Goal: Task Accomplishment & Management: Complete application form

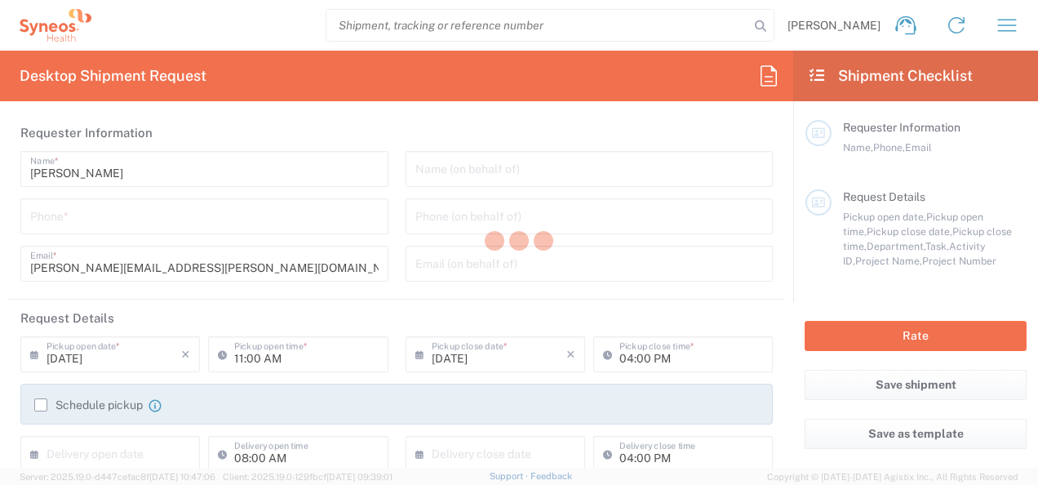
type input "Department"
type input "[US_STATE]"
type input "[GEOGRAPHIC_DATA]"
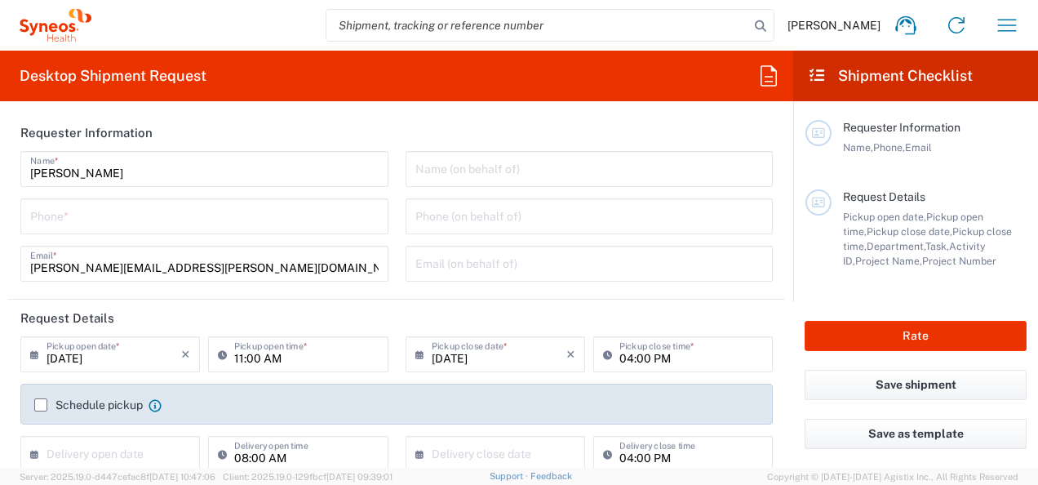
type input "Syneos Health Medical Communic"
click at [173, 220] on input "tel" at bounding box center [204, 215] width 349 height 29
type input "6822620612"
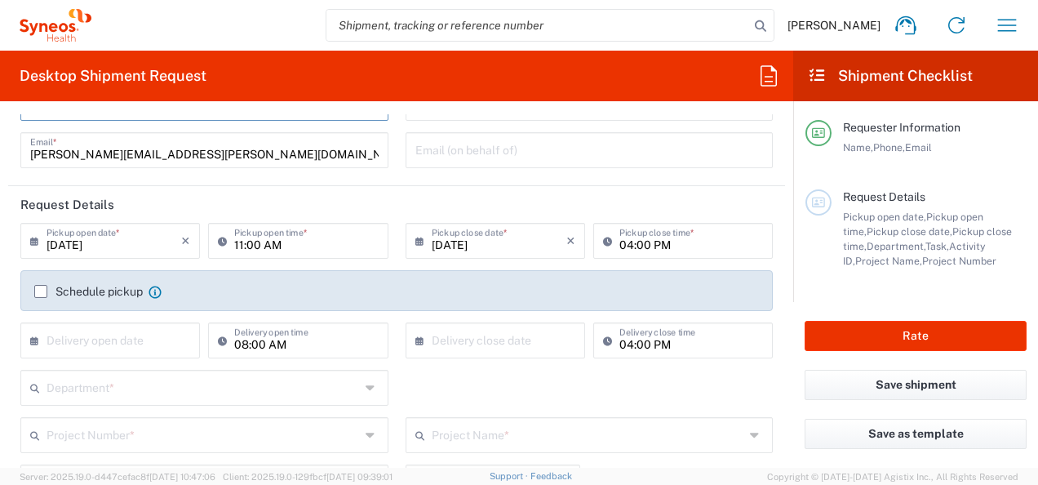
scroll to position [113, 0]
click at [139, 237] on input "[DATE]" at bounding box center [114, 240] width 135 height 29
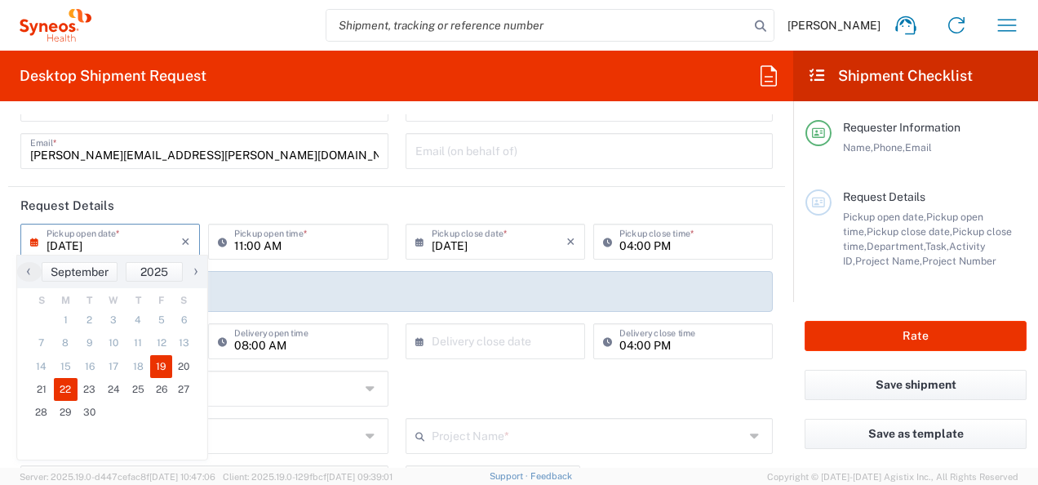
click at [65, 387] on span "22" at bounding box center [66, 389] width 24 height 23
type input "[DATE]"
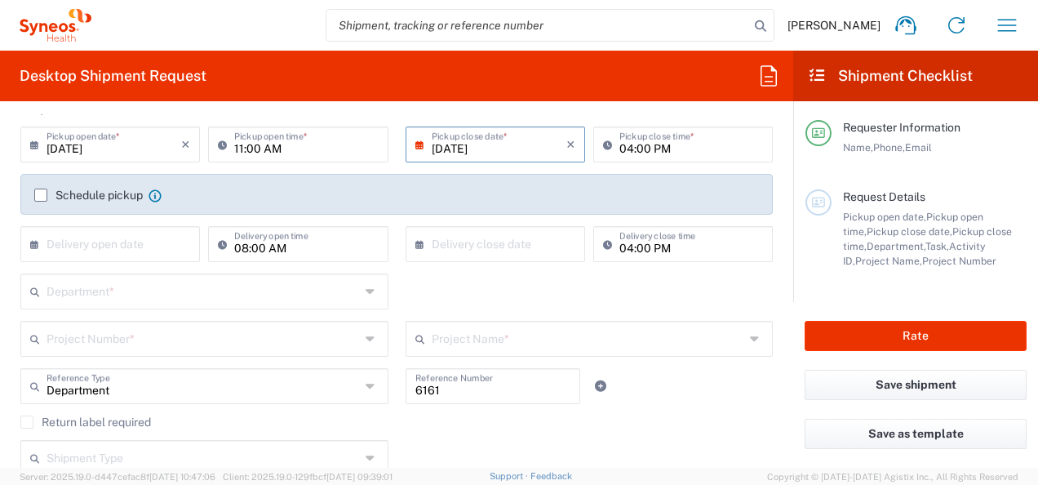
scroll to position [211, 0]
click at [163, 292] on input "text" at bounding box center [203, 289] width 313 height 29
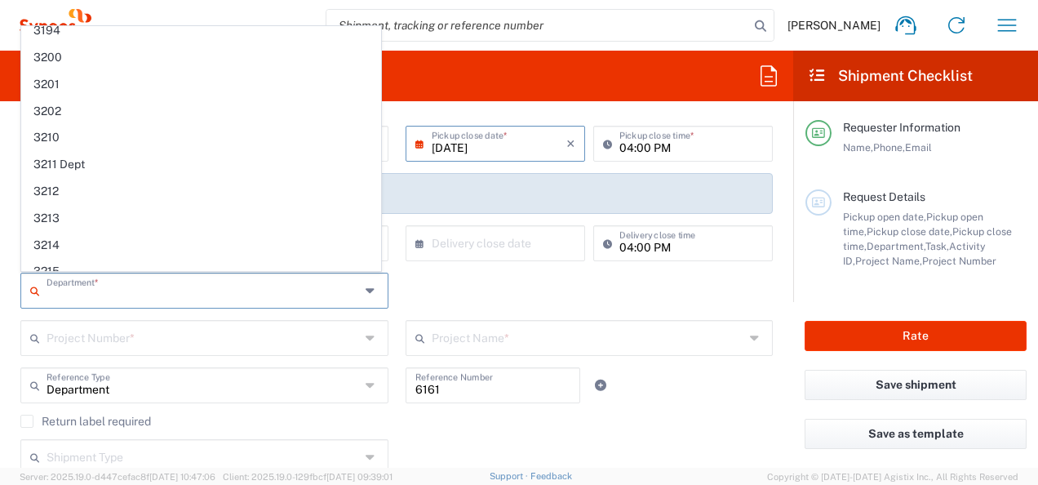
scroll to position [518, 0]
click at [220, 285] on input "text" at bounding box center [203, 289] width 313 height 29
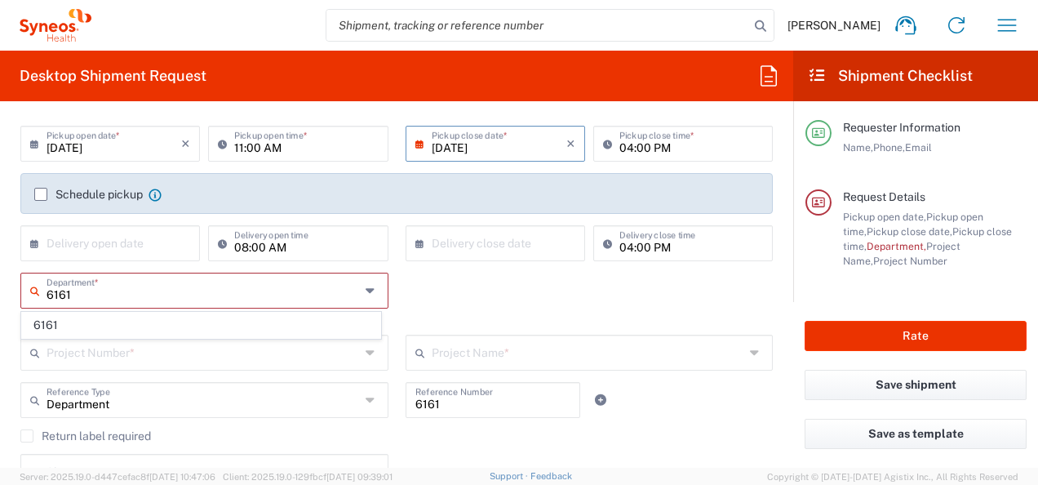
scroll to position [0, 0]
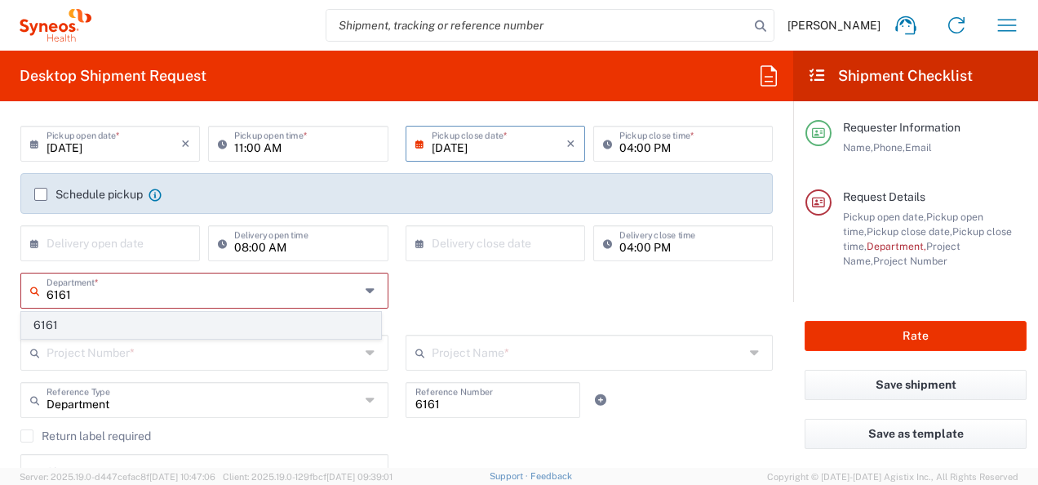
type input "6161"
click at [278, 320] on span "6161" at bounding box center [201, 325] width 358 height 25
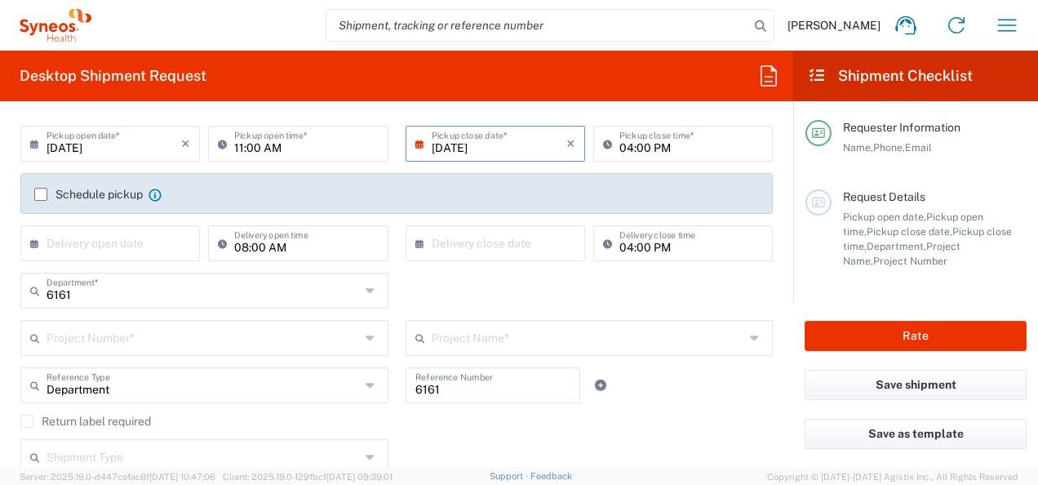
click at [284, 341] on input "text" at bounding box center [203, 336] width 313 height 29
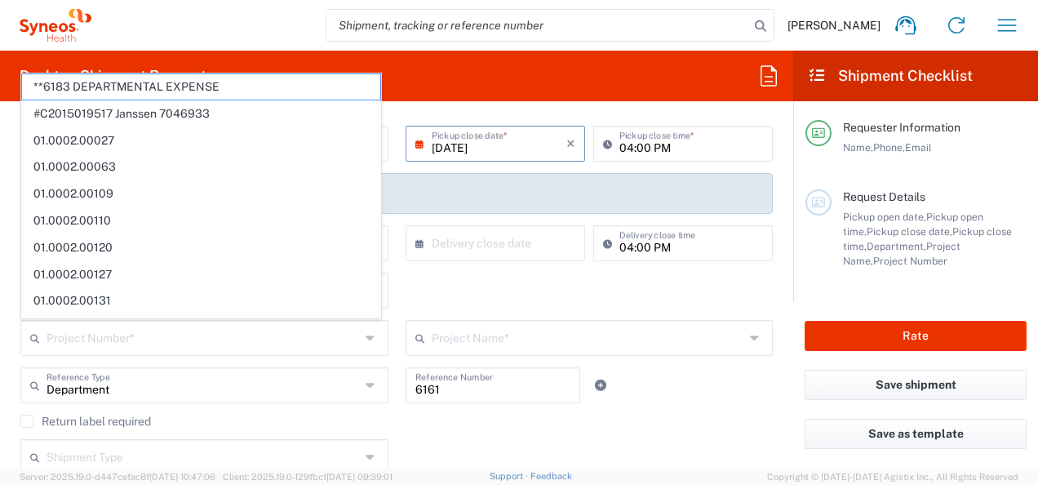
click at [500, 439] on div "Shipment Type Batch Regular" at bounding box center [397, 462] width 770 height 47
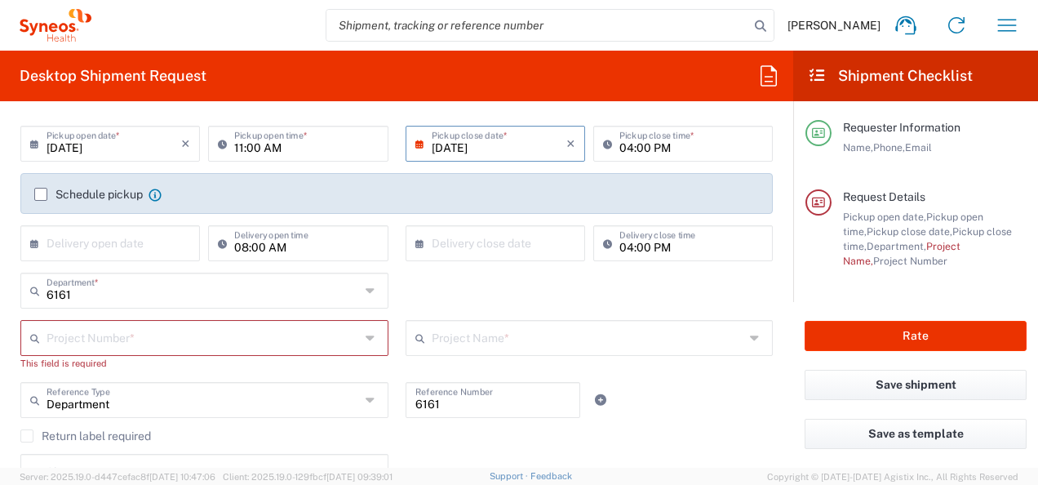
click at [277, 341] on input "text" at bounding box center [203, 336] width 313 height 29
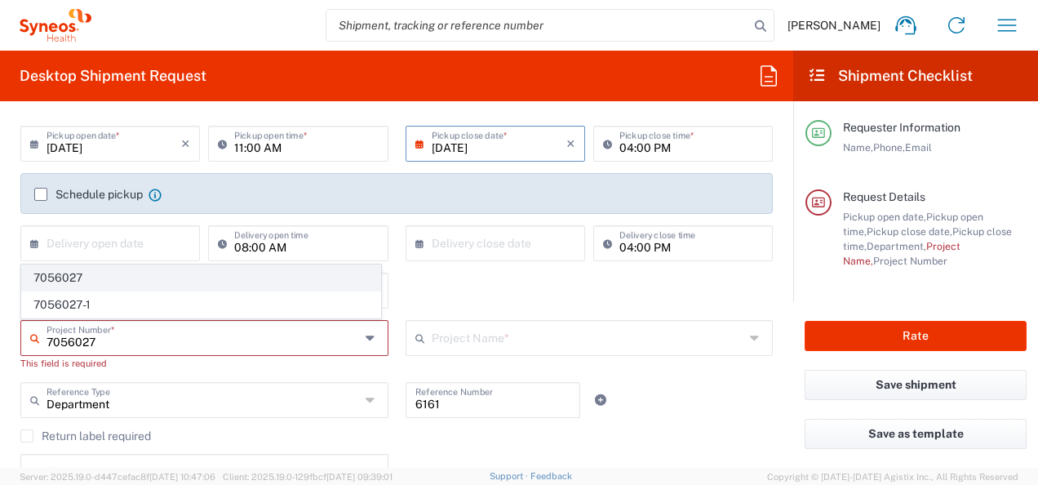
type input "7056027"
click at [198, 285] on span "7056027" at bounding box center [201, 277] width 358 height 25
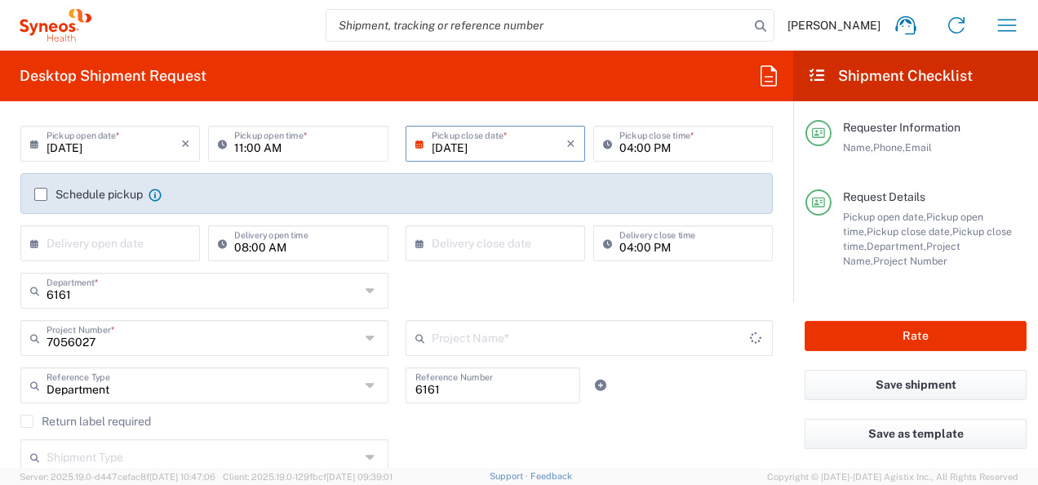
type input "EYP-1901-302"
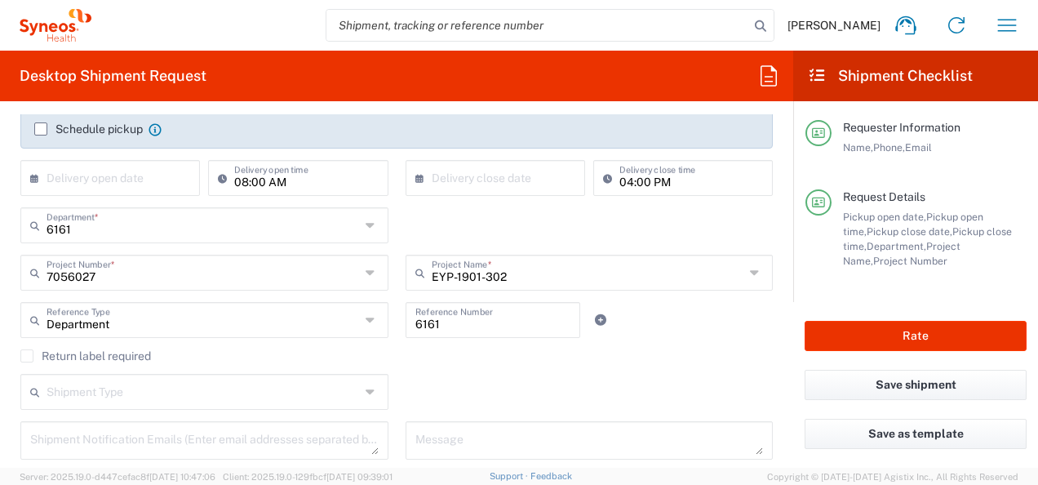
scroll to position [277, 0]
click at [460, 323] on input "6161" at bounding box center [493, 318] width 156 height 29
type input "6161 - 7056027"
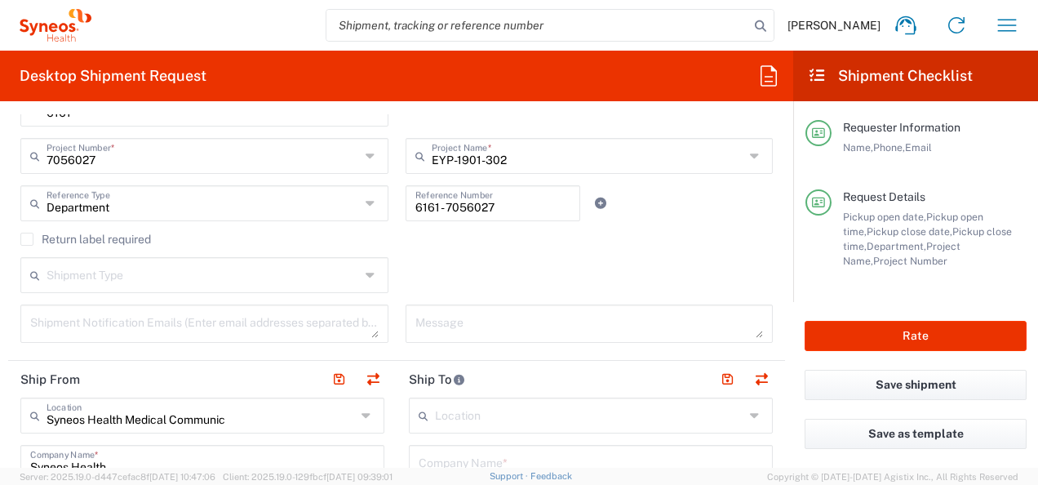
click at [366, 280] on icon at bounding box center [372, 275] width 13 height 26
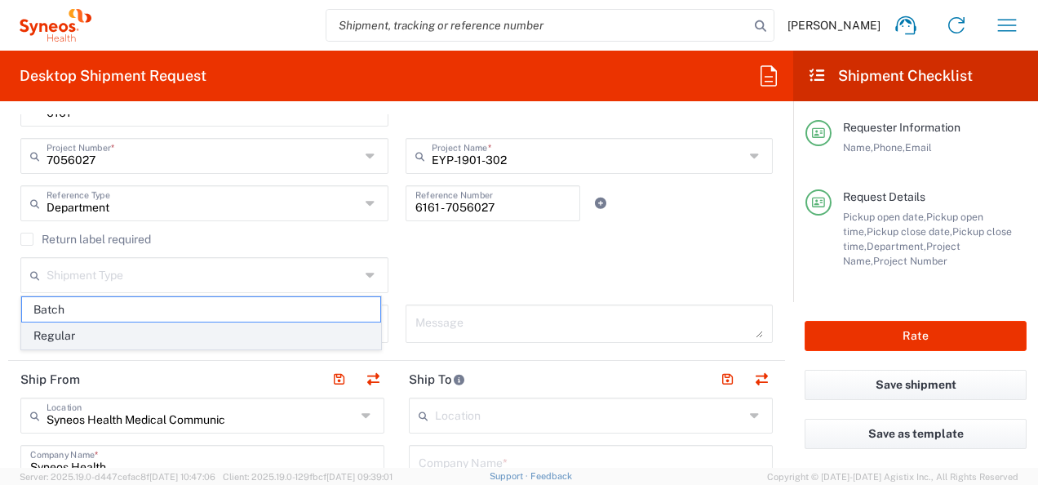
click at [307, 330] on span "Regular" at bounding box center [201, 335] width 358 height 25
type input "Regular"
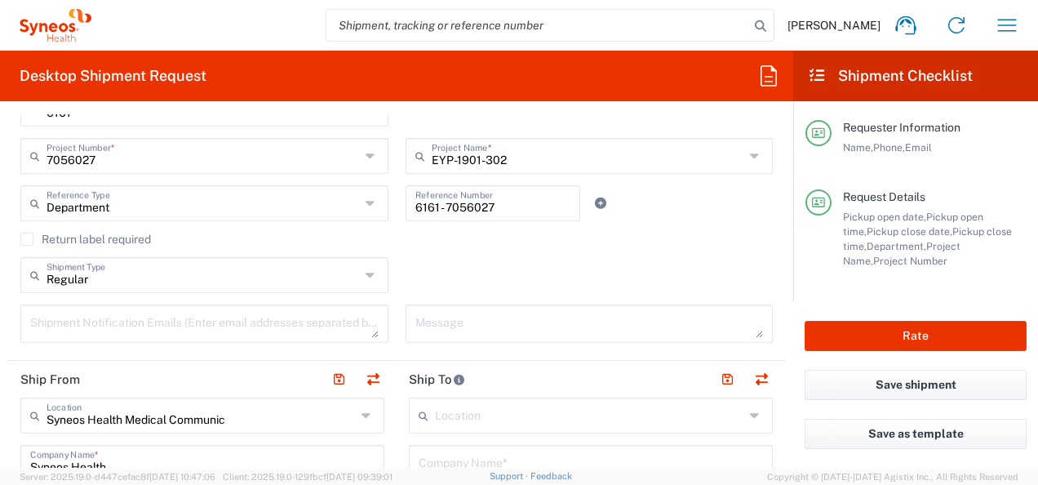
click at [305, 328] on textarea at bounding box center [204, 323] width 349 height 29
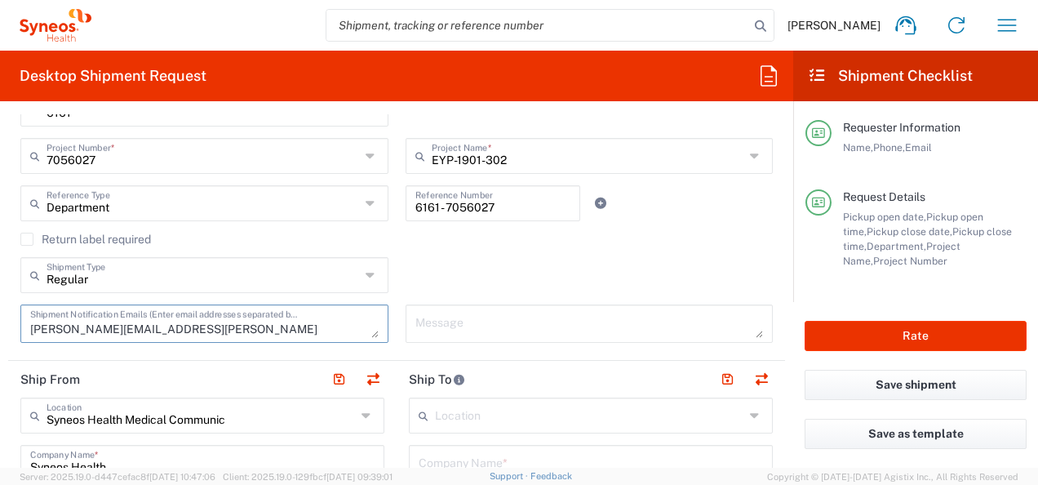
type textarea "[PERSON_NAME][EMAIL_ADDRESS][PERSON_NAME][DOMAIN_NAME]"
click at [520, 320] on textarea at bounding box center [589, 323] width 349 height 29
click at [514, 291] on div "Regular Shipment Type Batch Regular" at bounding box center [397, 280] width 770 height 47
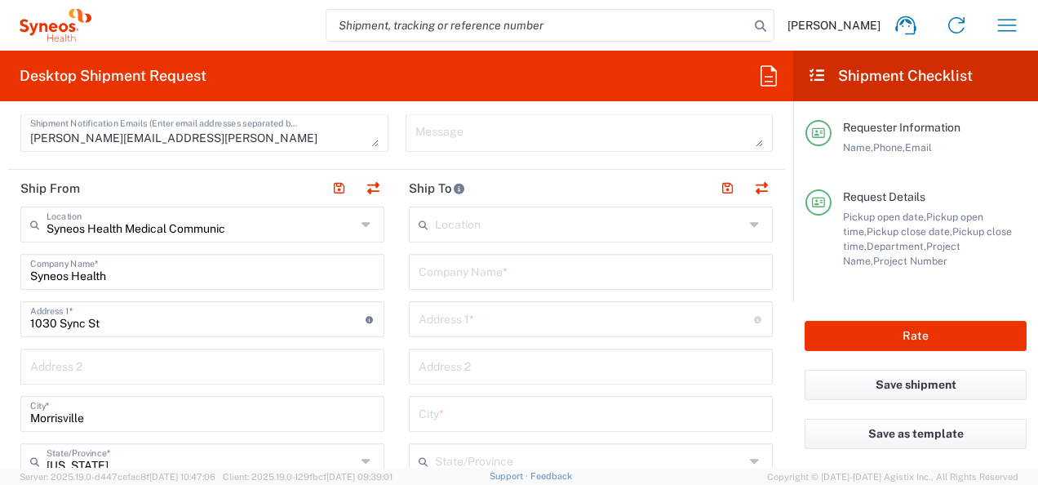
scroll to position [583, 0]
click at [305, 225] on input "text" at bounding box center [201, 224] width 309 height 29
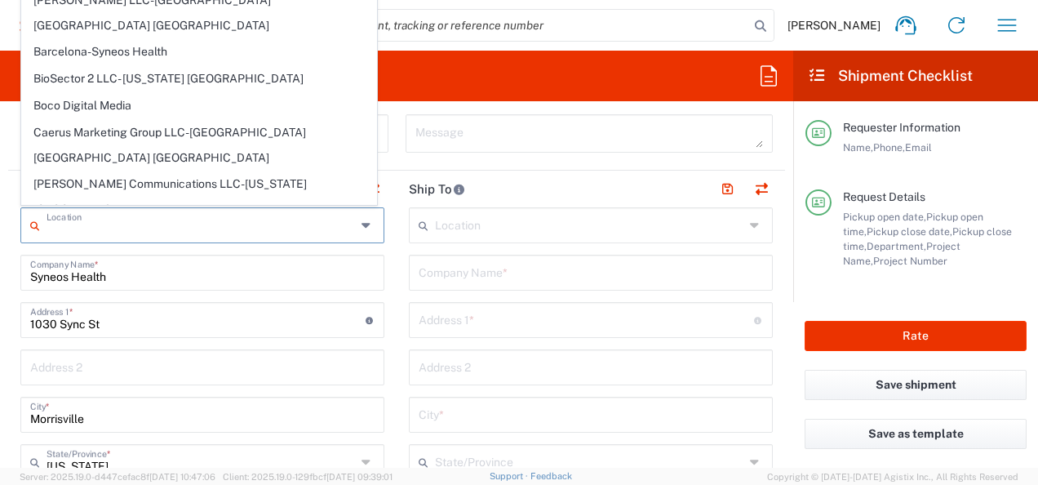
paste input "International Hotel Investor S.R.L."
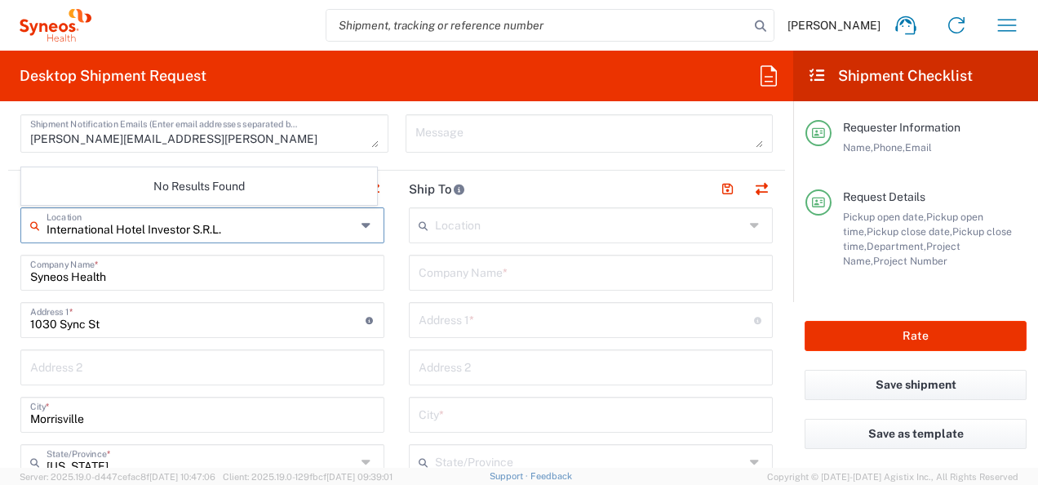
type input "International Hotel Investor S.R.L."
click at [212, 274] on input "Syneos Health" at bounding box center [202, 271] width 344 height 29
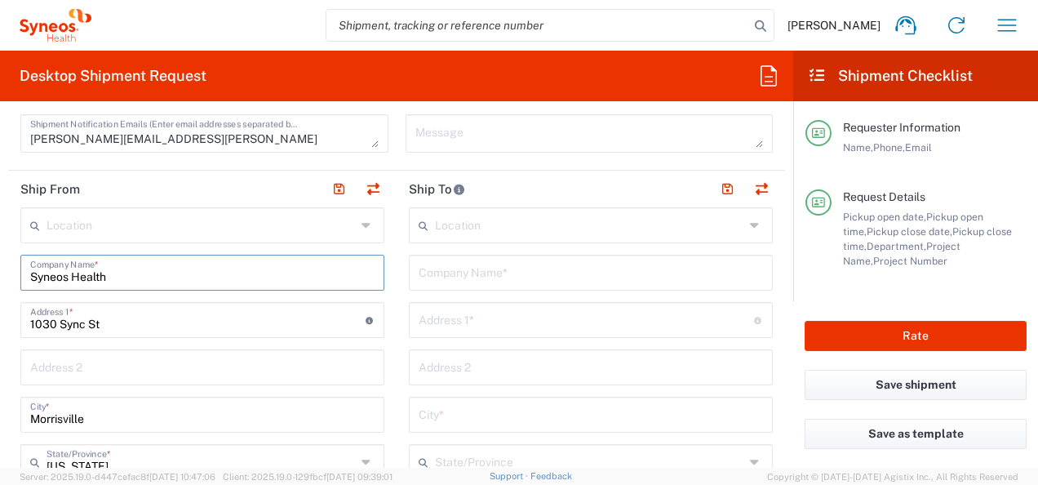
click at [202, 225] on input "text" at bounding box center [201, 224] width 309 height 29
type input "Syneos Health Medical Communic"
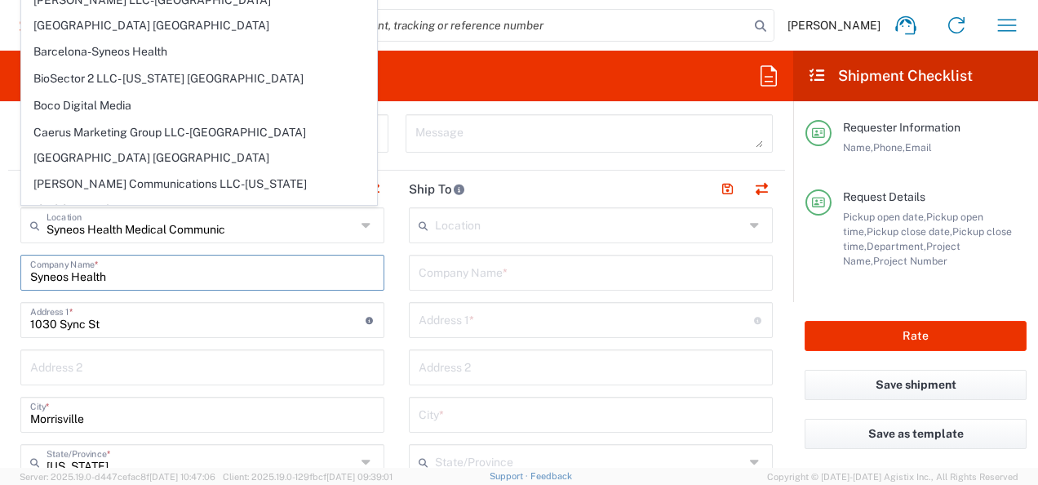
click at [262, 269] on input "Syneos Health" at bounding box center [202, 271] width 344 height 29
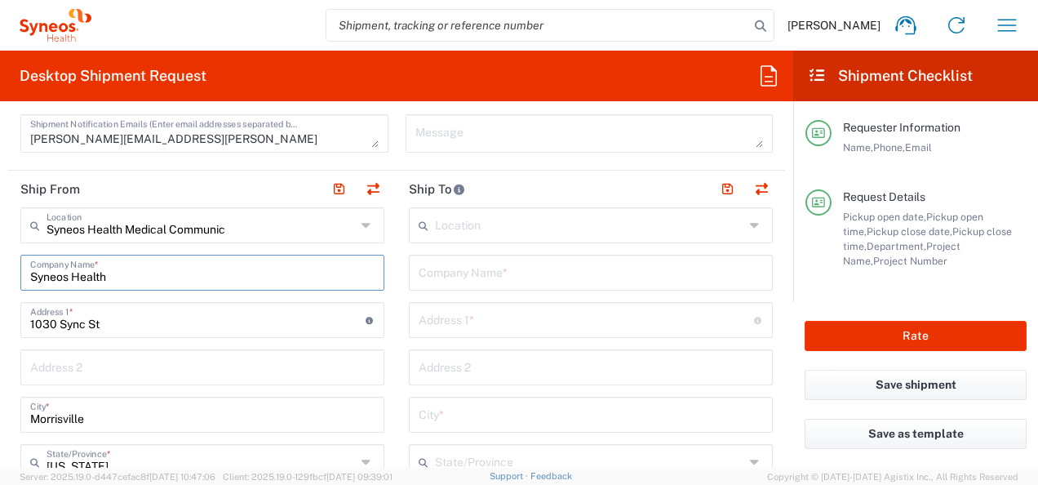
click at [261, 270] on input "Syneos Health" at bounding box center [202, 271] width 344 height 29
paste input "International Hotel Investor S.R.L."
type input "International Hotel Investor S.R.L."
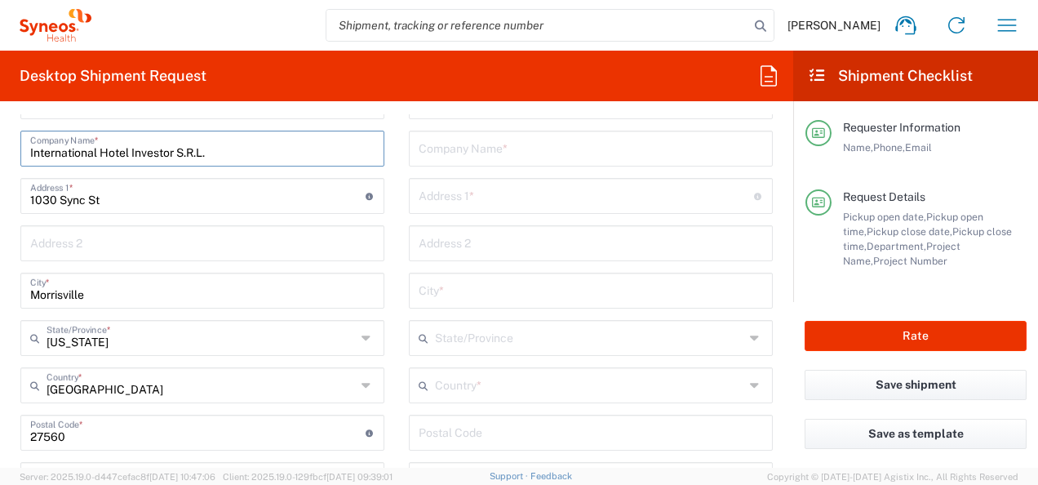
scroll to position [706, 0]
type input "International Hotel Investor S.R.L."
click at [125, 380] on input "[GEOGRAPHIC_DATA]" at bounding box center [201, 385] width 309 height 29
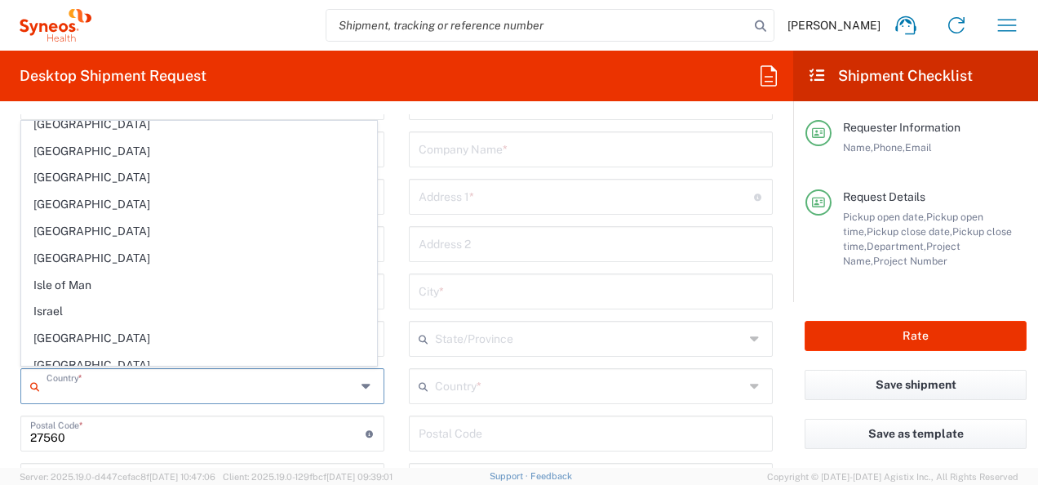
scroll to position [2766, 0]
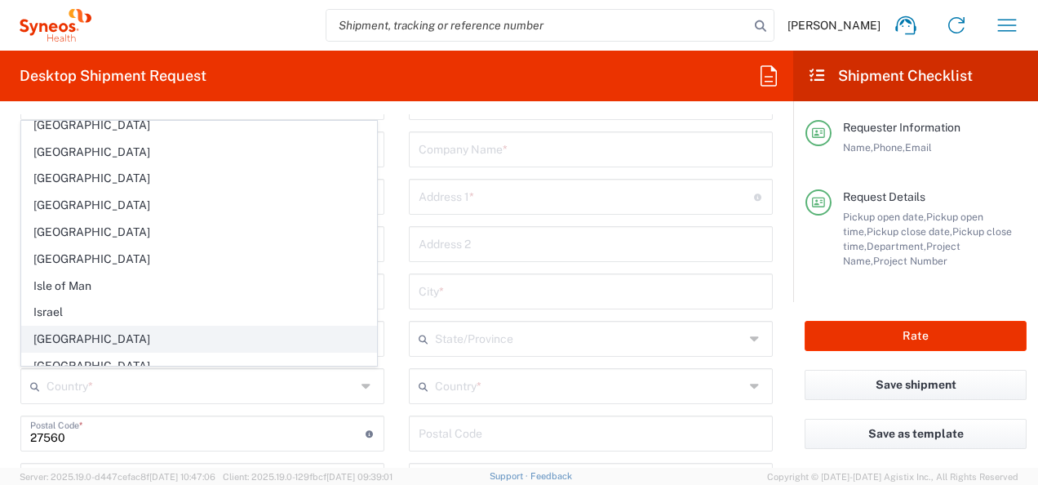
click at [46, 327] on span "[GEOGRAPHIC_DATA]" at bounding box center [199, 339] width 354 height 25
type input "[GEOGRAPHIC_DATA]"
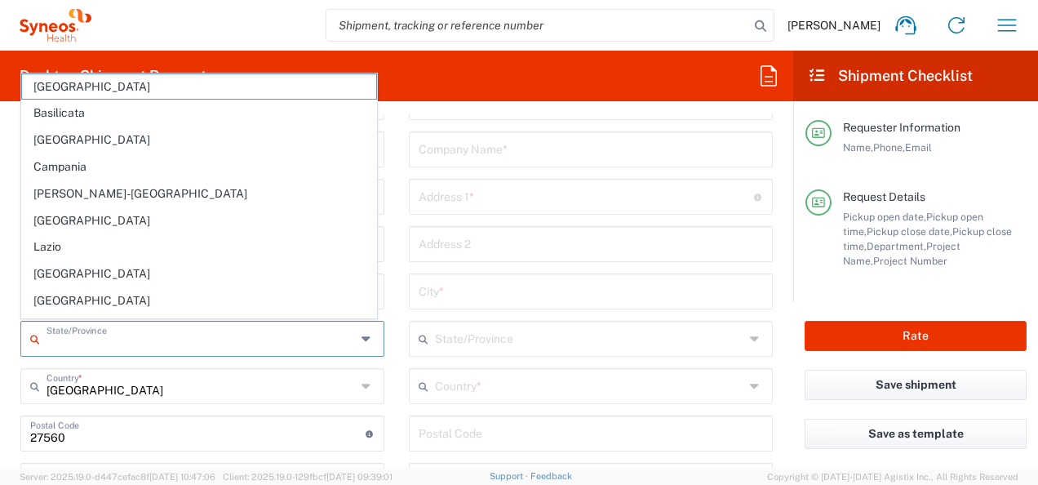
click at [171, 336] on input "text" at bounding box center [201, 337] width 309 height 29
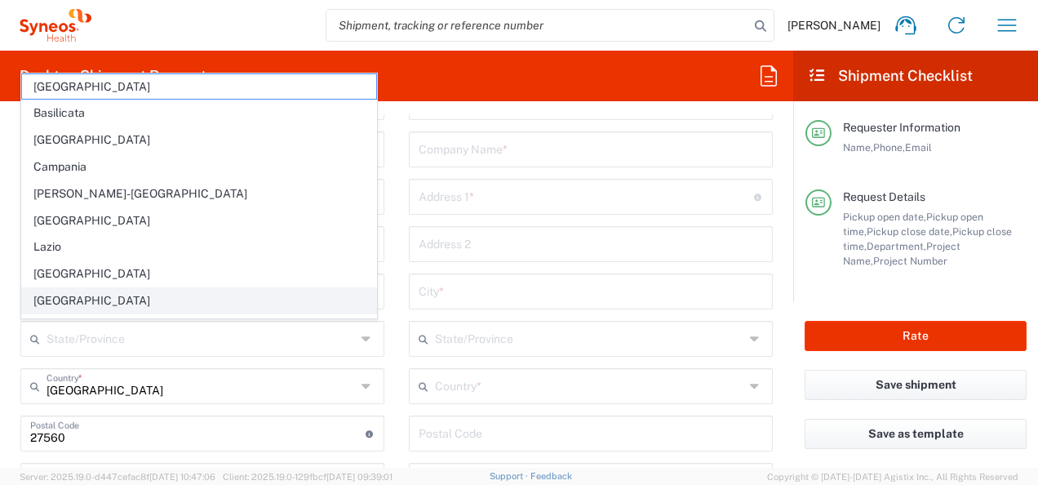
click at [70, 302] on span "[GEOGRAPHIC_DATA]" at bounding box center [199, 300] width 354 height 25
type input "[GEOGRAPHIC_DATA]"
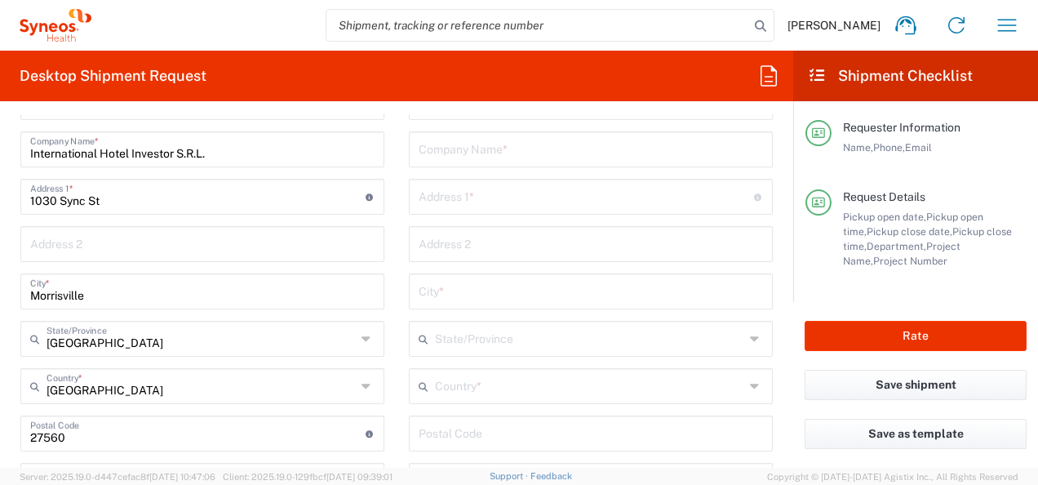
click at [145, 298] on input "Morrisville" at bounding box center [202, 290] width 344 height 29
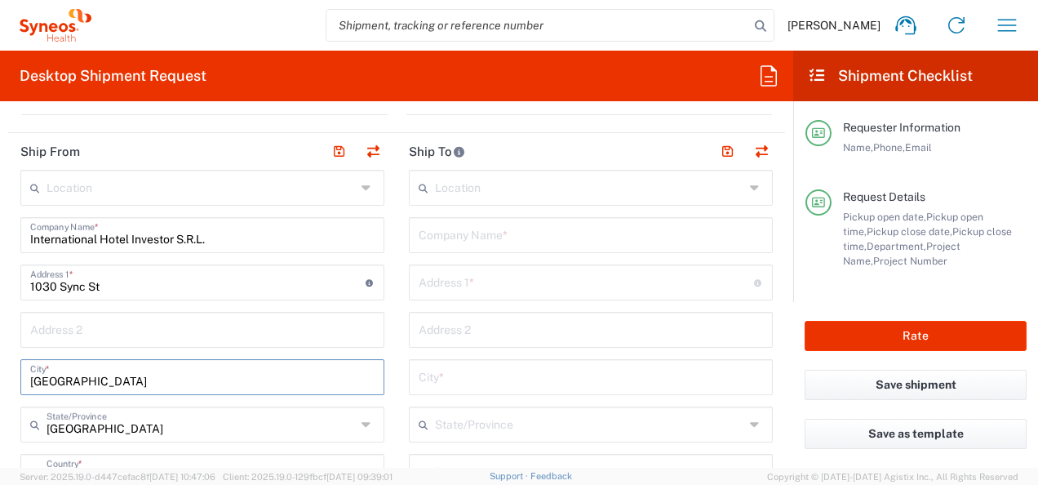
scroll to position [621, 0]
type input "[GEOGRAPHIC_DATA]"
click at [140, 284] on input "1030 Sync St" at bounding box center [197, 280] width 335 height 29
click at [189, 269] on input "1030 Sync St" at bounding box center [197, 280] width 335 height 29
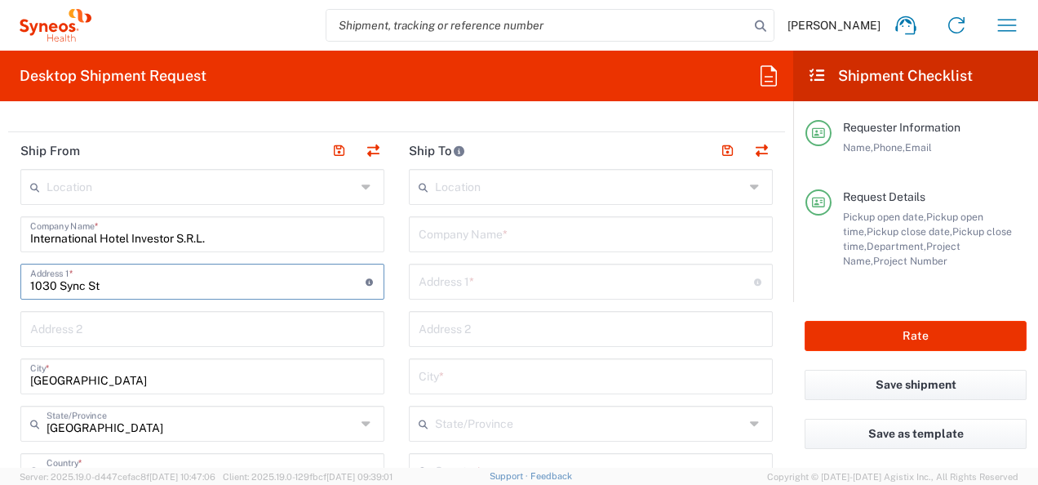
click at [189, 269] on input "1030 Sync St" at bounding box center [197, 280] width 335 height 29
click at [106, 324] on input "text" at bounding box center [202, 327] width 344 height 29
paste input "[STREET_ADDRESS]"
type input "[STREET_ADDRESS]"
click at [118, 286] on input "1030 Sync St" at bounding box center [197, 280] width 335 height 29
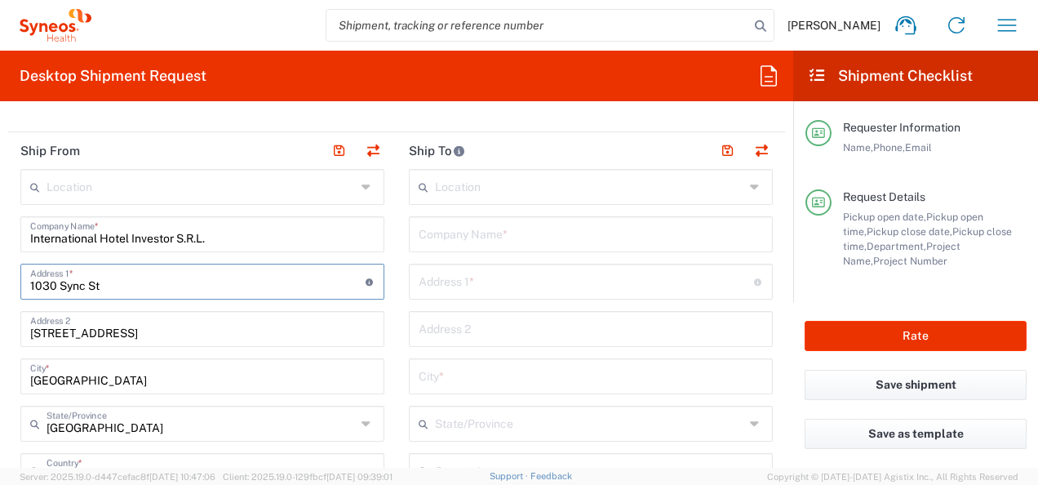
click at [118, 286] on input "1030 Sync St" at bounding box center [197, 280] width 335 height 29
paste input "[STREET_ADDRESS]"
type input "[STREET_ADDRESS]"
click at [129, 329] on input "[STREET_ADDRESS]" at bounding box center [202, 327] width 344 height 29
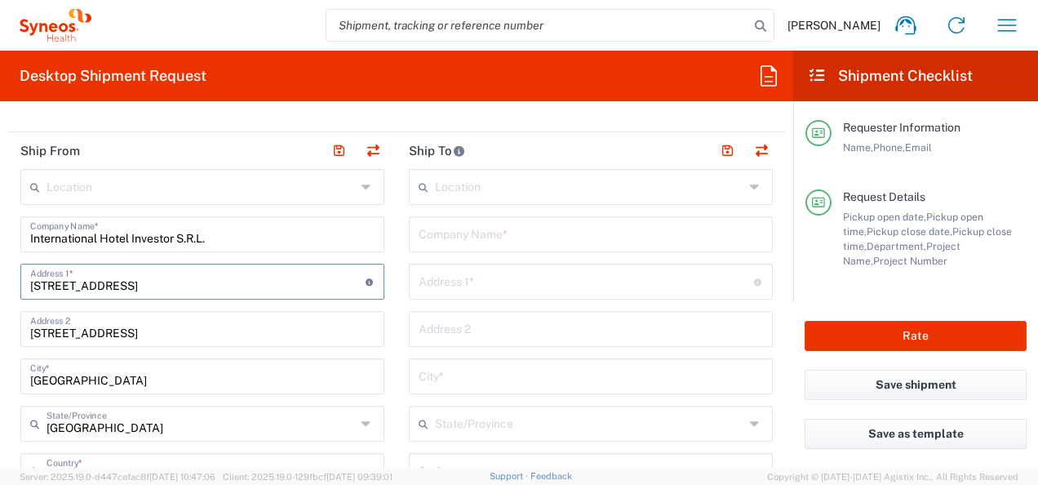
click at [129, 329] on input "[STREET_ADDRESS]" at bounding box center [202, 327] width 344 height 29
click at [184, 284] on input "[STREET_ADDRESS]" at bounding box center [197, 280] width 335 height 29
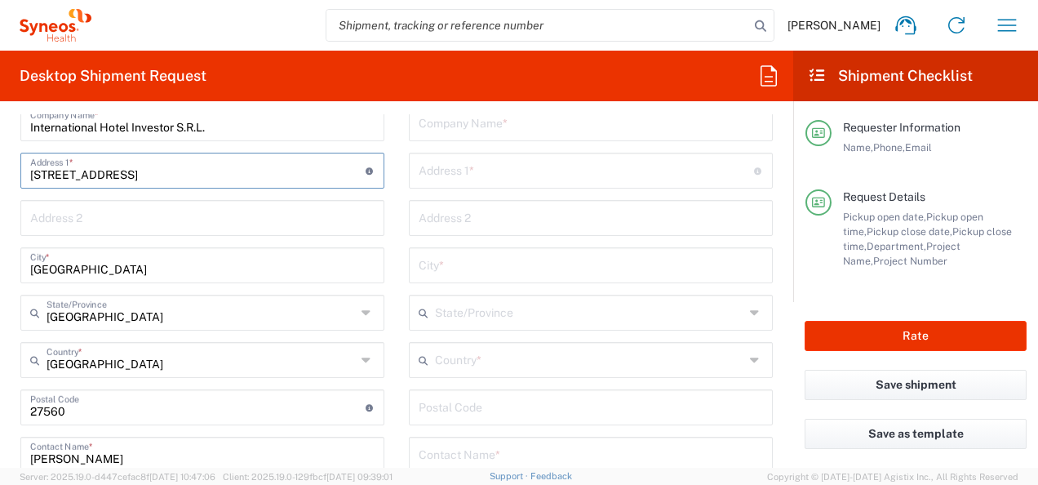
scroll to position [733, 0]
click at [153, 169] on input "[STREET_ADDRESS]" at bounding box center [197, 168] width 335 height 29
type input "[STREET_ADDRESS]"
click at [47, 410] on input "undefined" at bounding box center [197, 405] width 335 height 29
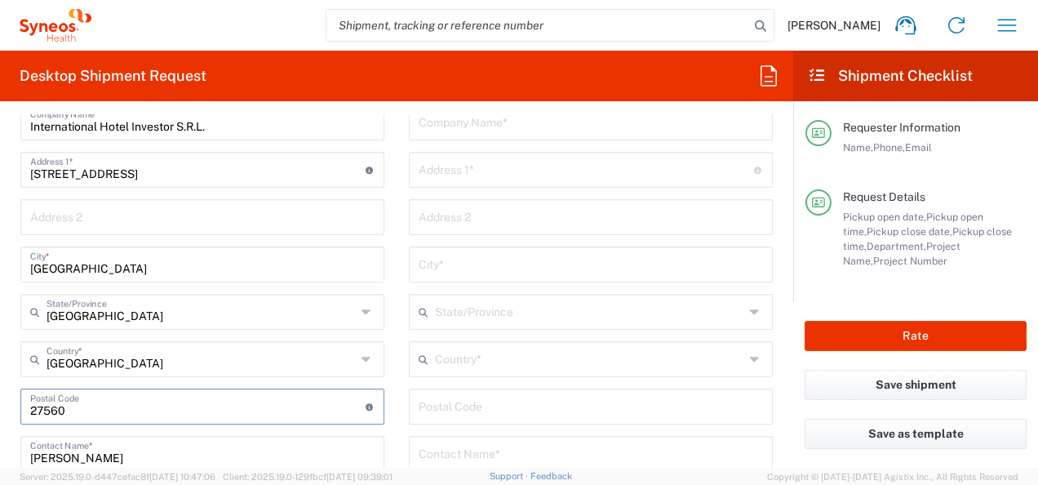
click at [47, 410] on input "undefined" at bounding box center [197, 405] width 335 height 29
paste input "20153"
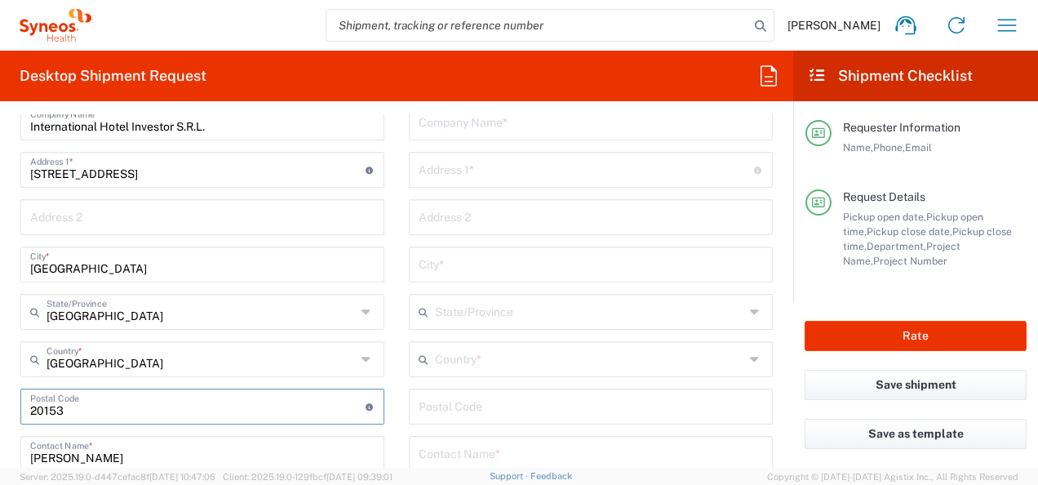
type input "20153"
click at [145, 170] on input "[STREET_ADDRESS]" at bounding box center [197, 168] width 335 height 29
type input "Via Caldera 3 CAP"
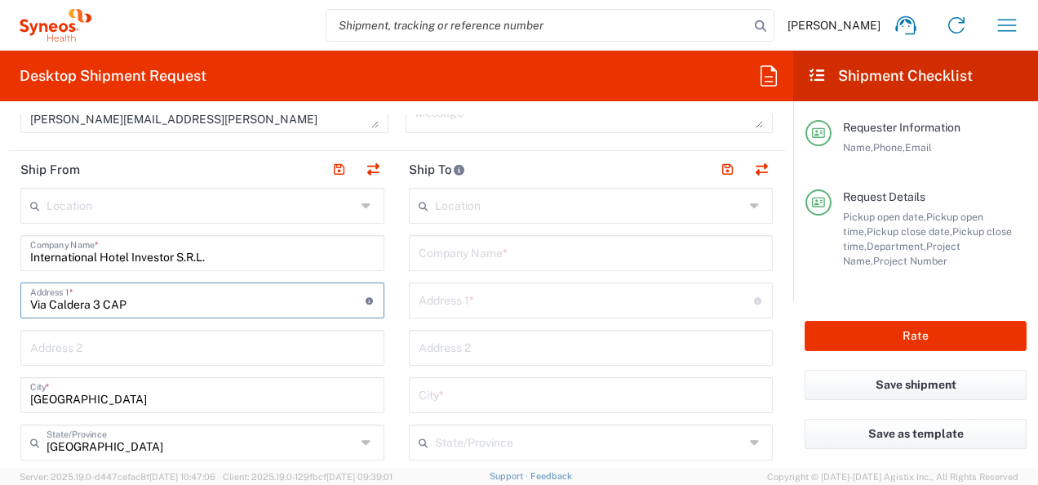
scroll to position [603, 0]
click at [513, 206] on input "text" at bounding box center [589, 203] width 309 height 29
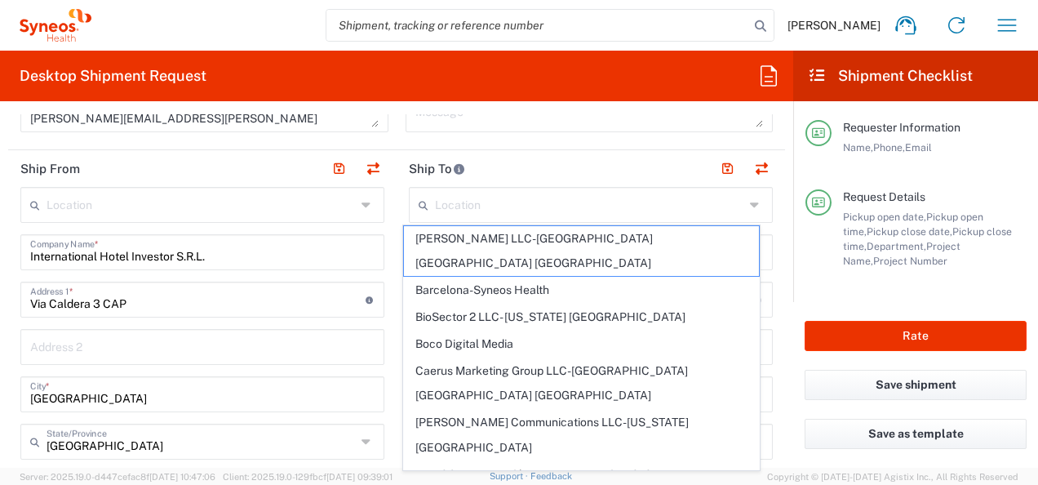
click at [535, 180] on header "Ship To" at bounding box center [591, 168] width 389 height 37
click at [509, 209] on input "text" at bounding box center [589, 203] width 309 height 29
click at [510, 180] on header "Ship To" at bounding box center [591, 168] width 389 height 37
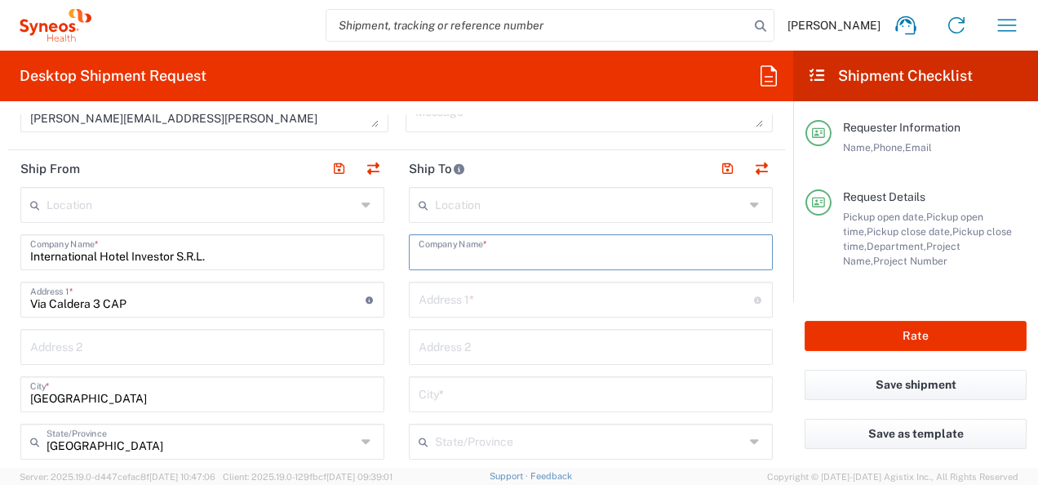
click at [473, 249] on input "text" at bounding box center [591, 251] width 344 height 29
type input "EyePoint"
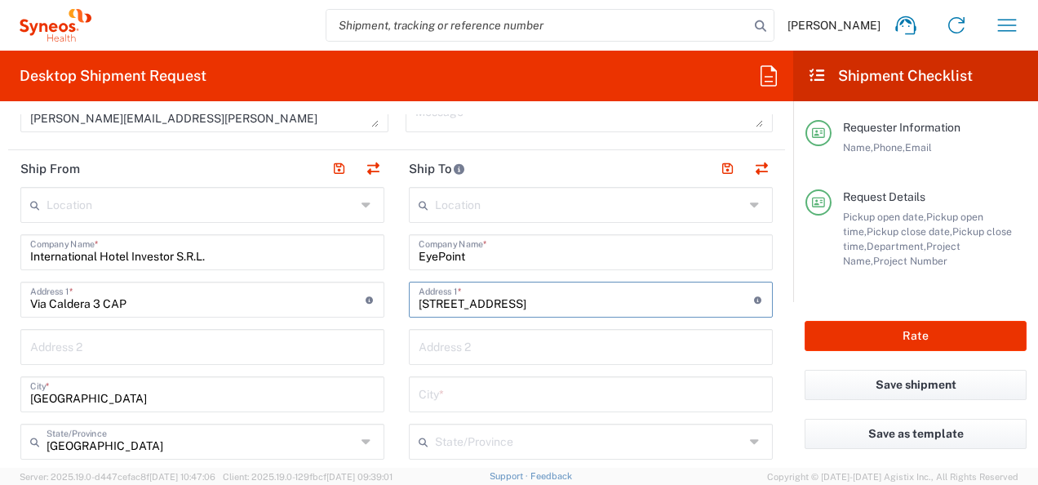
type input "[STREET_ADDRESS]"
type input "Ste C400"
type input "[GEOGRAPHIC_DATA]"
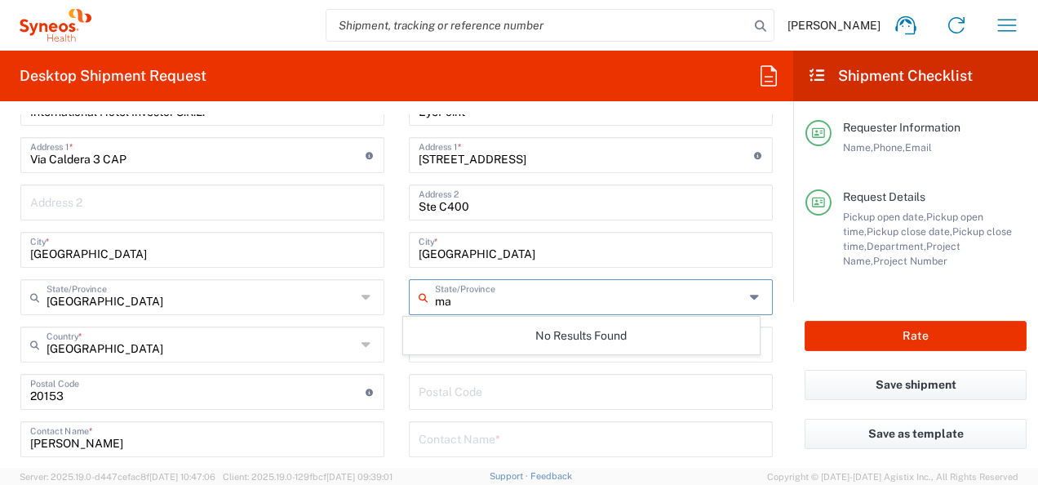
scroll to position [749, 0]
type input "ma"
click at [397, 393] on main "Location [PERSON_NAME] LLC-[GEOGRAPHIC_DATA] [GEOGRAPHIC_DATA] [GEOGRAPHIC_DATA…" at bounding box center [591, 385] width 389 height 686
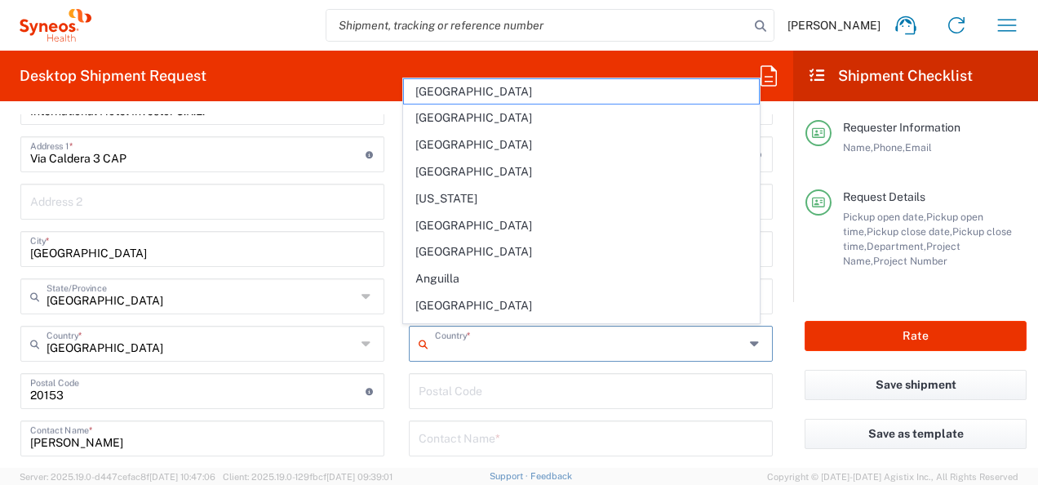
click at [490, 351] on input "text" at bounding box center [589, 342] width 309 height 29
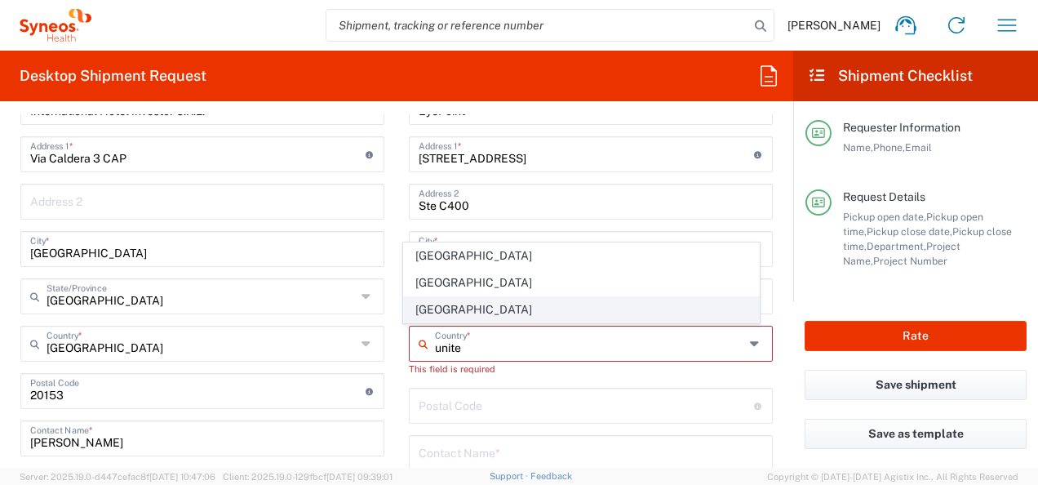
click at [547, 315] on span "[GEOGRAPHIC_DATA]" at bounding box center [581, 309] width 354 height 25
type input "[GEOGRAPHIC_DATA]"
type input "Sender/Shipper"
type input "Delivery Duty Paid"
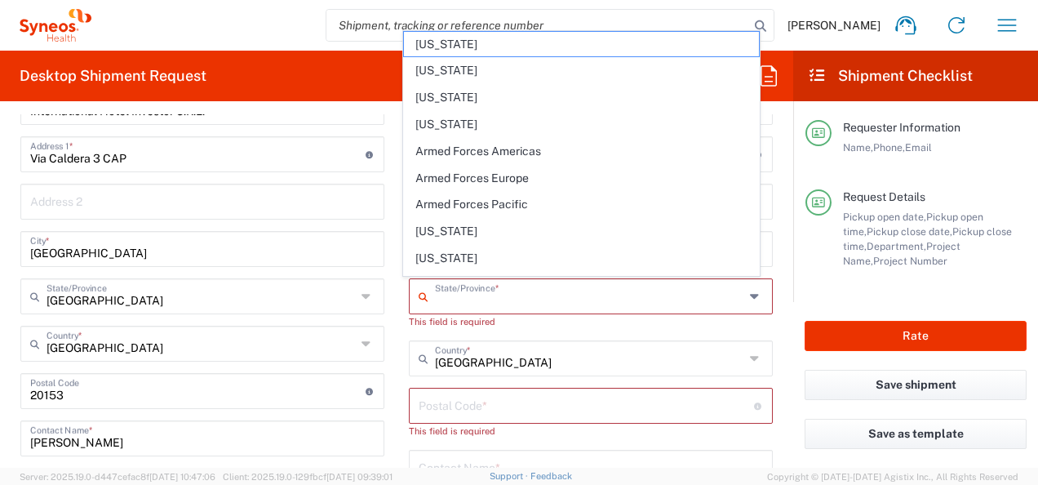
click at [538, 292] on input "text" at bounding box center [589, 295] width 309 height 29
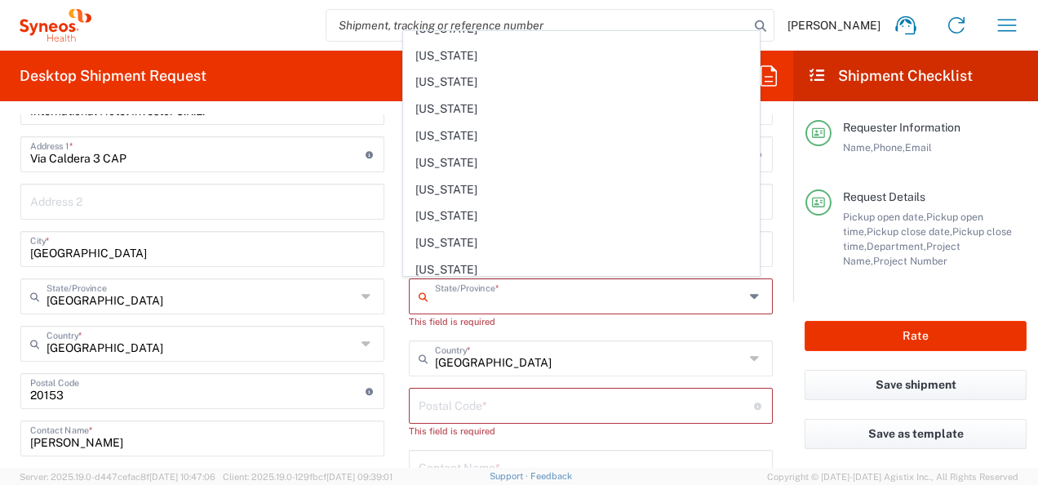
scroll to position [524, 0]
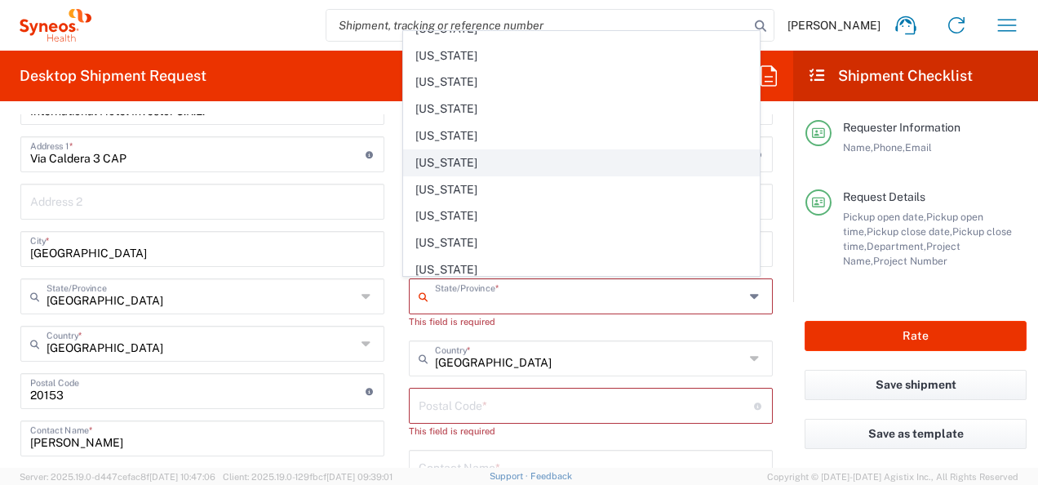
click at [530, 155] on span "[US_STATE]" at bounding box center [581, 162] width 354 height 25
type input "[US_STATE]"
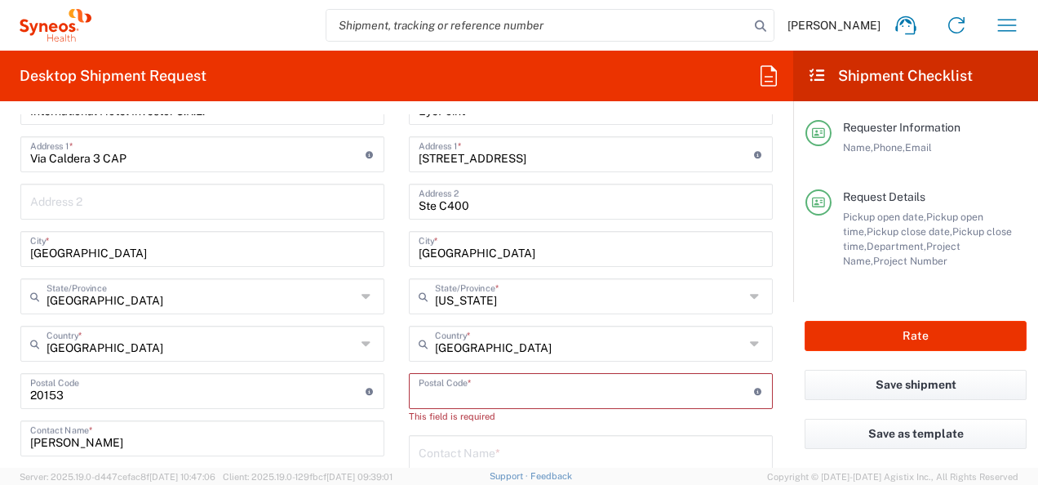
click at [493, 389] on input "undefined" at bounding box center [586, 389] width 335 height 29
type input "02472"
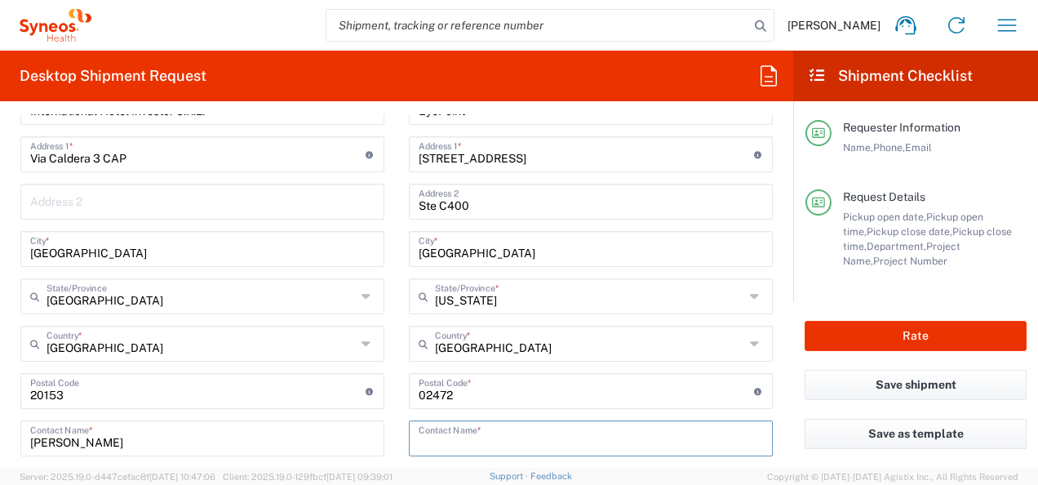
click at [475, 434] on input "text" at bounding box center [591, 437] width 344 height 29
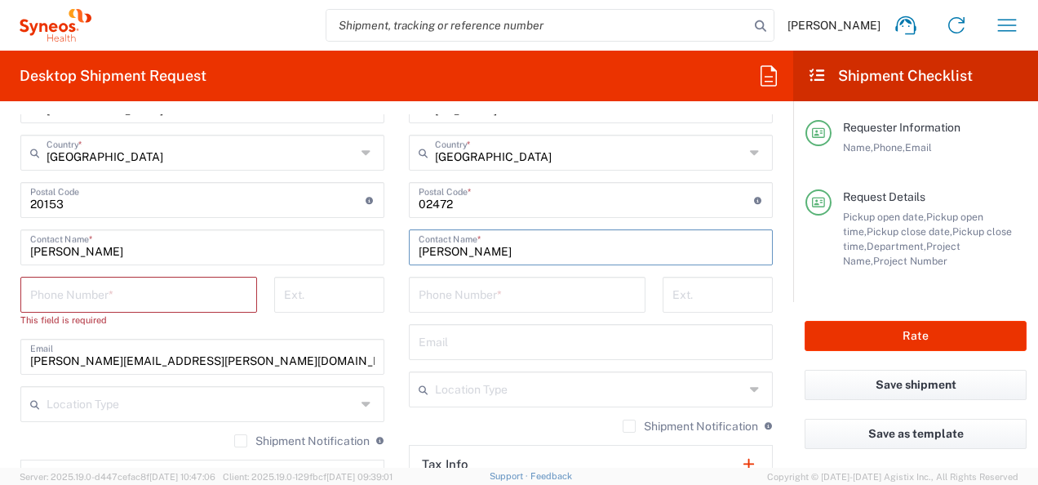
scroll to position [936, 0]
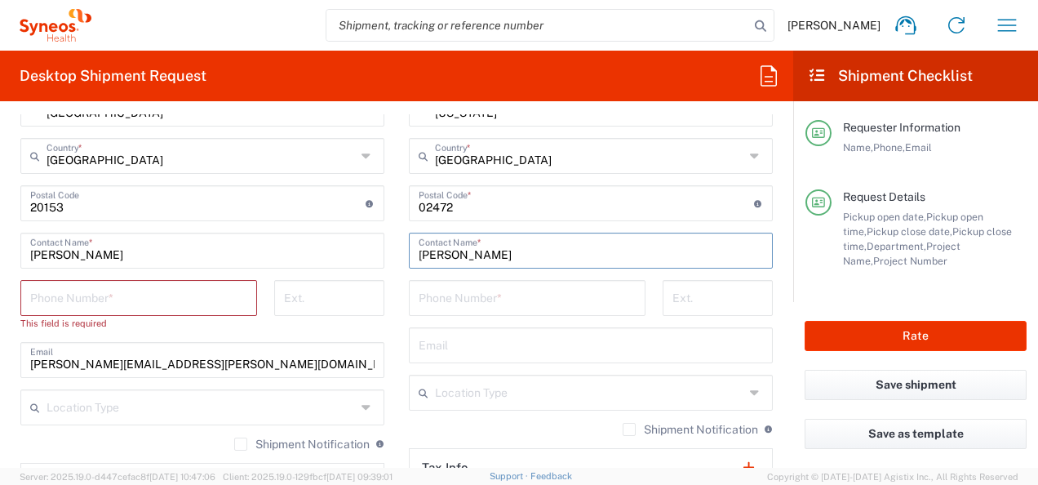
type input "[PERSON_NAME]"
click at [100, 303] on input "tel" at bounding box center [138, 296] width 217 height 29
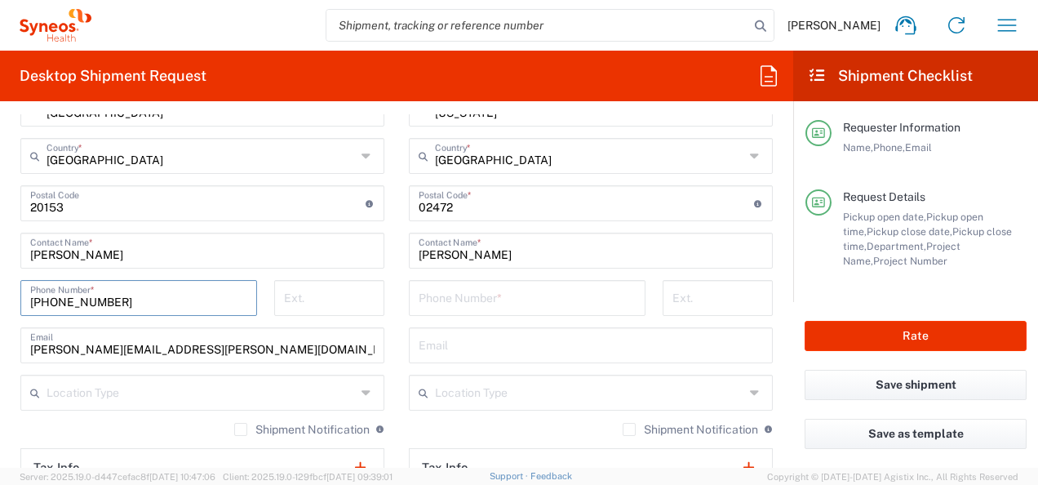
click at [98, 303] on input "[PHONE_NUMBER]" at bounding box center [138, 296] width 217 height 29
type input "[PHONE_NUMBER]"
click at [464, 294] on input "tel" at bounding box center [527, 296] width 217 height 29
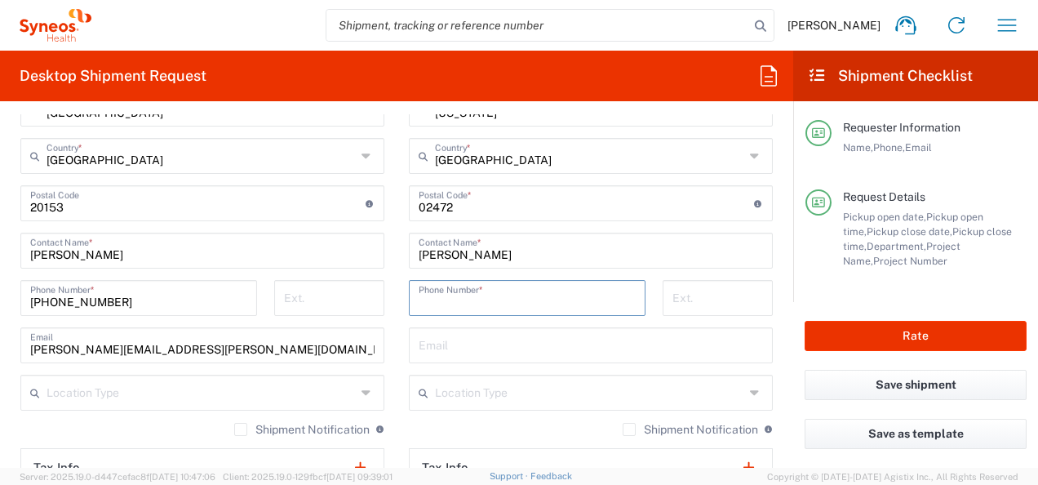
paste input "[PHONE_NUMBER]"
type input "[PHONE_NUMBER]"
click at [455, 347] on input "text" at bounding box center [591, 344] width 344 height 29
type input "l"
click at [317, 392] on input "text" at bounding box center [201, 391] width 309 height 29
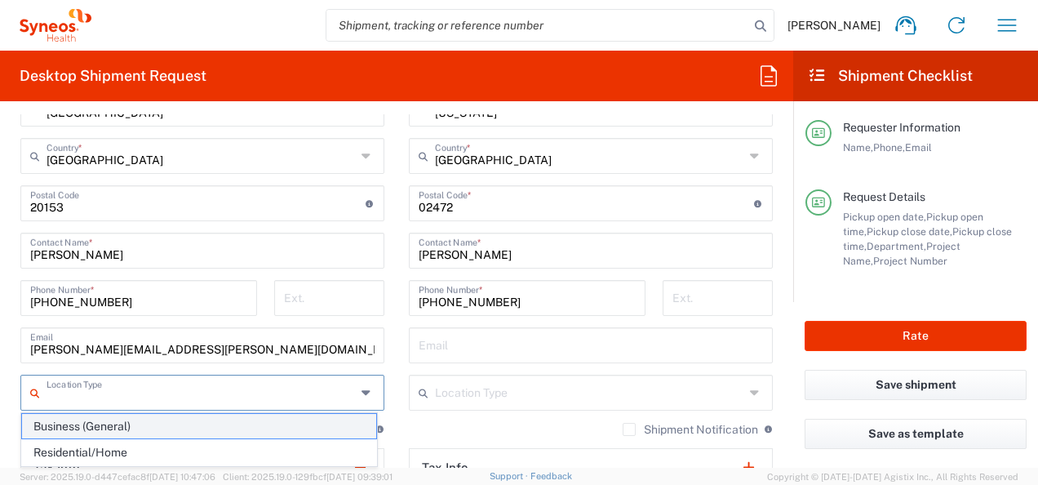
click at [317, 418] on span "Business (General)" at bounding box center [199, 426] width 354 height 25
type input "Business (General)"
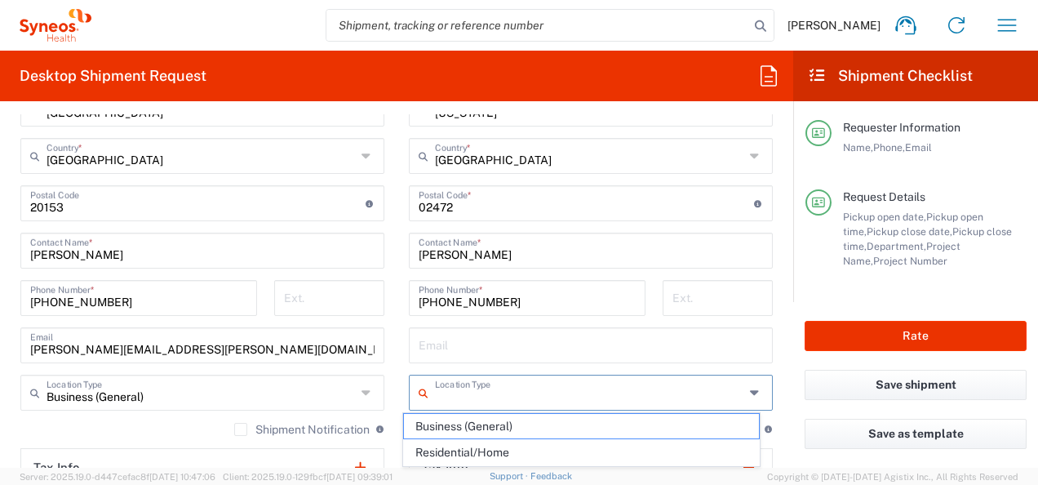
click at [533, 389] on input "text" at bounding box center [589, 391] width 309 height 29
click at [542, 421] on span "Business (General)" at bounding box center [581, 426] width 354 height 25
type input "Business (General)"
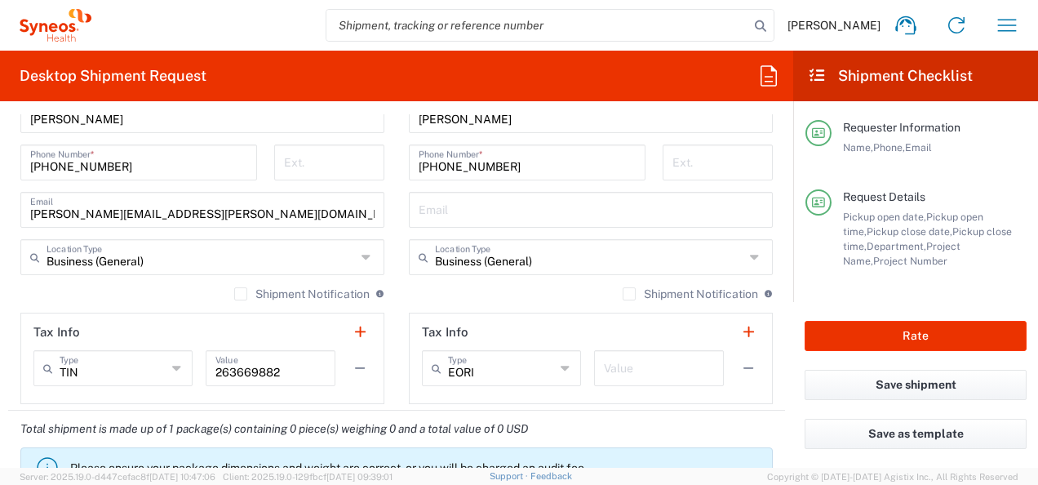
scroll to position [1071, 0]
click at [234, 295] on label "Shipment Notification" at bounding box center [302, 294] width 136 height 13
click at [241, 295] on input "Shipment Notification" at bounding box center [241, 295] width 0 height 0
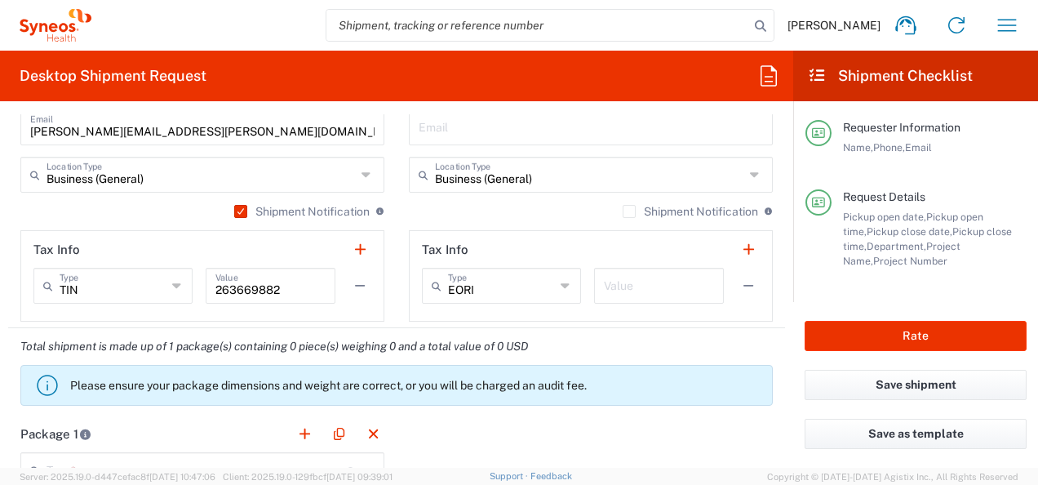
scroll to position [1152, 0]
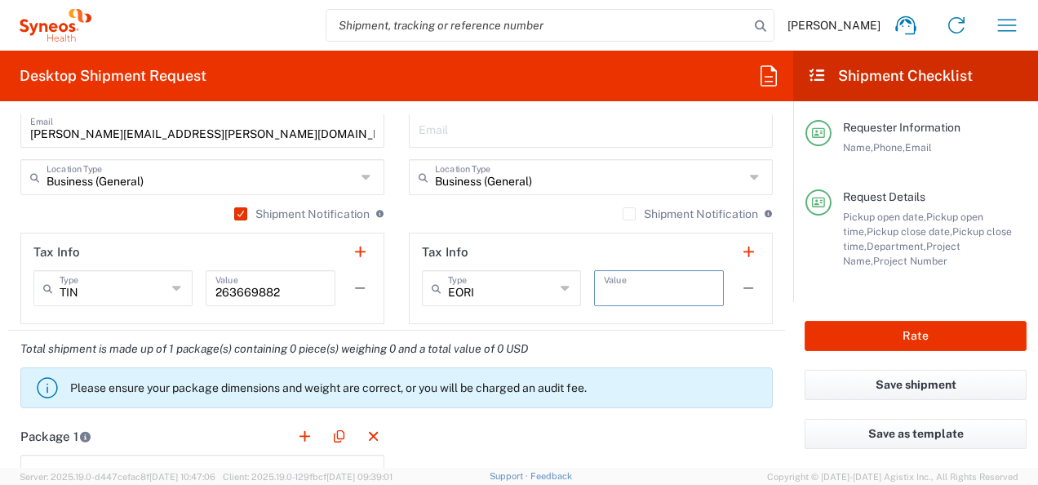
click at [633, 292] on input "text" at bounding box center [659, 287] width 110 height 29
paste input "IT089883340962"
type input "IT089883340962"
click at [638, 319] on agx-form-section "Tax Info EORI Type EORI EIN Other TIN VAT IT089883340962 Value" at bounding box center [591, 278] width 364 height 91
click at [247, 289] on input "263669882" at bounding box center [271, 287] width 110 height 29
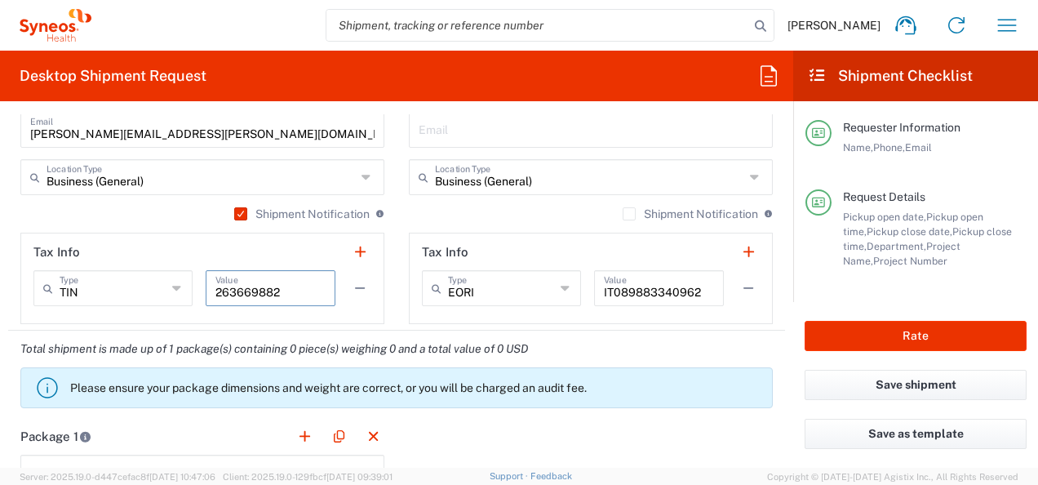
click at [183, 278] on div "TIN Type" at bounding box center [112, 288] width 159 height 36
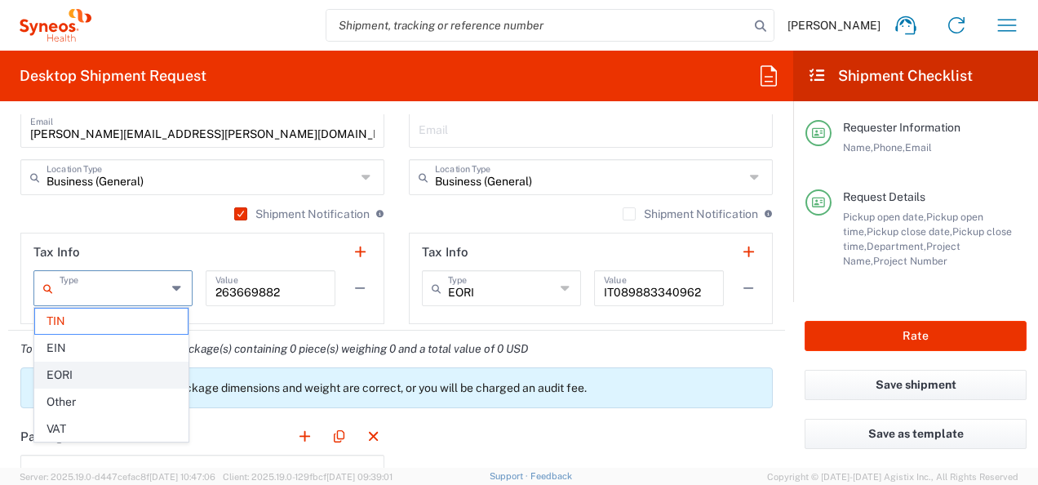
click at [136, 368] on span "EORI" at bounding box center [111, 374] width 153 height 25
type input "EORI"
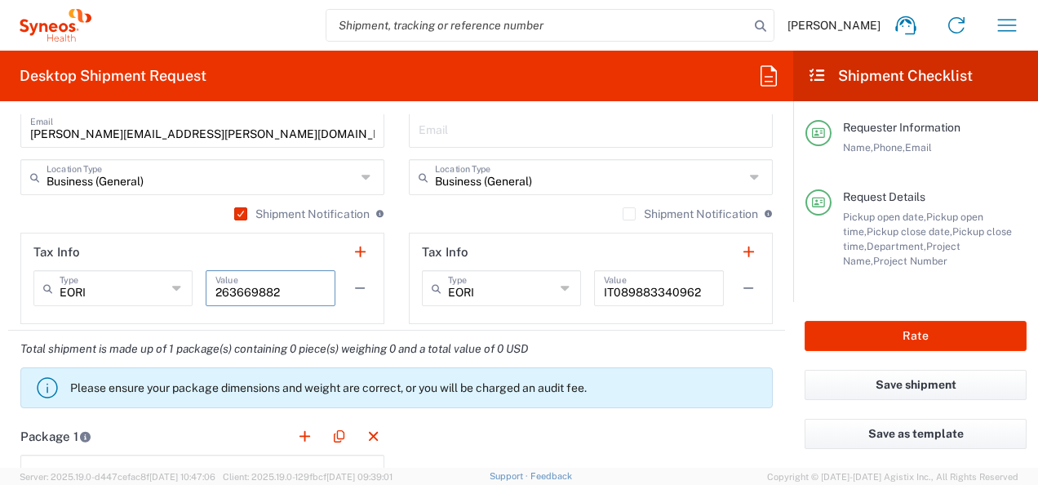
click at [241, 289] on input "263669882" at bounding box center [271, 287] width 110 height 29
paste input "IT08988334096"
type input "IT089883340962"
click at [456, 292] on input "text" at bounding box center [501, 287] width 107 height 29
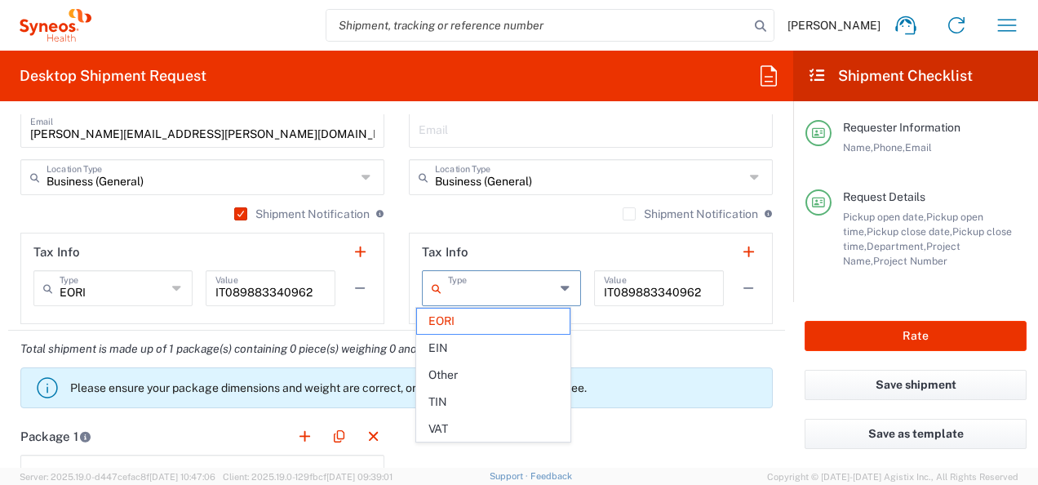
click at [495, 284] on input "text" at bounding box center [501, 287] width 107 height 29
click at [602, 338] on div "Total shipment is made up of 1 package(s) containing 0 piece(s) weighing 0 and …" at bounding box center [397, 374] width 794 height 87
type input "EORI"
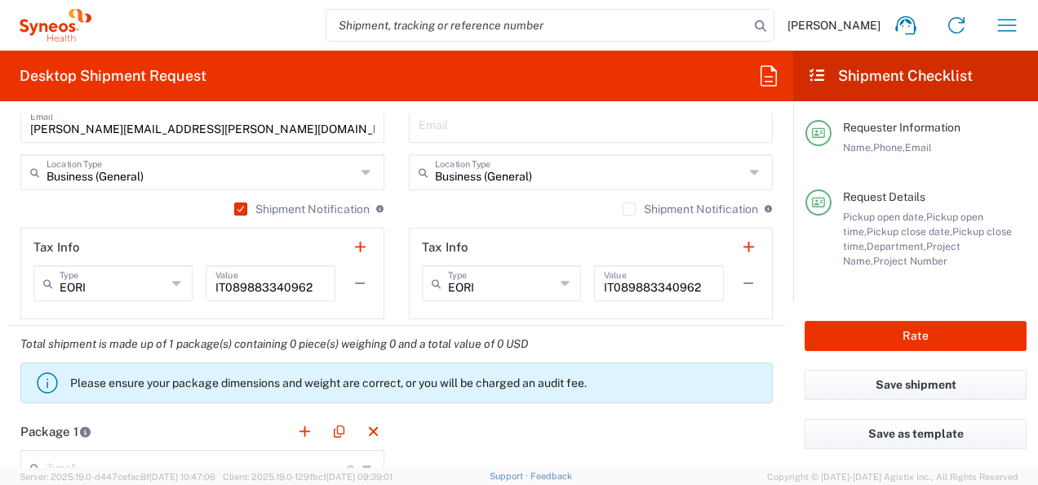
scroll to position [1156, 0]
click at [561, 291] on icon at bounding box center [566, 284] width 11 height 26
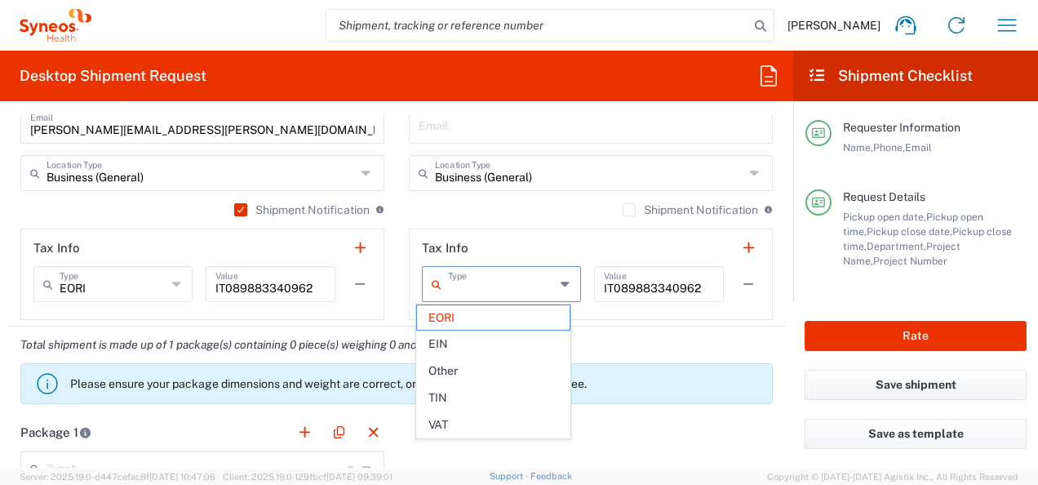
click at [374, 340] on em "Total shipment is made up of 1 package(s) containing 0 piece(s) weighing 0 and …" at bounding box center [274, 344] width 532 height 13
type input "EORI"
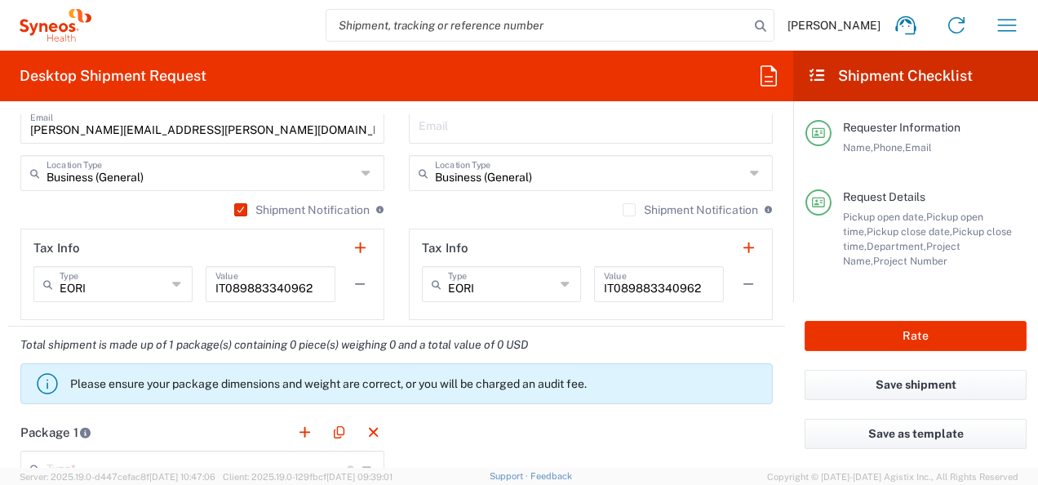
click at [163, 293] on div "EORI Type" at bounding box center [112, 284] width 159 height 36
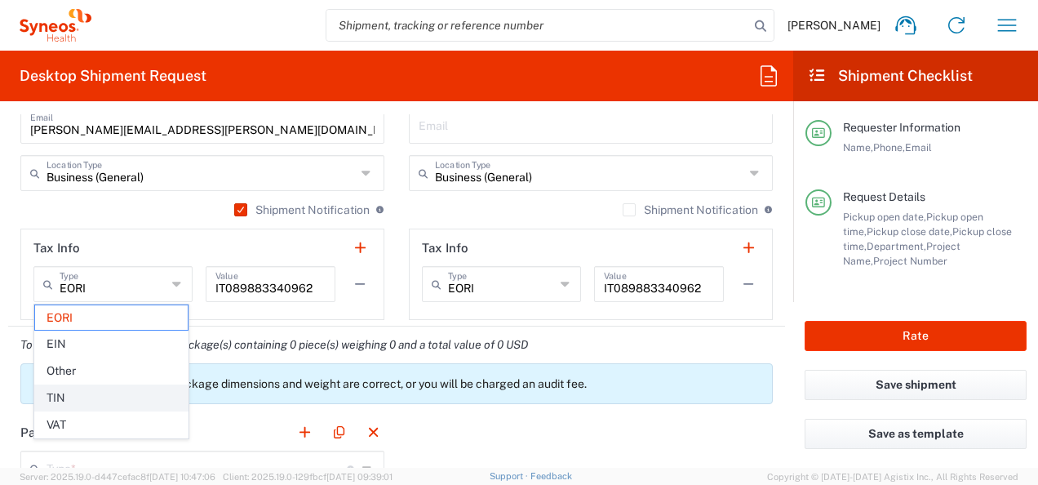
click at [103, 398] on span "TIN" at bounding box center [111, 397] width 153 height 25
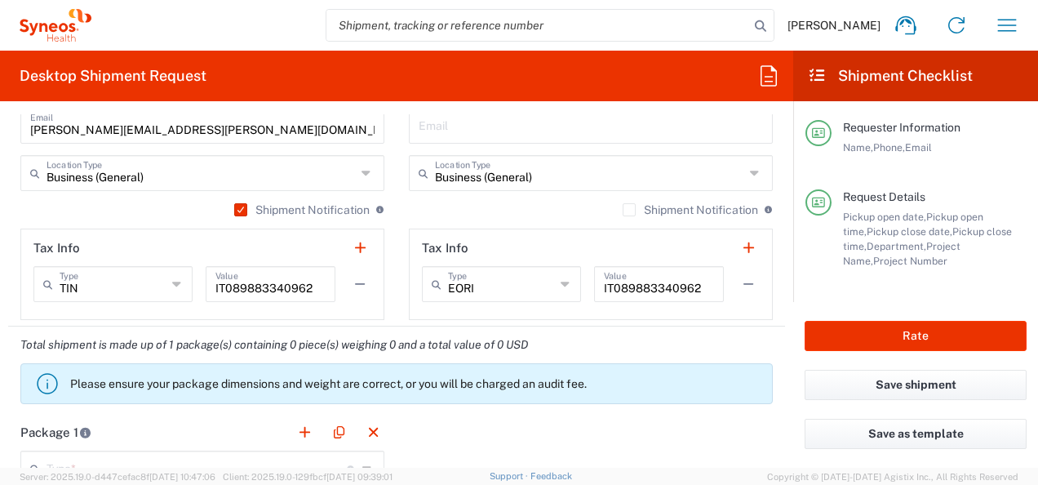
click at [192, 342] on em "Total shipment is made up of 1 package(s) containing 0 piece(s) weighing 0 and …" at bounding box center [274, 344] width 532 height 13
click at [253, 289] on input "IT089883340962" at bounding box center [271, 283] width 110 height 29
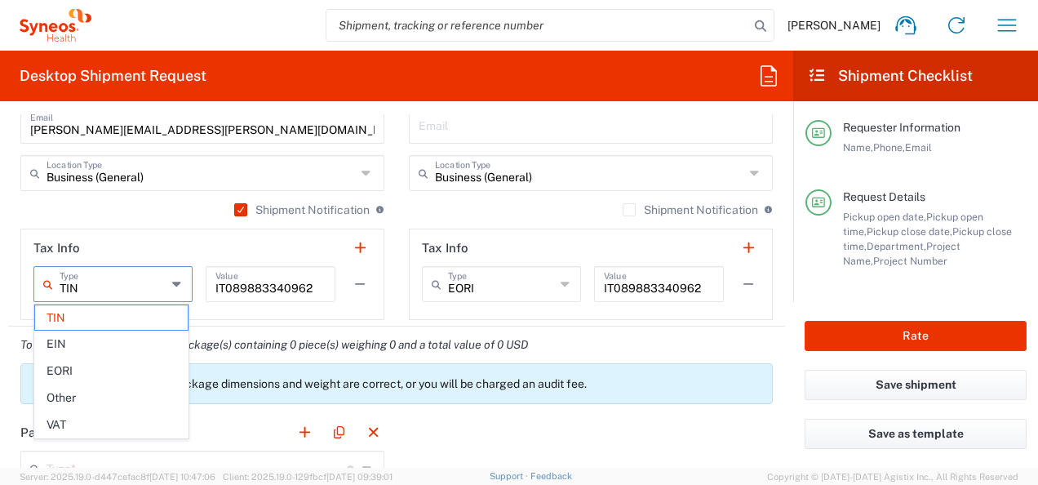
click at [129, 285] on input "TIN" at bounding box center [113, 283] width 107 height 29
click at [113, 375] on span "EORI" at bounding box center [111, 370] width 153 height 25
type input "EORI"
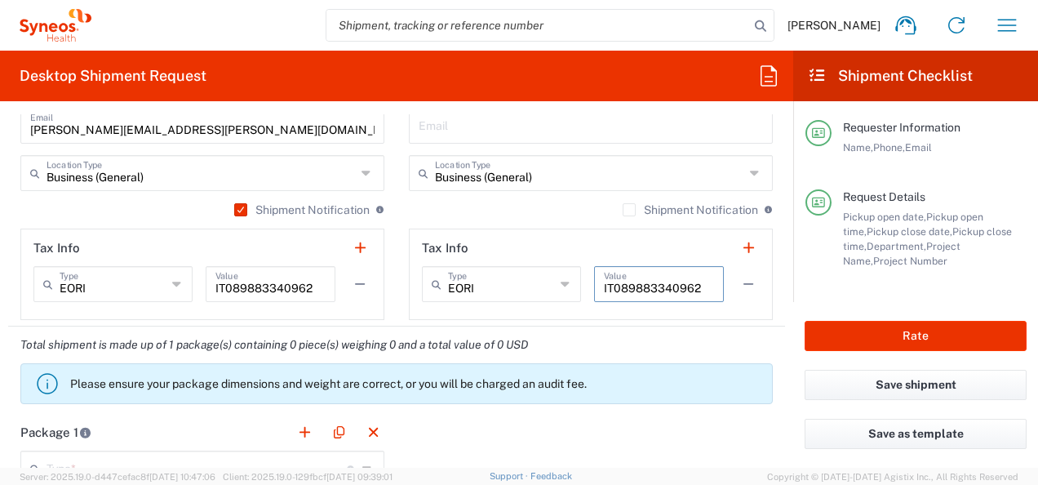
click at [620, 288] on input "IT089883340962" at bounding box center [659, 283] width 110 height 29
click at [616, 328] on div "Total shipment is made up of 1 package(s) containing 0 piece(s) weighing 0 and …" at bounding box center [397, 370] width 794 height 87
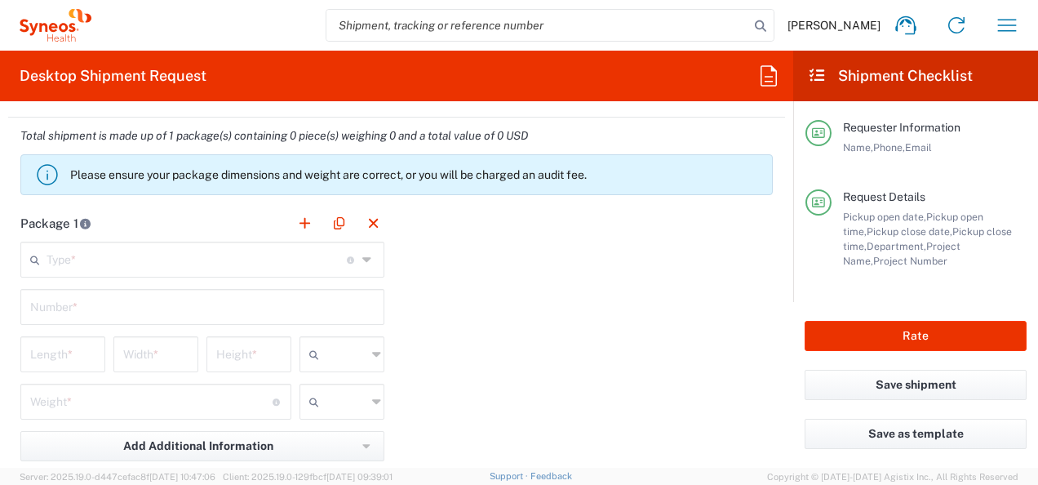
scroll to position [1365, 0]
click at [319, 268] on input "text" at bounding box center [197, 258] width 300 height 29
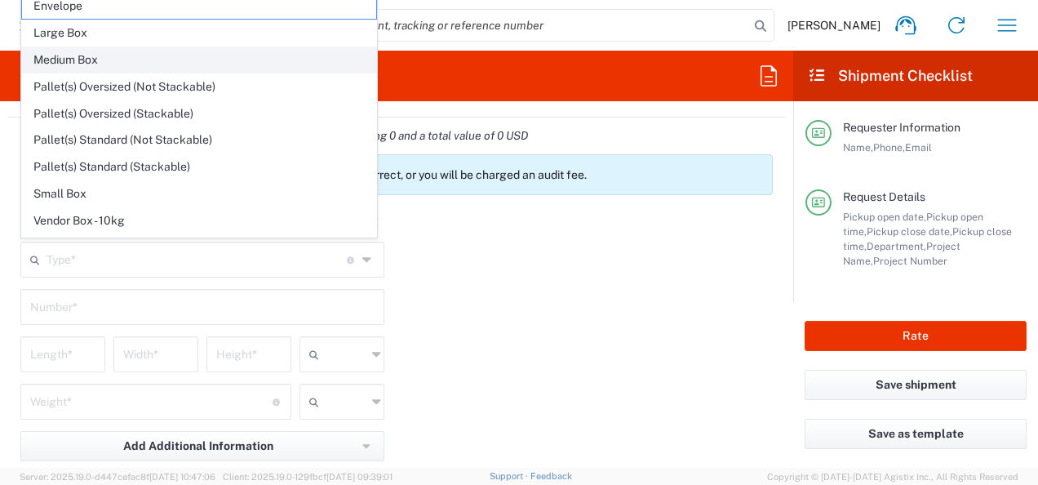
click at [314, 52] on span "Medium Box" at bounding box center [199, 59] width 354 height 25
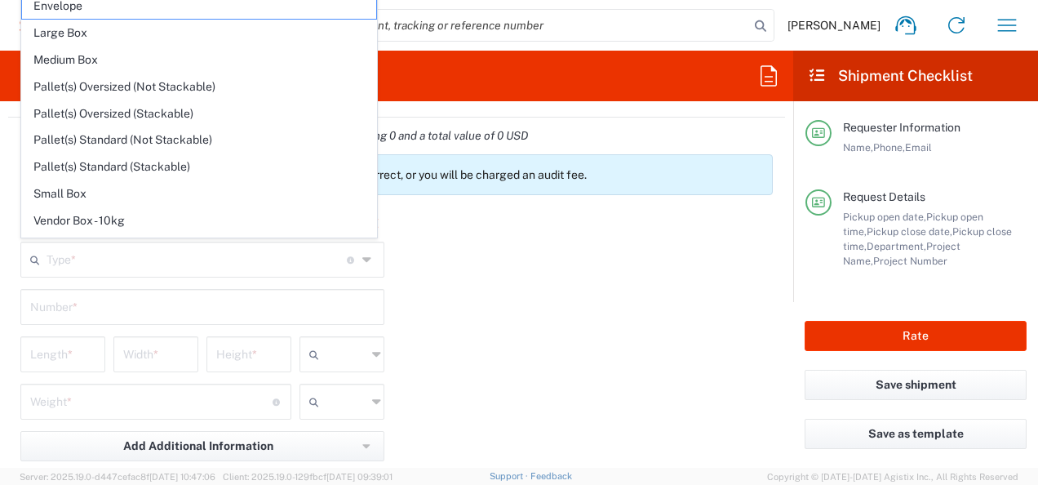
type input "Medium Box"
type input "13"
type input "11.5"
type input "2.5"
type input "in"
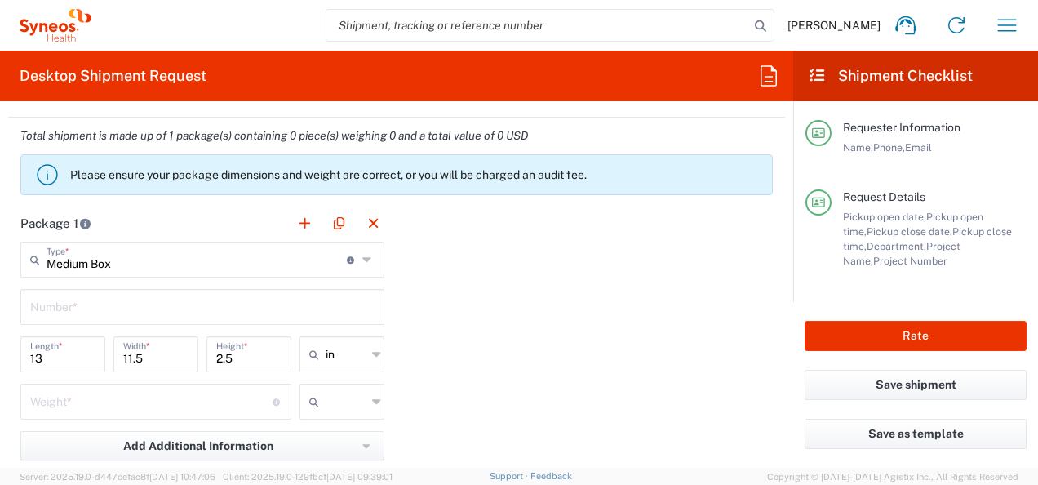
click at [245, 306] on input "text" at bounding box center [202, 305] width 344 height 29
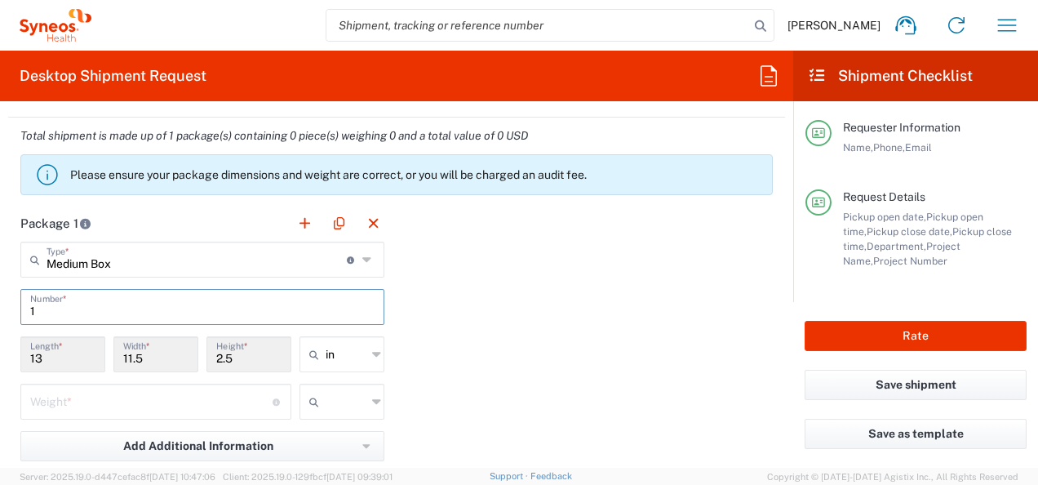
type input "1"
click at [75, 359] on input "13" at bounding box center [62, 353] width 65 height 29
drag, startPoint x: 75, startPoint y: 359, endPoint x: 69, endPoint y: 353, distance: 8.7
click at [69, 353] on input "13" at bounding box center [62, 353] width 65 height 29
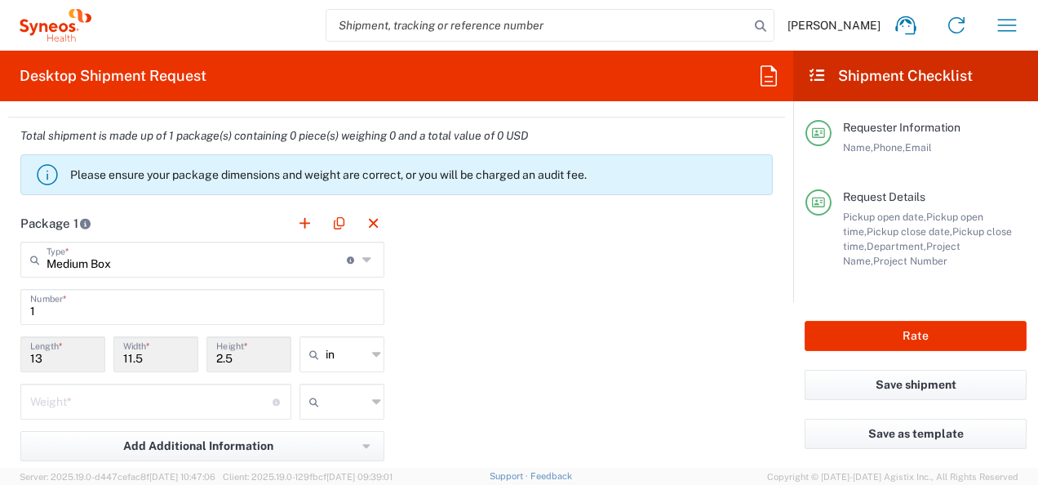
click at [69, 353] on input "13" at bounding box center [62, 353] width 65 height 29
click at [36, 356] on input "13" at bounding box center [62, 353] width 65 height 29
click at [532, 320] on div "Package 1 Medium Box Type * Material used to package goods Envelope Large Box M…" at bounding box center [396, 384] width 777 height 358
click at [113, 351] on div "11.5 Width *" at bounding box center [155, 354] width 85 height 36
click at [124, 352] on input "11.5" at bounding box center [155, 353] width 65 height 29
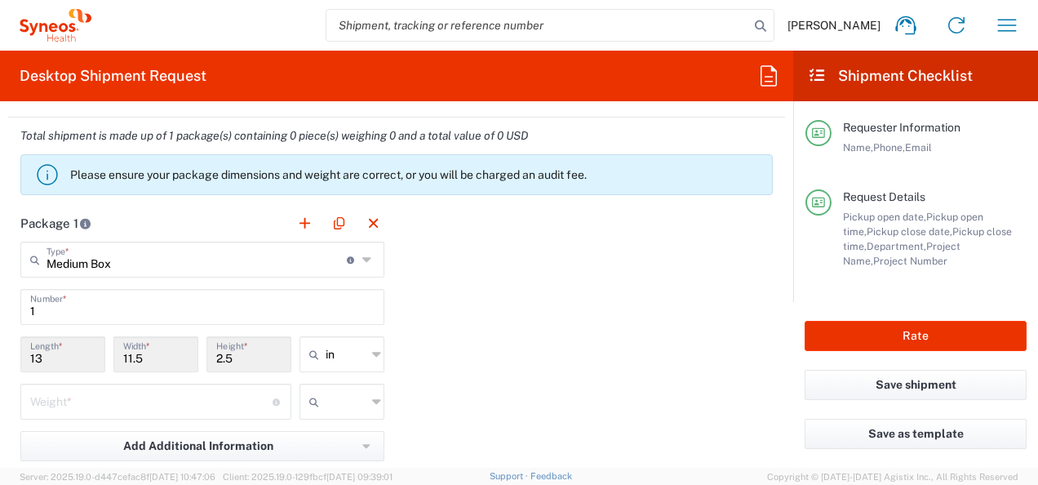
click at [130, 351] on input "11.5" at bounding box center [155, 353] width 65 height 29
type input "Medium Box"
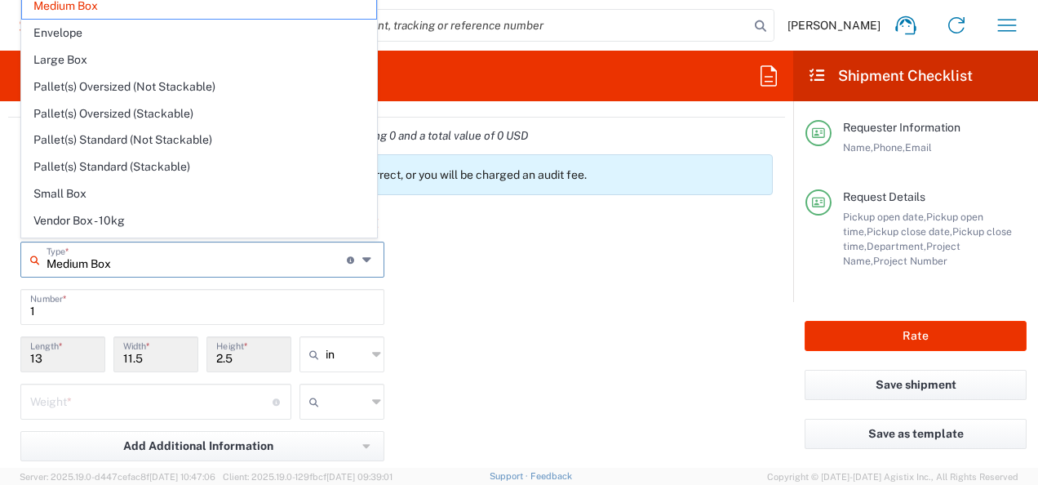
click at [109, 265] on input "Medium Box" at bounding box center [197, 258] width 300 height 29
click at [464, 268] on div "Package 1 Medium Box Type * Material used to package goods Medium Box Envelope …" at bounding box center [396, 384] width 777 height 358
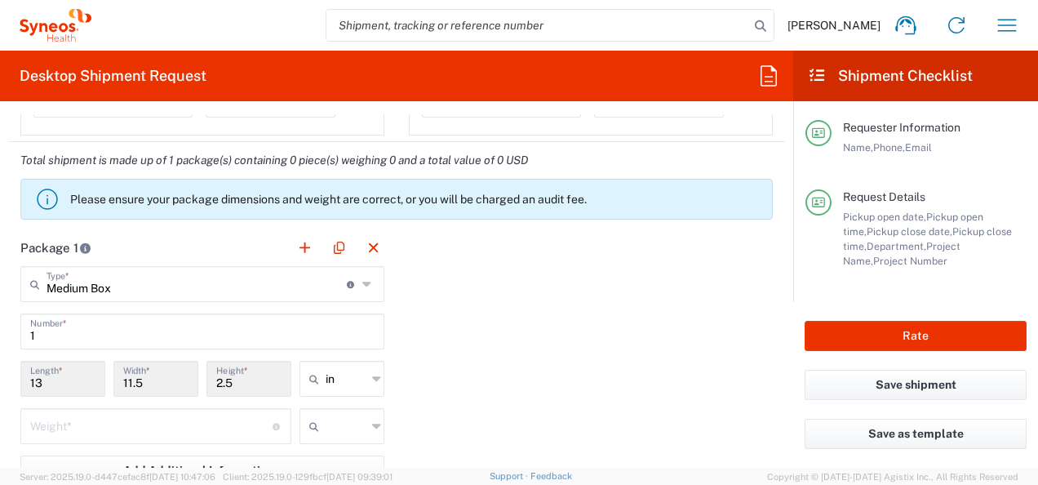
scroll to position [1339, 0]
click at [350, 287] on agx-control-info "Material used to package goods" at bounding box center [351, 286] width 9 height 26
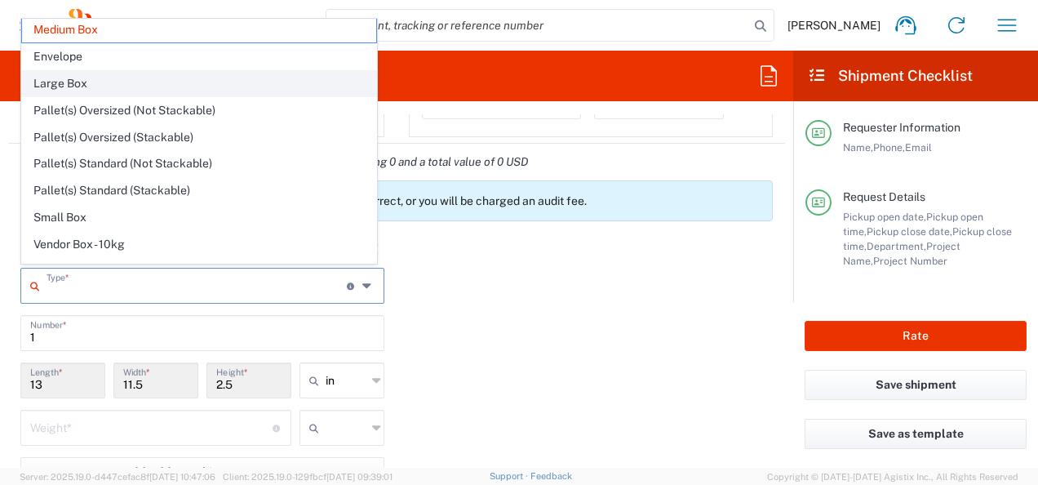
scroll to position [43, 0]
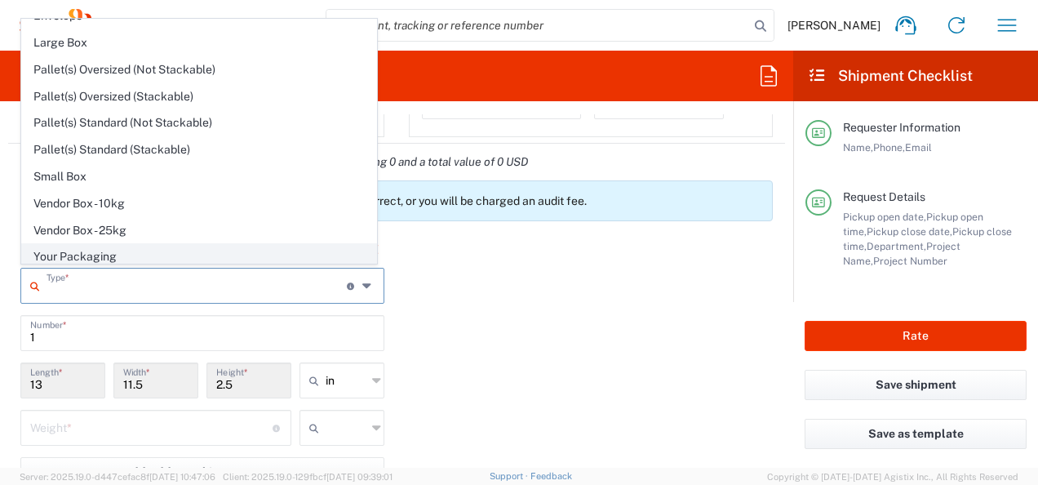
click at [263, 255] on span "Your Packaging" at bounding box center [199, 256] width 354 height 25
type input "Your Packaging"
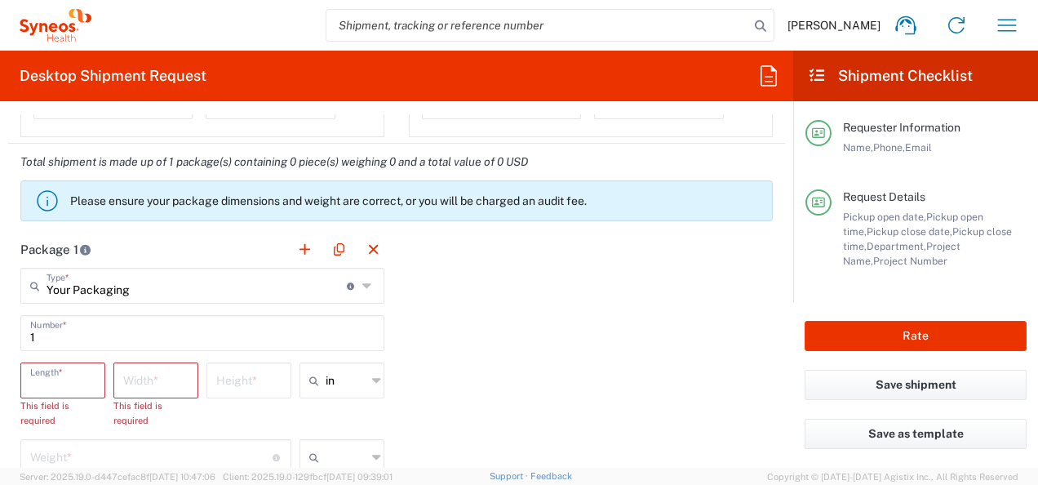
click at [81, 379] on input "number" at bounding box center [62, 379] width 65 height 29
type input "14"
type input "6"
click at [94, 434] on input "number" at bounding box center [151, 426] width 242 height 29
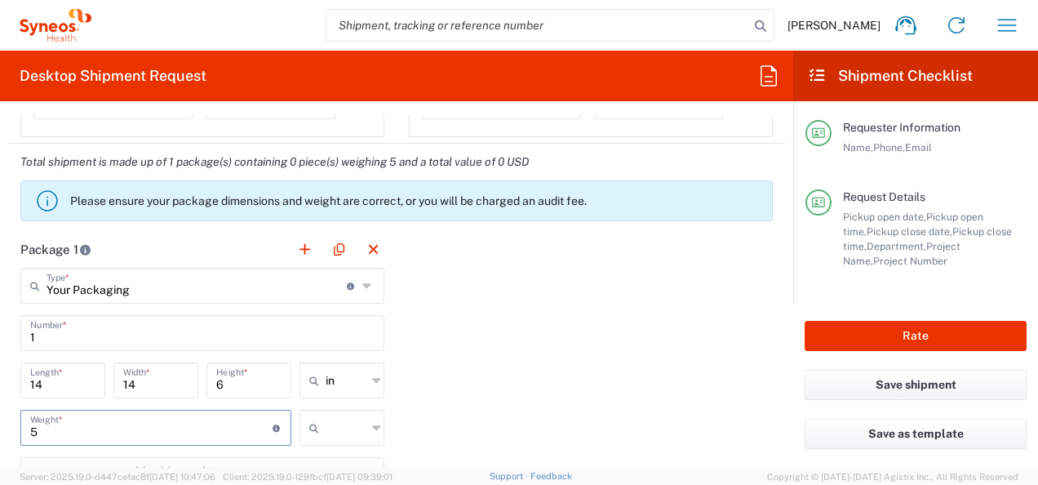
type input "5"
click at [313, 432] on icon at bounding box center [317, 428] width 16 height 26
click at [317, 397] on span "lbs" at bounding box center [336, 392] width 80 height 25
type input "lbs"
click at [447, 416] on div "Package 1 Your Packaging Type * Material used to package goods Medium Box Envel…" at bounding box center [396, 410] width 777 height 358
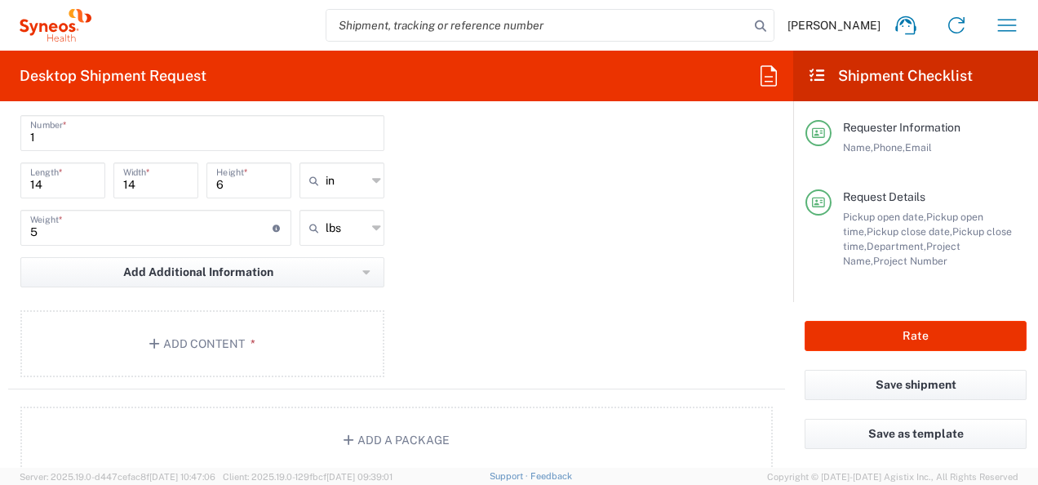
scroll to position [1538, 0]
click at [251, 342] on span "*" at bounding box center [250, 344] width 11 height 13
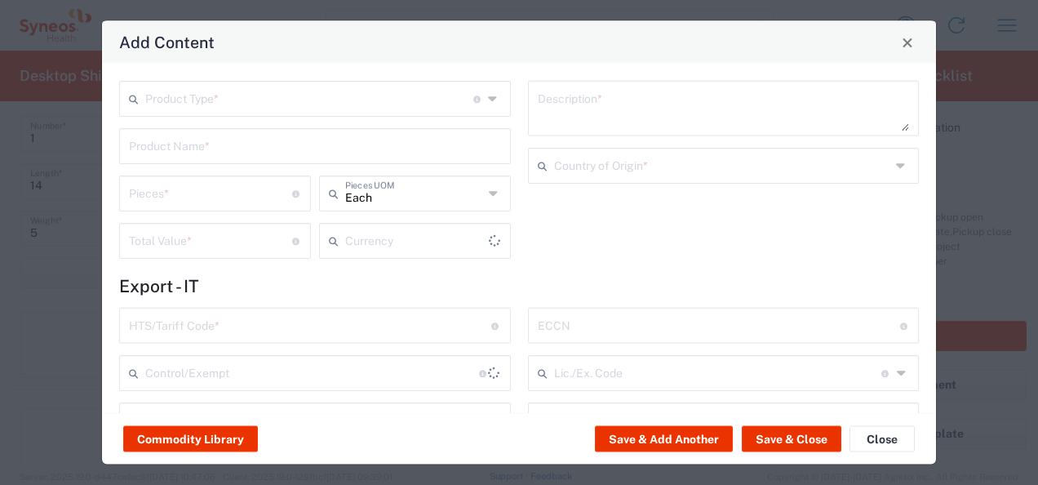
type input "US Dollar"
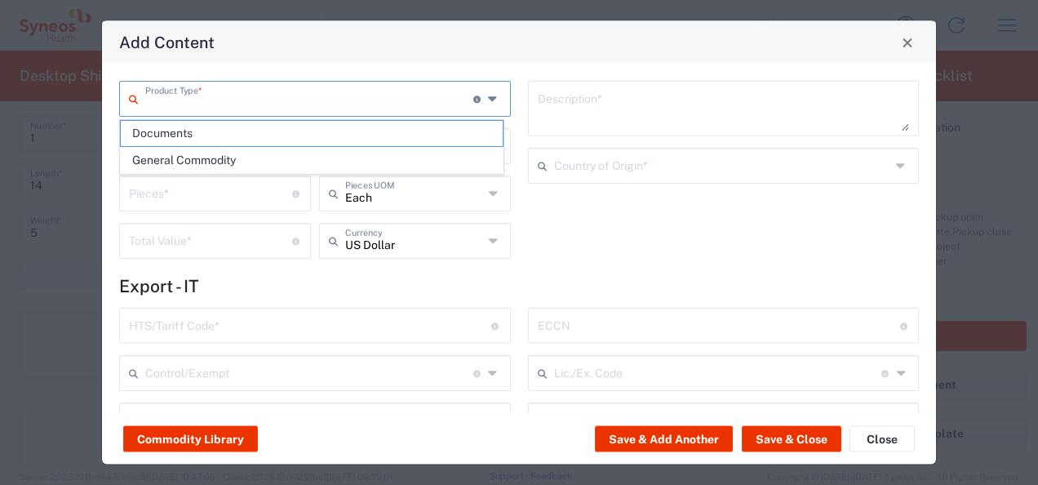
click at [384, 104] on input "text" at bounding box center [309, 97] width 328 height 29
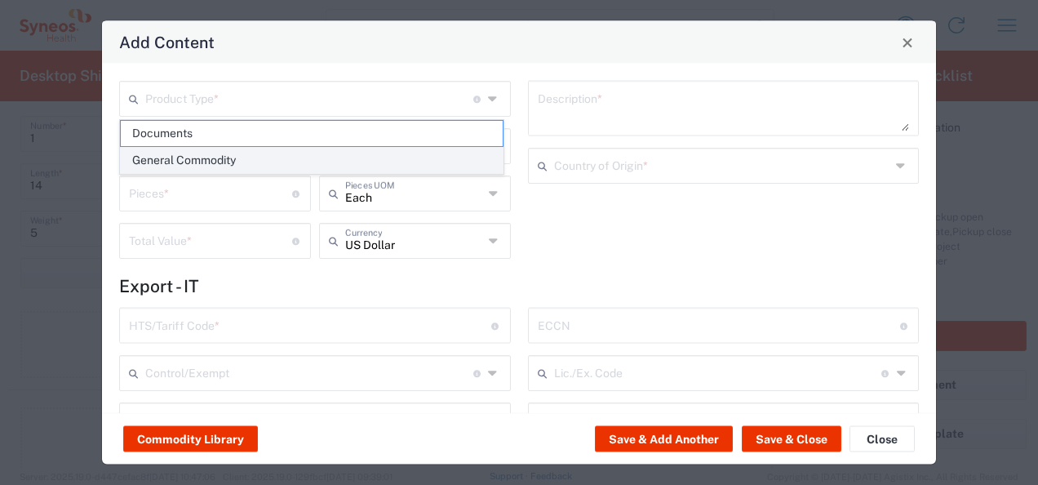
click at [375, 153] on span "General Commodity" at bounding box center [312, 160] width 382 height 25
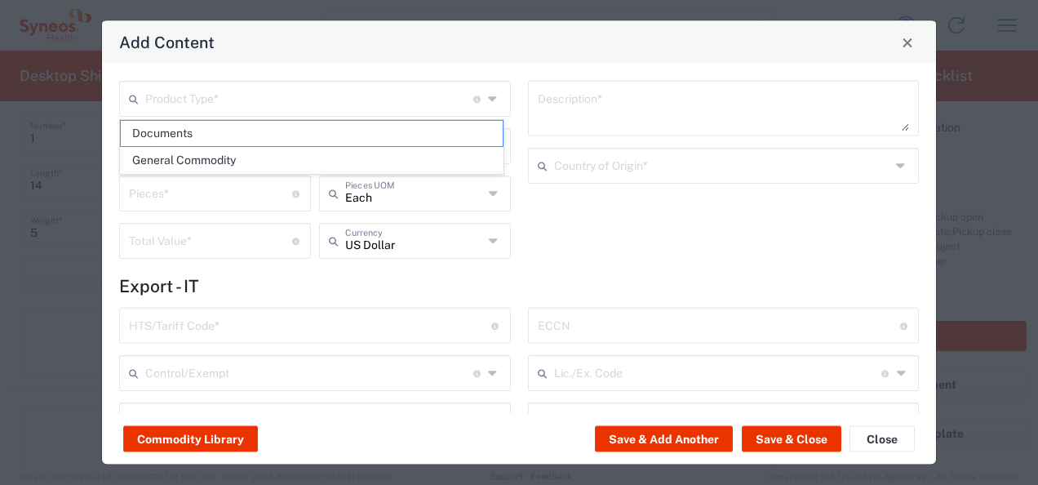
type input "General Commodity"
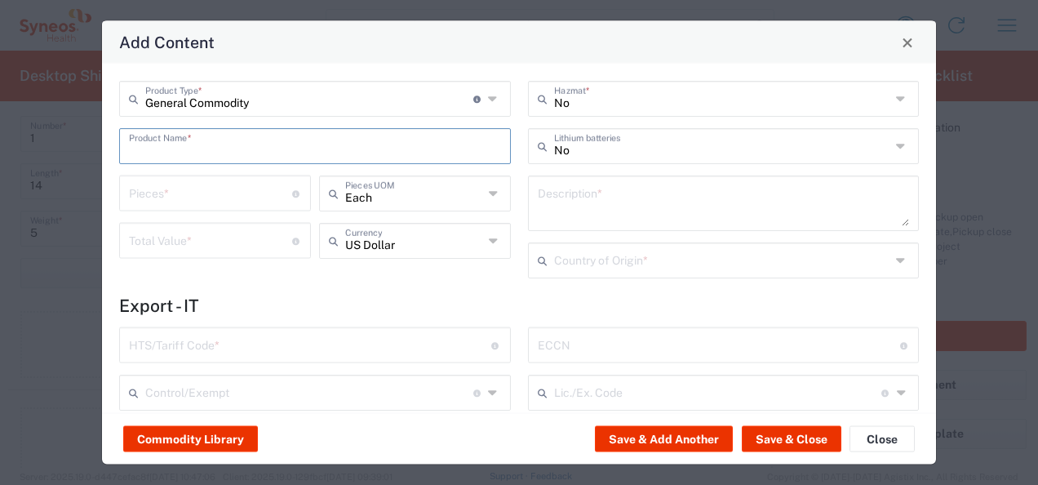
click at [374, 152] on input "text" at bounding box center [315, 145] width 372 height 29
type input "Injector training kit"
click at [233, 194] on input "number" at bounding box center [210, 192] width 163 height 29
type input "40"
click at [207, 242] on input "number" at bounding box center [210, 239] width 163 height 29
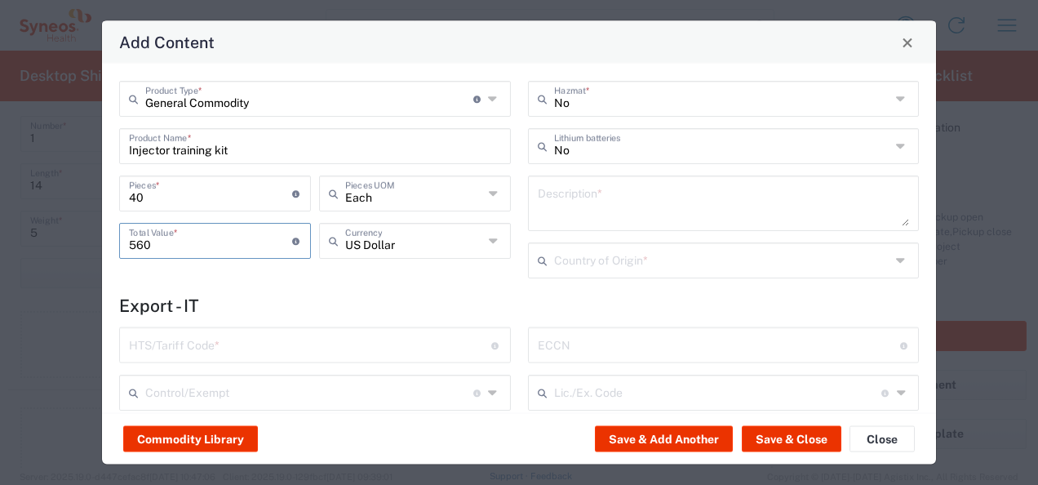
type input "560"
click at [669, 202] on textarea at bounding box center [724, 203] width 372 height 46
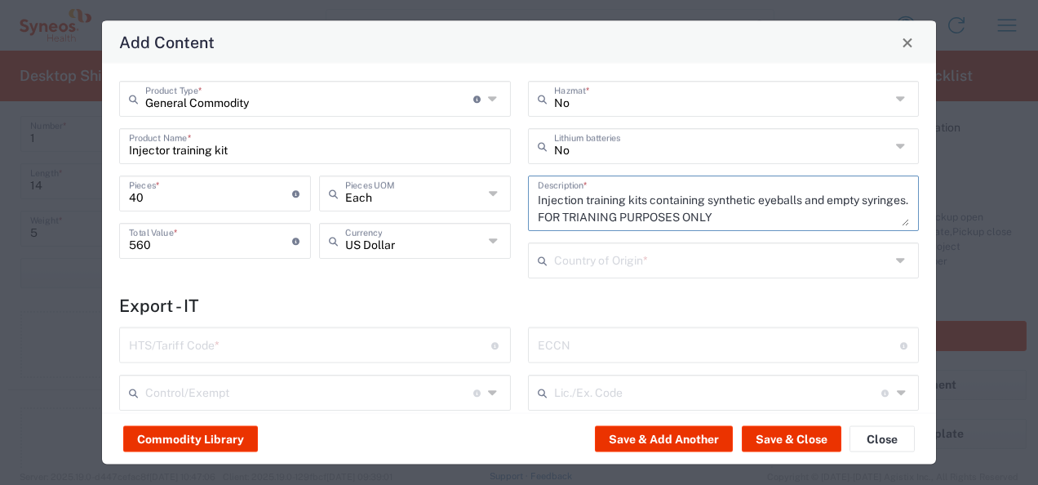
type textarea "Injection training kits containing synthetic eyeballs and empty syringes. FOR T…"
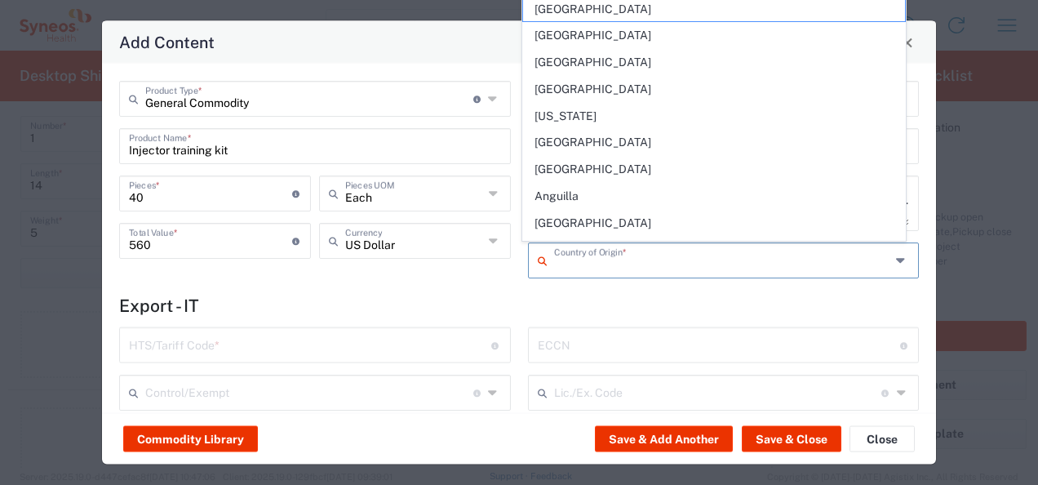
click at [674, 261] on input "text" at bounding box center [722, 259] width 337 height 29
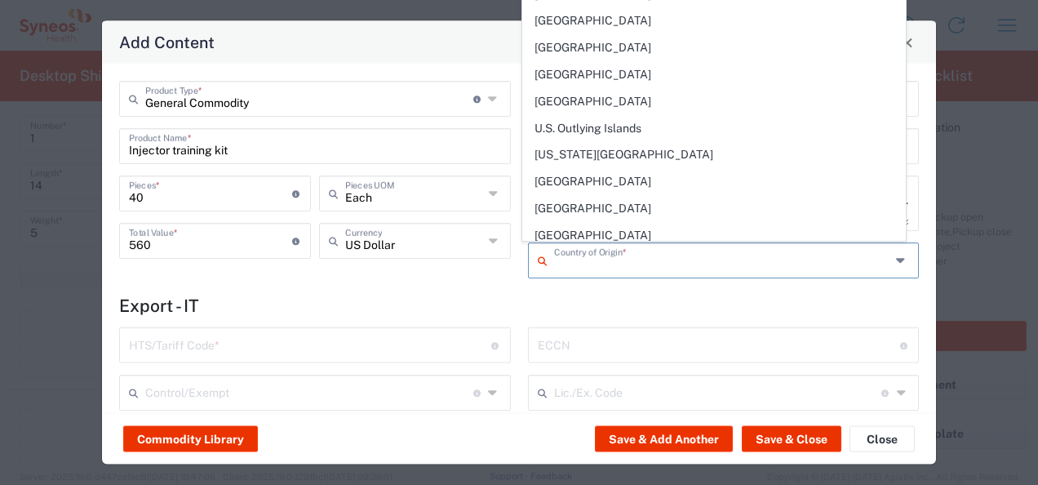
scroll to position [6067, 0]
click at [647, 274] on span "[GEOGRAPHIC_DATA]" at bounding box center [714, 286] width 382 height 25
type input "[GEOGRAPHIC_DATA]"
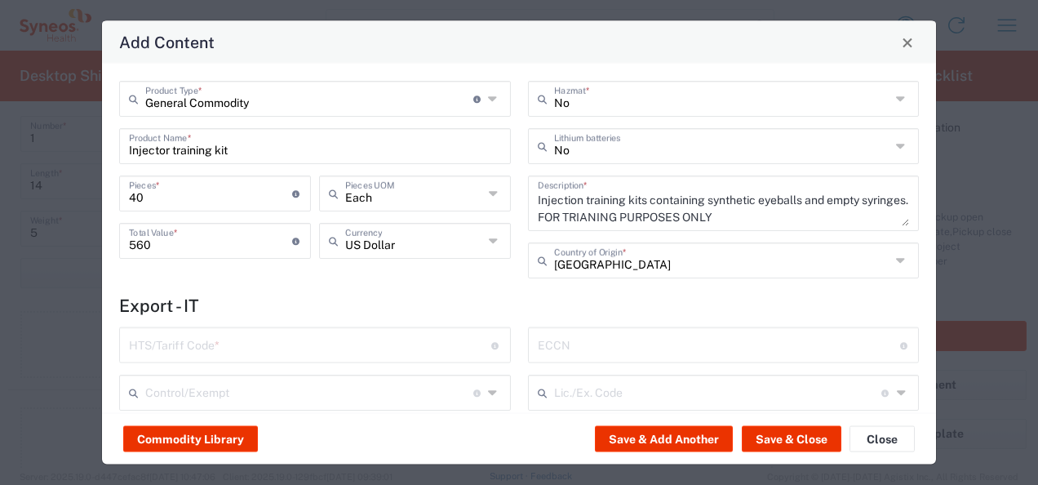
click at [567, 304] on h4 "Export - IT" at bounding box center [519, 306] width 800 height 20
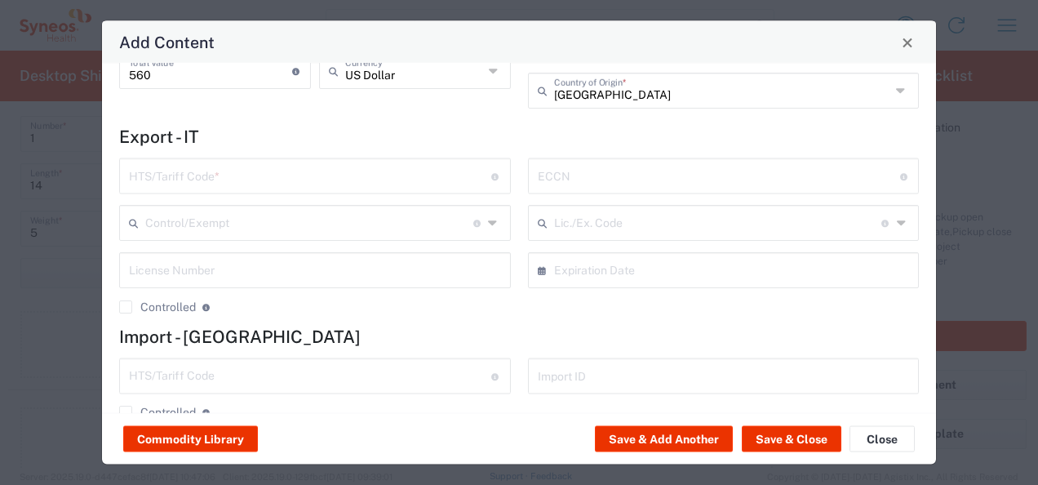
scroll to position [168, 0]
click at [326, 175] on input "text" at bounding box center [310, 176] width 362 height 29
type input "3926.90.90"
click at [392, 312] on agx-checkbox-control "Controlled Governmental control of exports for statistical, strategic and suppl…" at bounding box center [315, 308] width 392 height 15
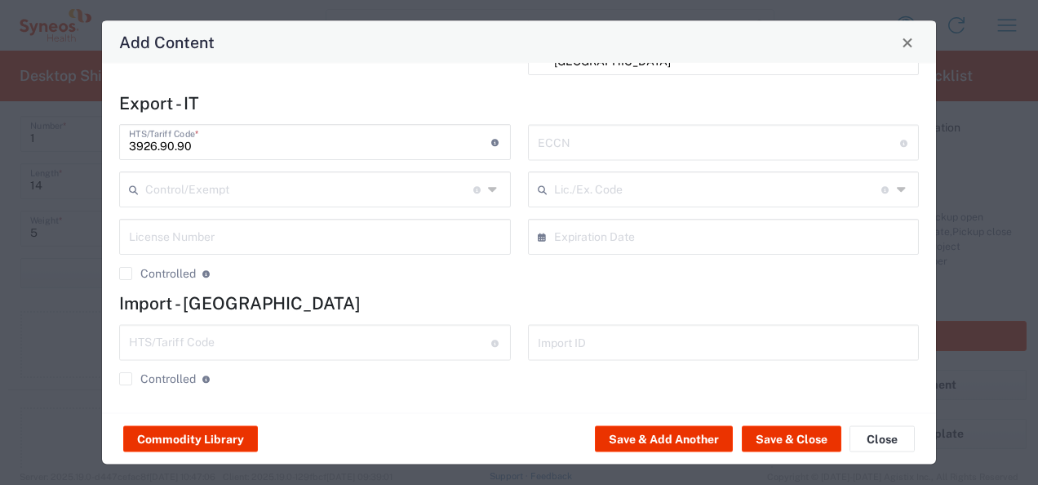
scroll to position [202, 0]
click at [345, 352] on input "text" at bounding box center [310, 341] width 362 height 29
click at [361, 293] on h4 "Import - [GEOGRAPHIC_DATA]" at bounding box center [519, 303] width 800 height 20
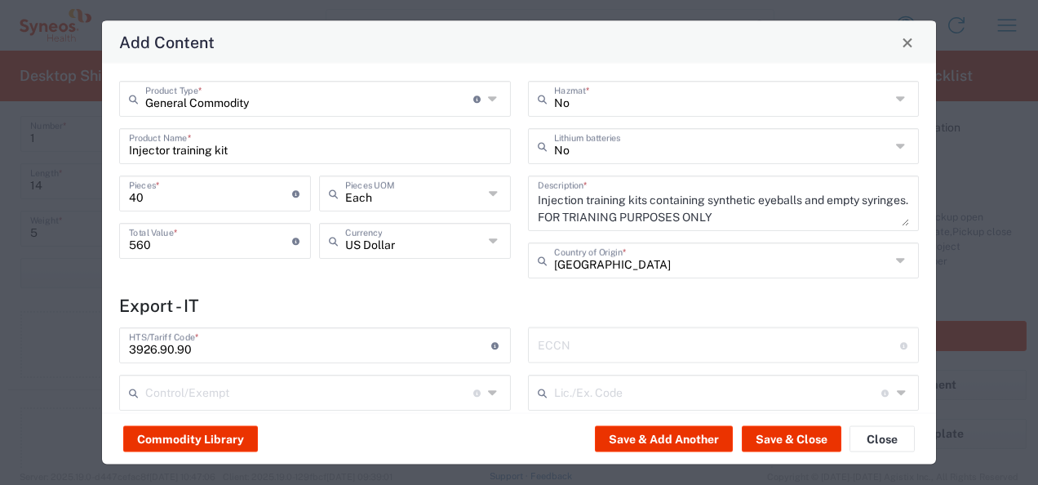
scroll to position [1, 0]
click at [201, 240] on input "560" at bounding box center [210, 238] width 163 height 29
type input "400"
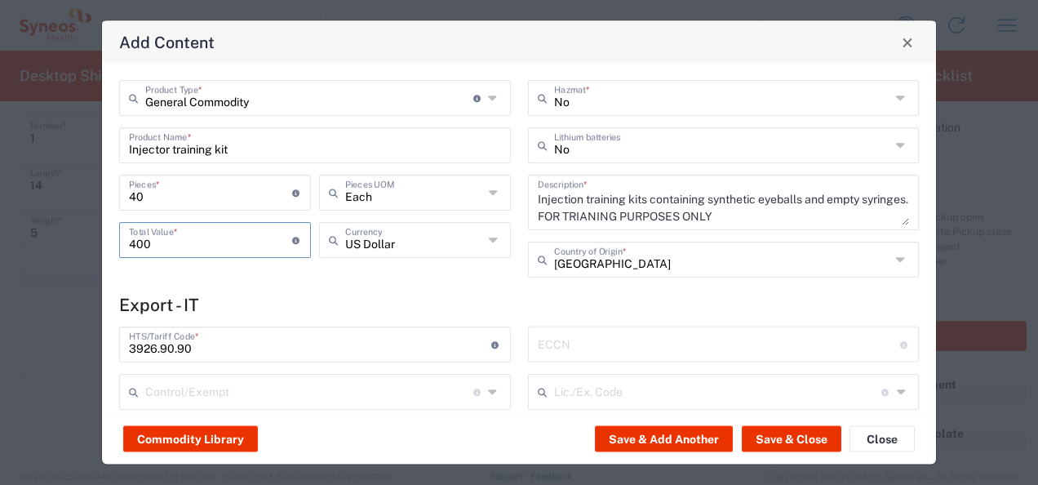
click at [553, 199] on textarea "Injection training kits containing synthetic eyeballs and empty syringes. FOR T…" at bounding box center [724, 203] width 372 height 46
drag, startPoint x: 553, startPoint y: 199, endPoint x: 774, endPoint y: 220, distance: 222.2
click at [718, 214] on textarea "Injection training kits containing synthetic eyeballs and empty syringes. FOR T…" at bounding box center [724, 203] width 372 height 46
click at [768, 216] on textarea "Injection training kits containing synthetic eyeballs and empty syringes. FOR T…" at bounding box center [724, 203] width 372 height 46
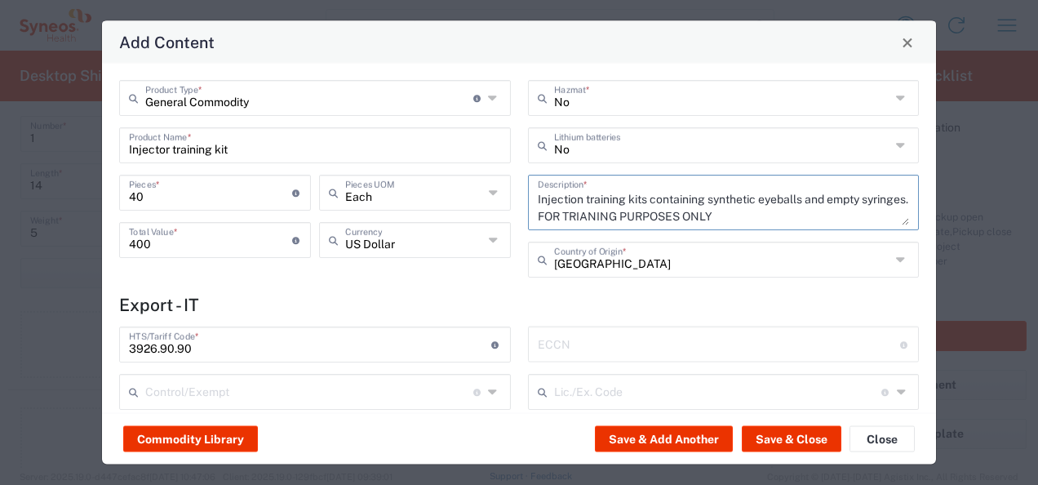
drag, startPoint x: 768, startPoint y: 216, endPoint x: 527, endPoint y: 202, distance: 242.0
click at [528, 202] on div "Injection training kits containing synthetic eyeballs and empty syringes. FOR T…" at bounding box center [724, 203] width 392 height 56
click at [500, 304] on h4 "Export - IT" at bounding box center [519, 305] width 800 height 20
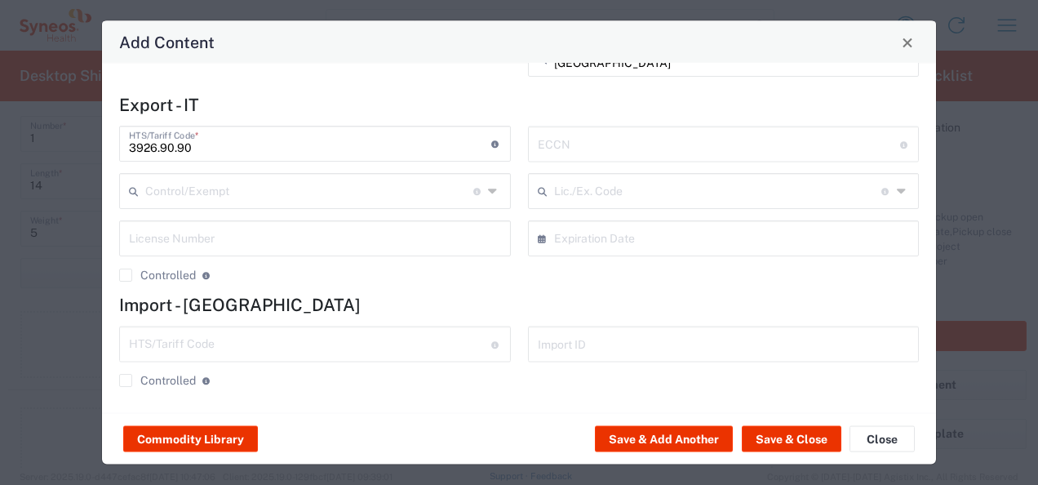
scroll to position [199, 0]
click at [632, 433] on button "Save & Add Another" at bounding box center [664, 439] width 138 height 26
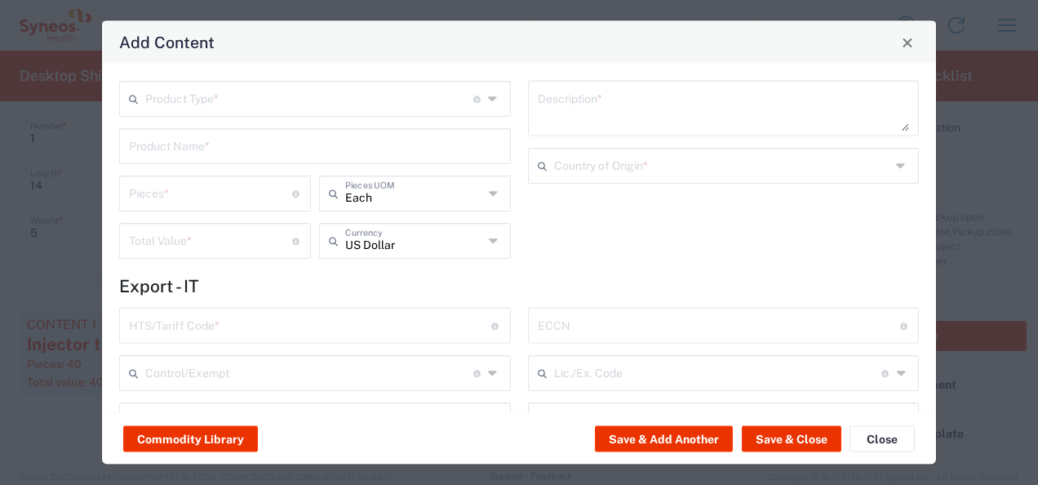
click at [598, 108] on textarea at bounding box center [724, 109] width 372 height 46
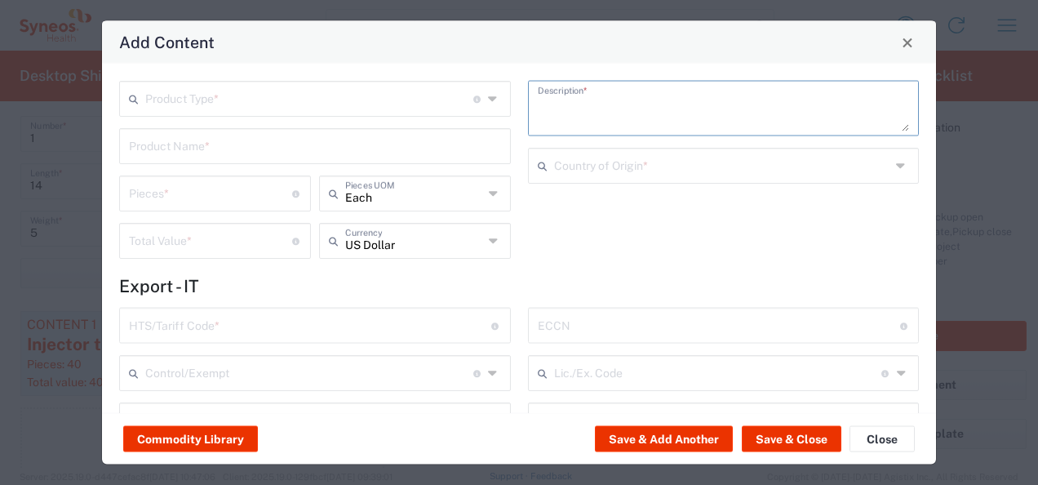
paste textarea "Injection training kits containing synthetic eyeballs and empty syringes. FOR T…"
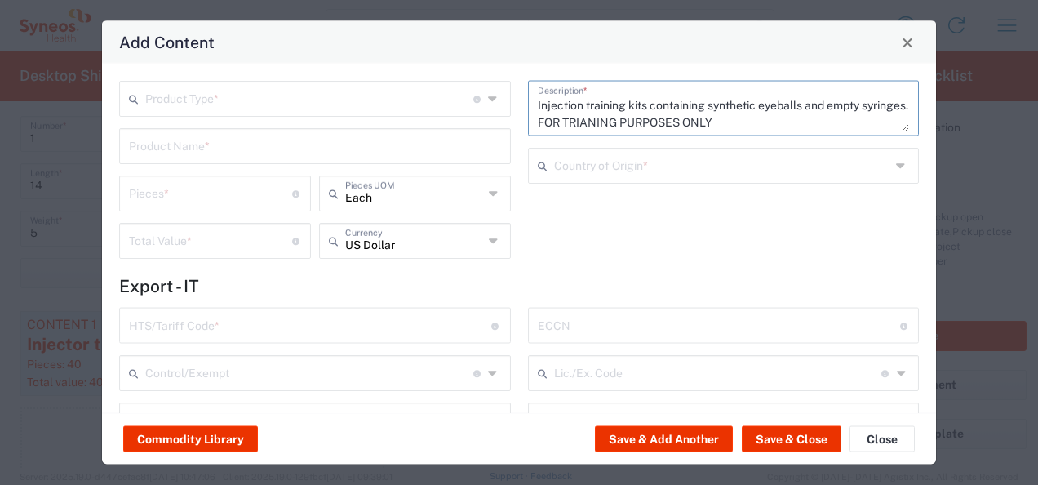
type textarea "Injection training kits containing synthetic eyeballs and empty syringes. FOR T…"
click at [596, 157] on input "text" at bounding box center [722, 164] width 337 height 29
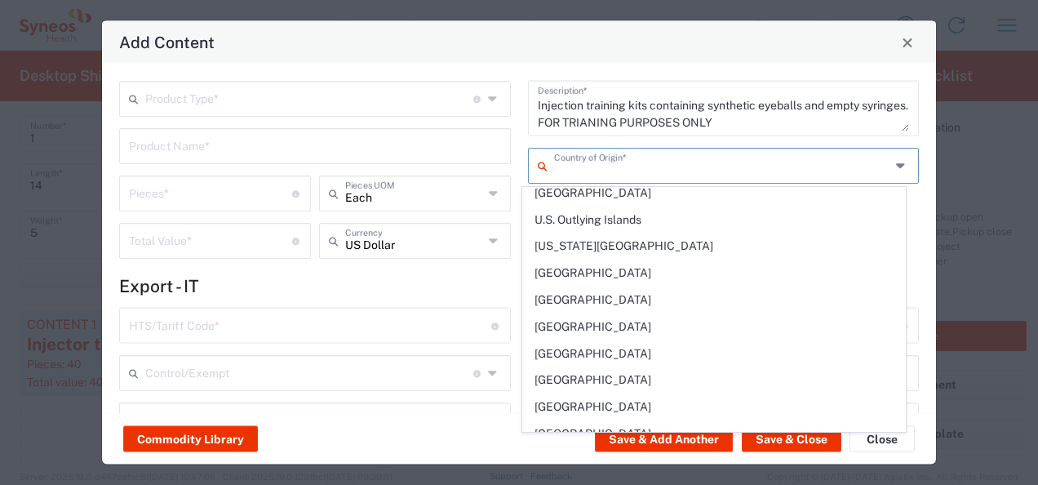
scroll to position [6164, 0]
click at [581, 368] on span "[GEOGRAPHIC_DATA]" at bounding box center [714, 380] width 382 height 25
type input "[GEOGRAPHIC_DATA]"
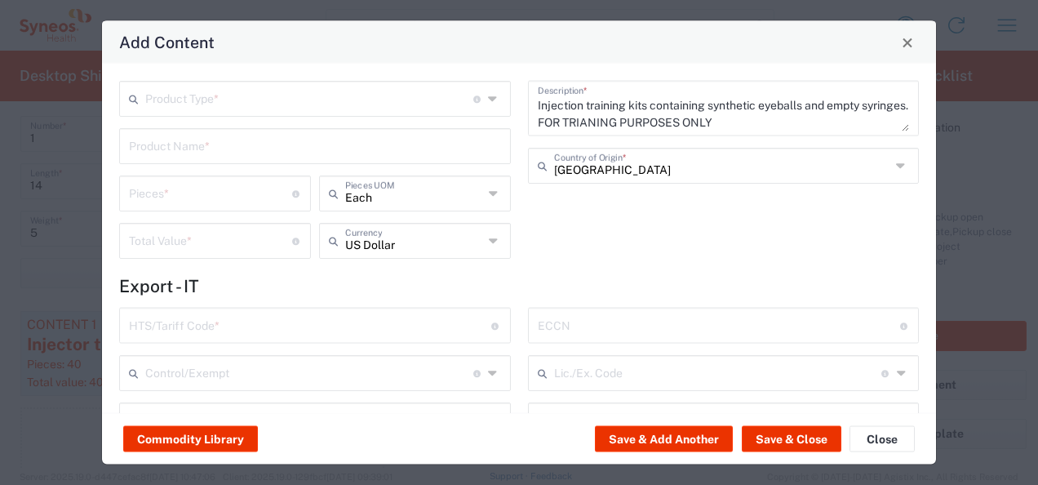
click at [362, 103] on input "text" at bounding box center [309, 97] width 328 height 29
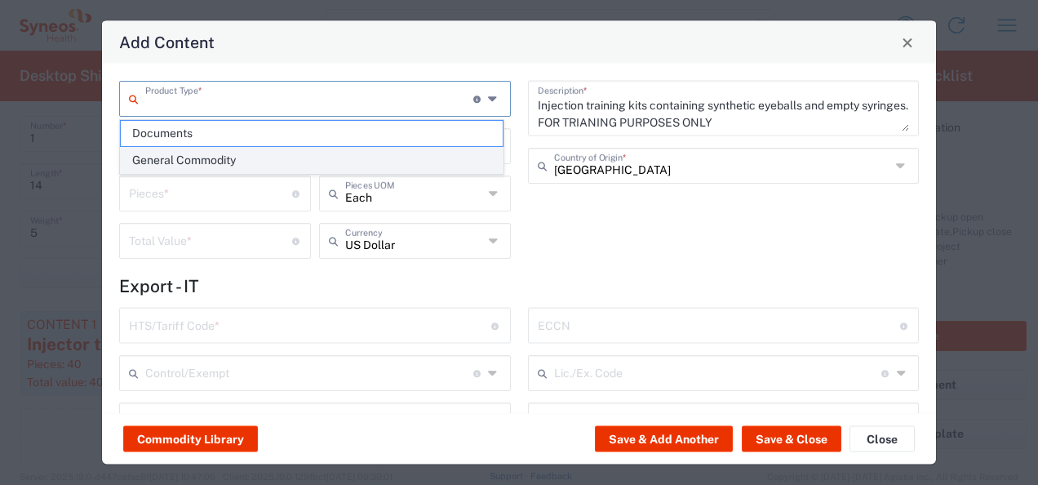
click at [323, 153] on span "General Commodity" at bounding box center [312, 160] width 382 height 25
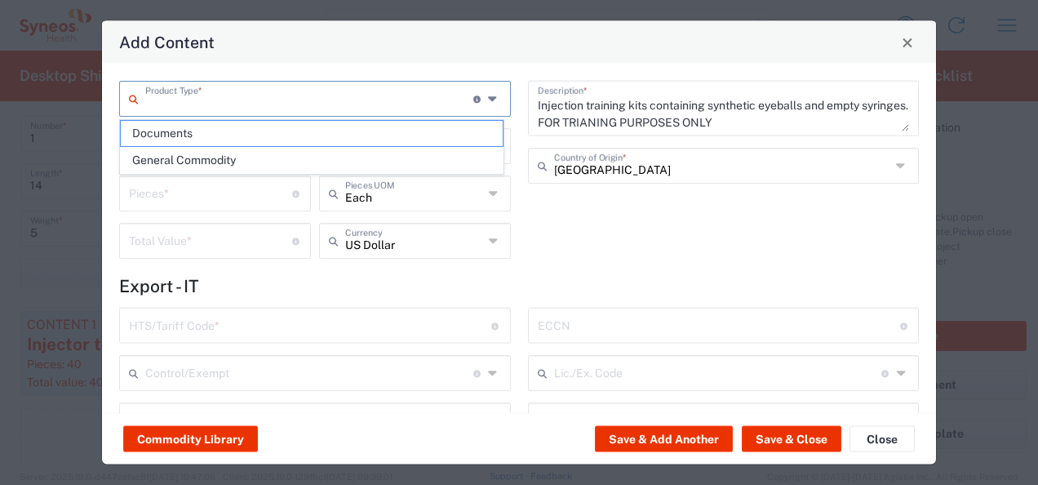
type input "General Commodity"
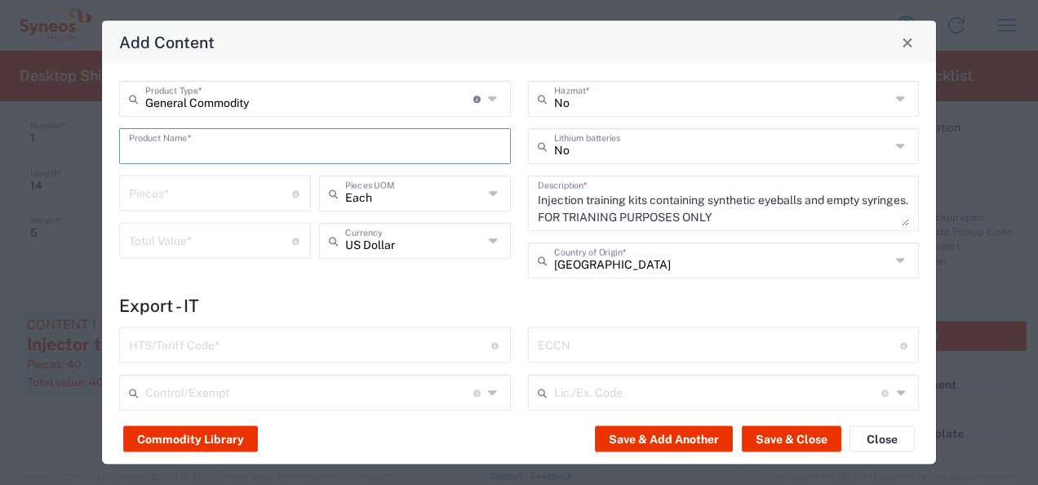
click at [230, 152] on input "text" at bounding box center [315, 145] width 372 height 29
type input "Synthetic Eyeballs"
click at [201, 188] on input "number" at bounding box center [210, 192] width 163 height 29
type input "16"
click at [204, 251] on input "number" at bounding box center [210, 239] width 163 height 29
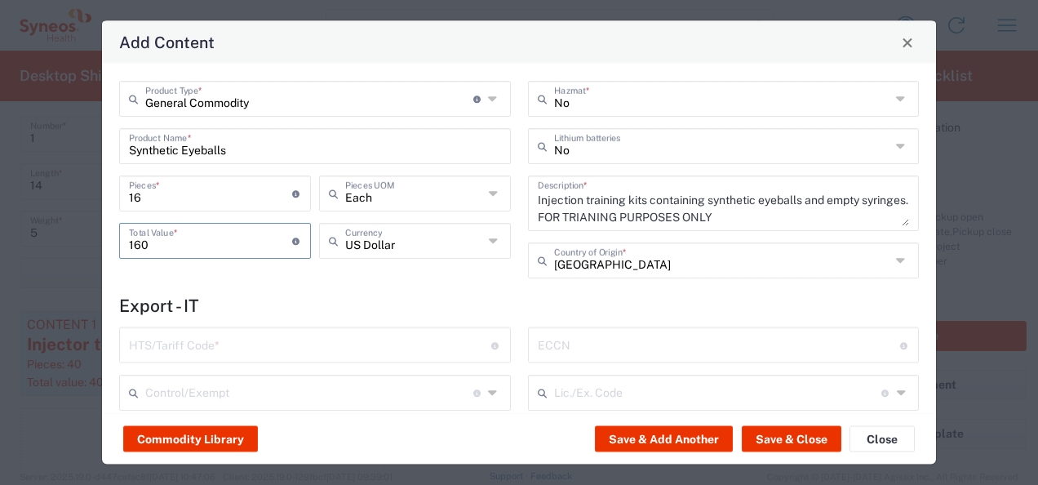
type input "160"
click at [271, 345] on input "text" at bounding box center [310, 344] width 362 height 29
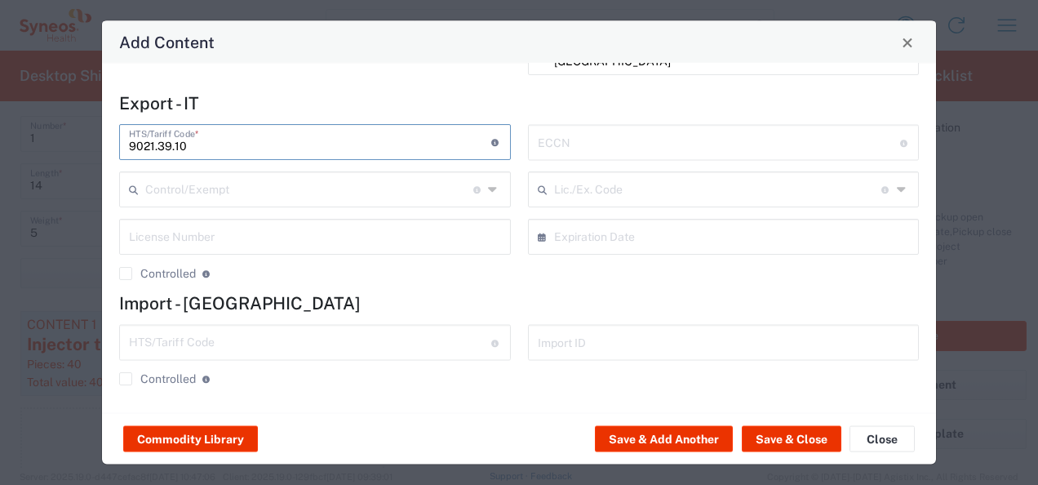
scroll to position [202, 0]
type input "9021.39.10"
click at [809, 441] on button "Save & Close" at bounding box center [792, 439] width 100 height 26
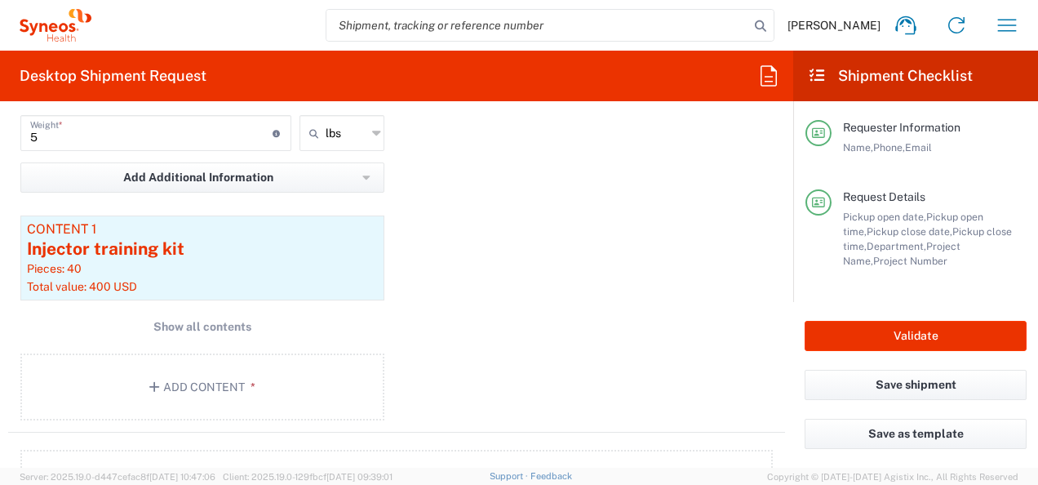
scroll to position [1633, 0]
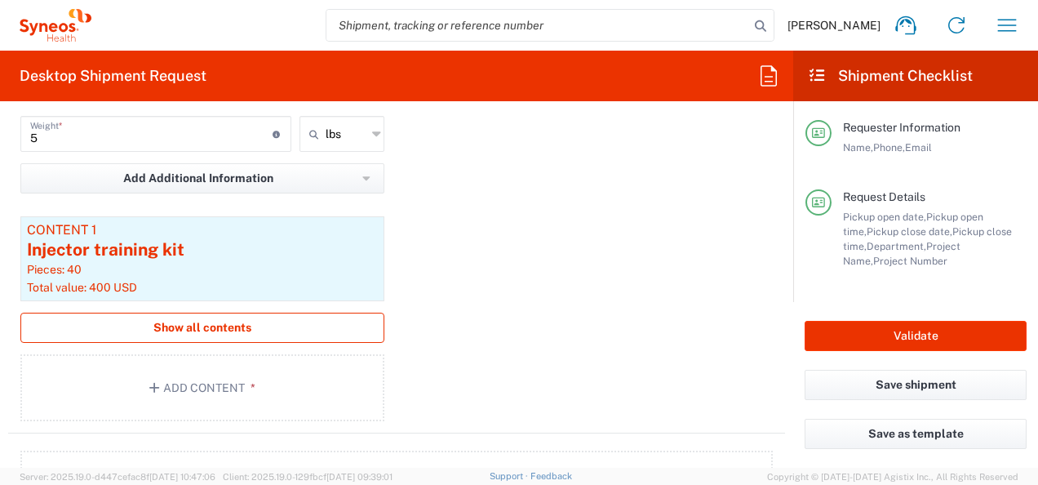
click at [222, 326] on span "Show all contents" at bounding box center [202, 328] width 98 height 16
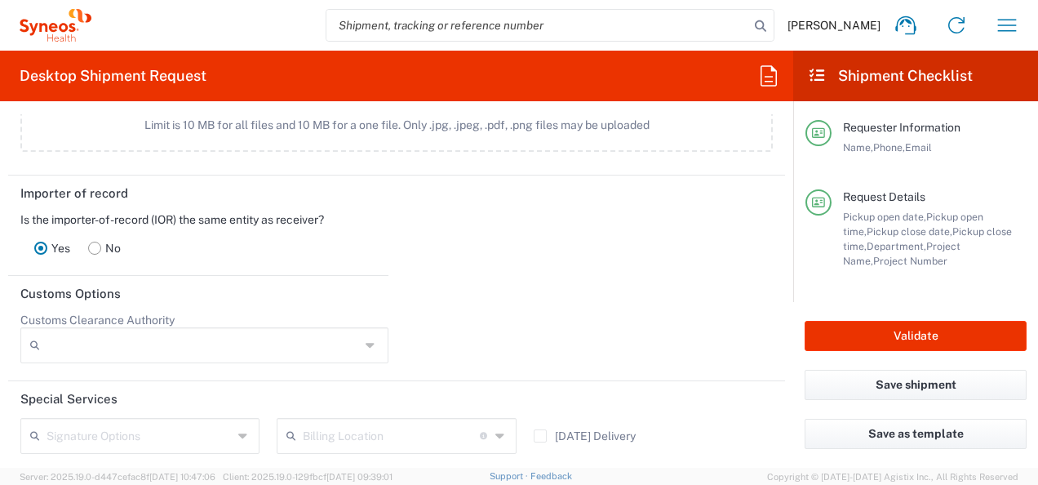
scroll to position [2215, 0]
click at [366, 331] on icon at bounding box center [372, 344] width 13 height 26
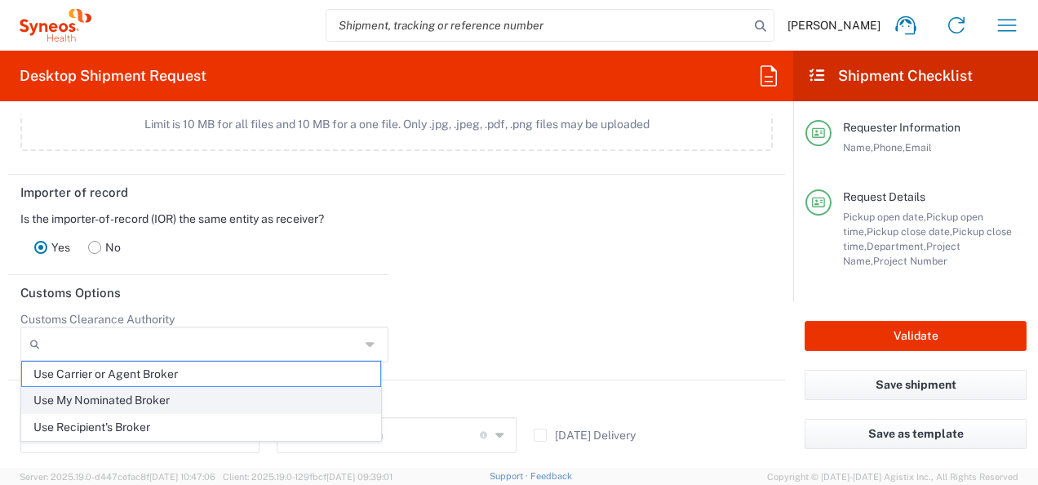
click at [344, 389] on span "Use My Nominated Broker" at bounding box center [201, 400] width 358 height 25
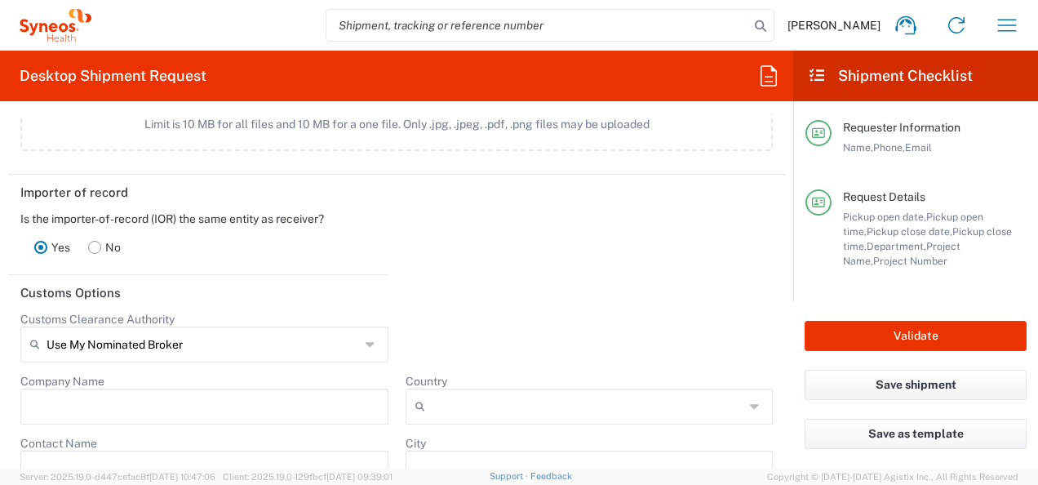
click at [343, 342] on input "Use My Nominated Broker" at bounding box center [203, 344] width 313 height 26
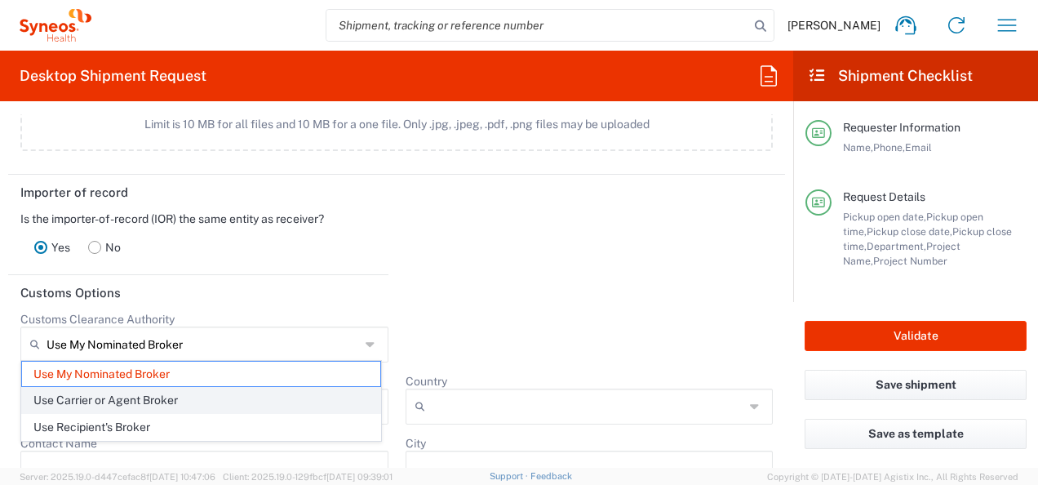
click at [355, 401] on span "Use Carrier or Agent Broker" at bounding box center [201, 400] width 358 height 25
type input "Use Carrier or Agent Broker"
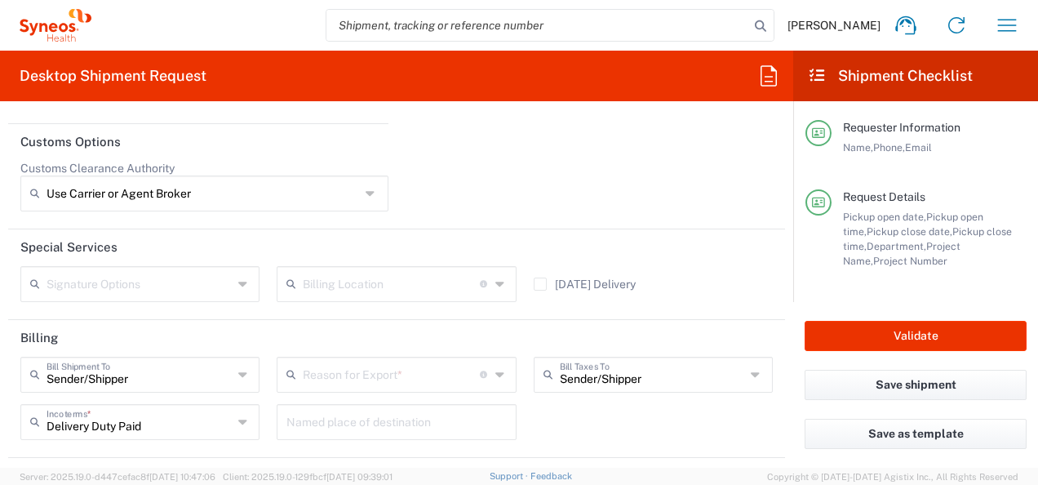
scroll to position [2366, 0]
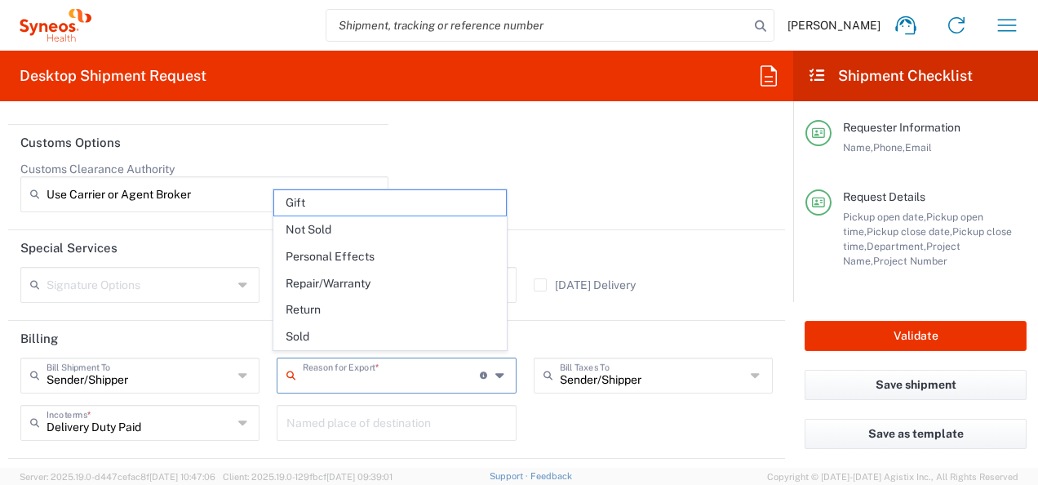
click at [460, 372] on input "text" at bounding box center [391, 374] width 177 height 29
click at [445, 304] on span "Return" at bounding box center [390, 309] width 232 height 25
type input "Return"
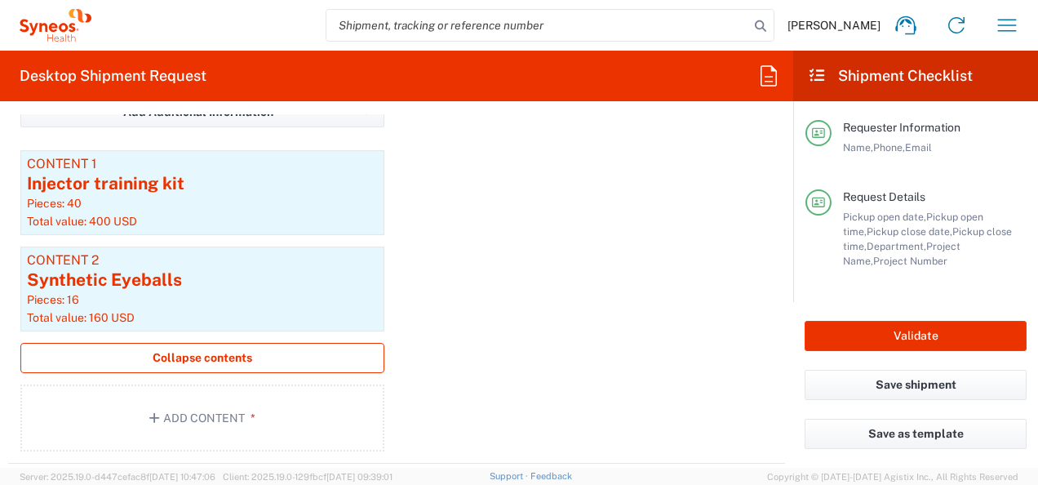
scroll to position [1631, 0]
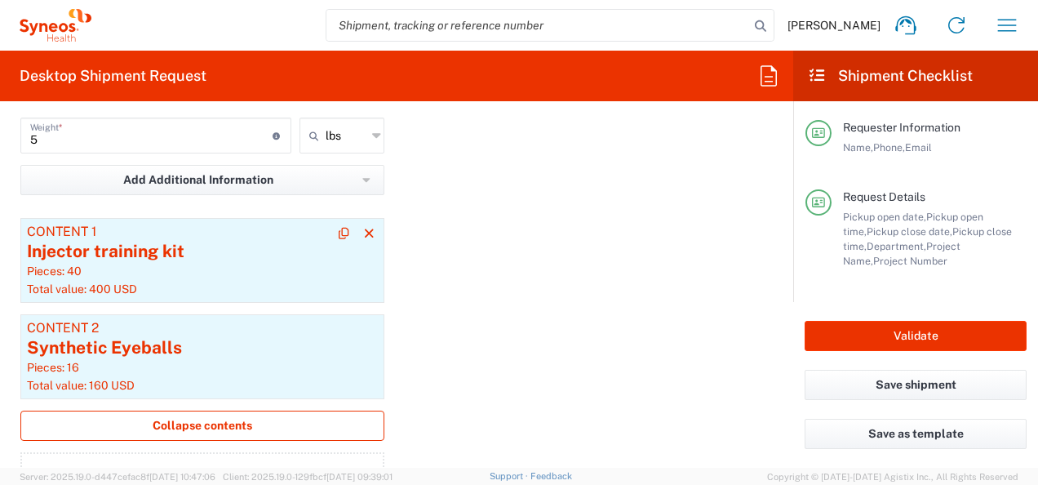
click at [263, 273] on div "Pieces: 40" at bounding box center [202, 271] width 351 height 15
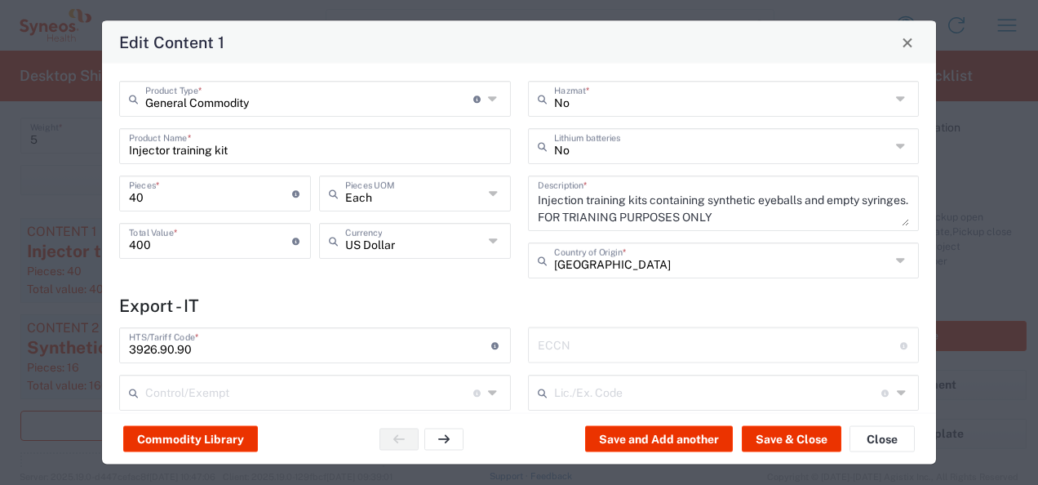
click at [550, 195] on textarea "Injection training kits containing synthetic eyeballs and empty syringes. FOR T…" at bounding box center [724, 203] width 372 height 46
drag, startPoint x: 550, startPoint y: 195, endPoint x: 747, endPoint y: 211, distance: 197.3
click at [747, 211] on textarea "Injection training kits containing synthetic eyeballs and empty syringes. FOR T…" at bounding box center [724, 203] width 372 height 46
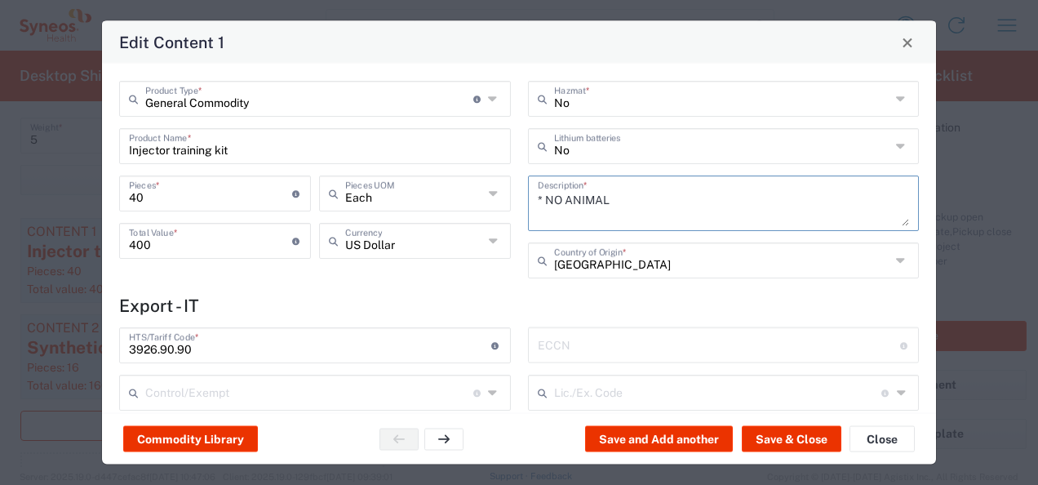
click at [774, 204] on textarea "* NO ANIMAL" at bounding box center [724, 203] width 372 height 46
click at [720, 213] on textarea "* NO ANIMAL" at bounding box center [724, 203] width 372 height 46
click at [762, 216] on textarea "* NO ANIMAL" at bounding box center [724, 203] width 372 height 46
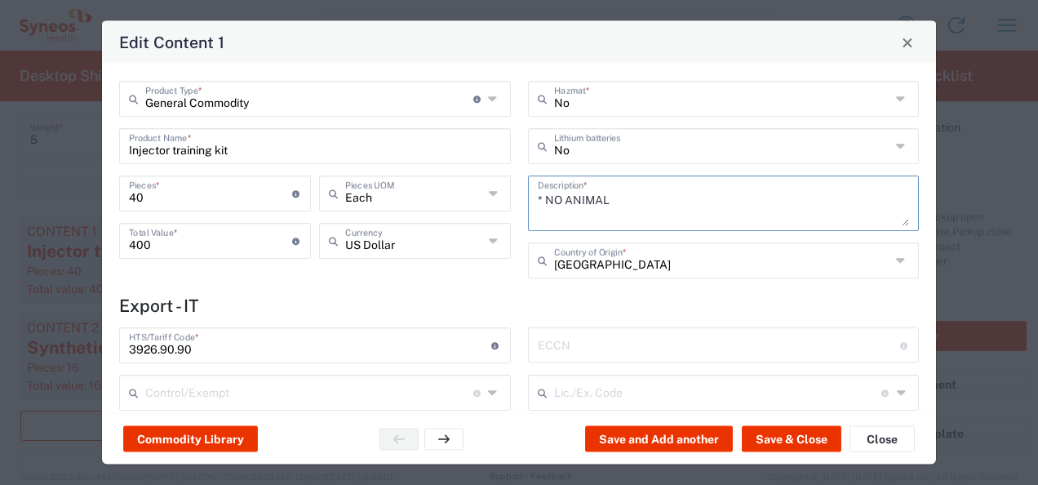
click at [698, 207] on textarea "* NO ANIMAL" at bounding box center [724, 203] width 372 height 46
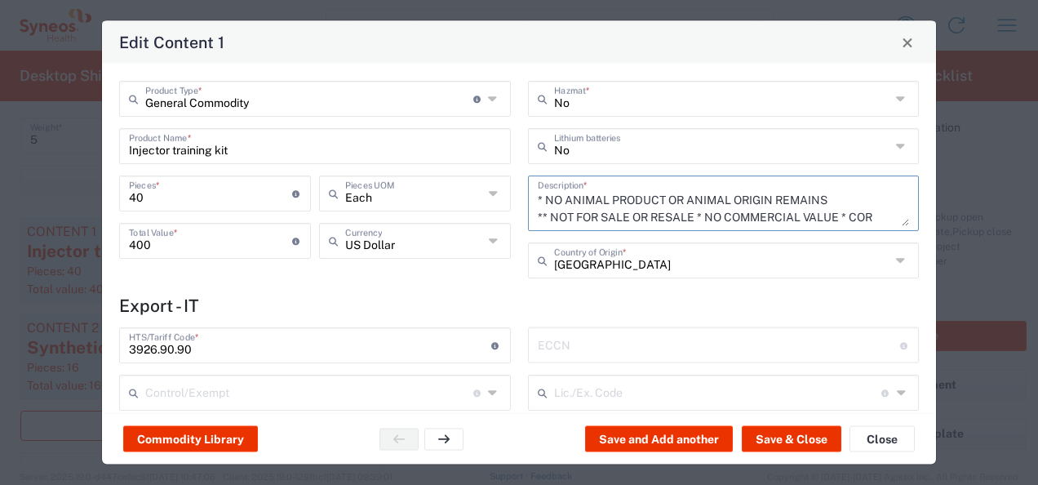
drag, startPoint x: 643, startPoint y: 214, endPoint x: 521, endPoint y: 171, distance: 129.6
click at [519, 165] on div "No Hazmat * No Lithium batteries * NO ANIMAL PRODUCT OR ANIMAL ORIGIN REMAINS *…" at bounding box center [723, 185] width 409 height 209
type textarea "* NO ANIMAL PRODUCT OR ANIMAL ORIGIN REMAINS ** NOT FOR SALE OR RESALE * NO COM…"
click at [791, 436] on button "Save & Close" at bounding box center [792, 439] width 100 height 26
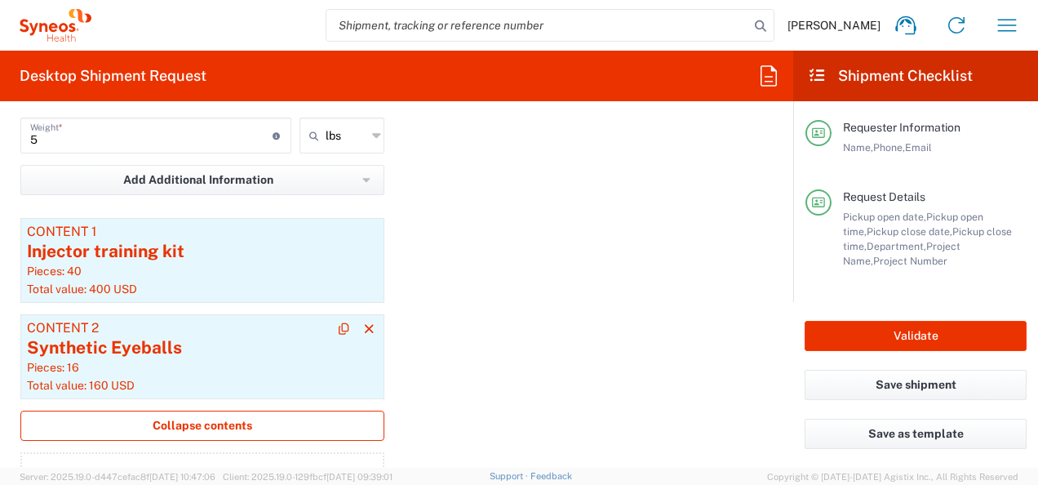
click at [315, 367] on div "Pieces: 16" at bounding box center [202, 367] width 351 height 15
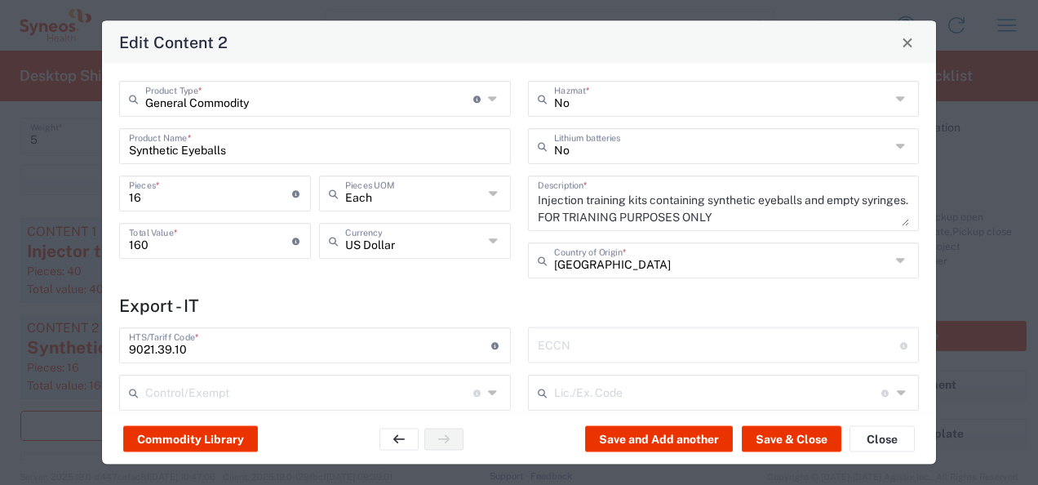
click at [538, 196] on textarea "Injection training kits containing synthetic eyeballs and empty syringes. FOR T…" at bounding box center [724, 203] width 372 height 46
drag, startPoint x: 537, startPoint y: 196, endPoint x: 756, endPoint y: 215, distance: 219.6
click at [756, 215] on textarea "Injection training kits containing synthetic eyeballs and empty syringes. FOR T…" at bounding box center [724, 203] width 372 height 46
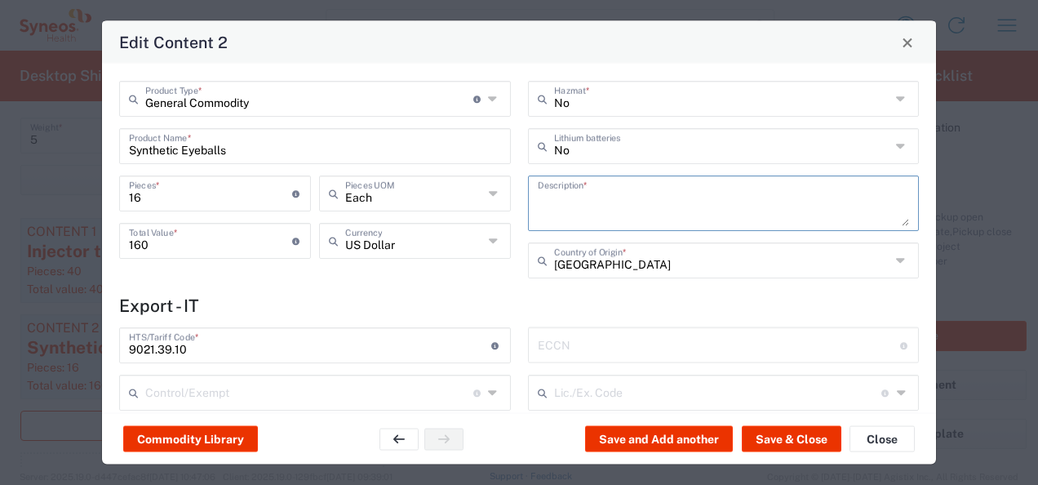
paste textarea "* NO ANIMAL PRODUCT OR ANIMAL ORIGIN REMAINS ** NOT FOR SALE OR RESALE * NO COM…"
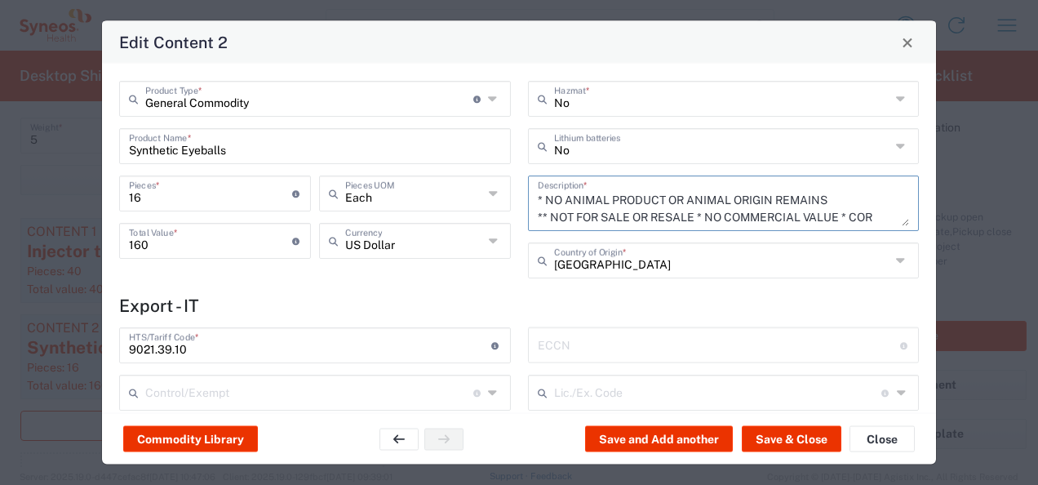
scroll to position [33, 0]
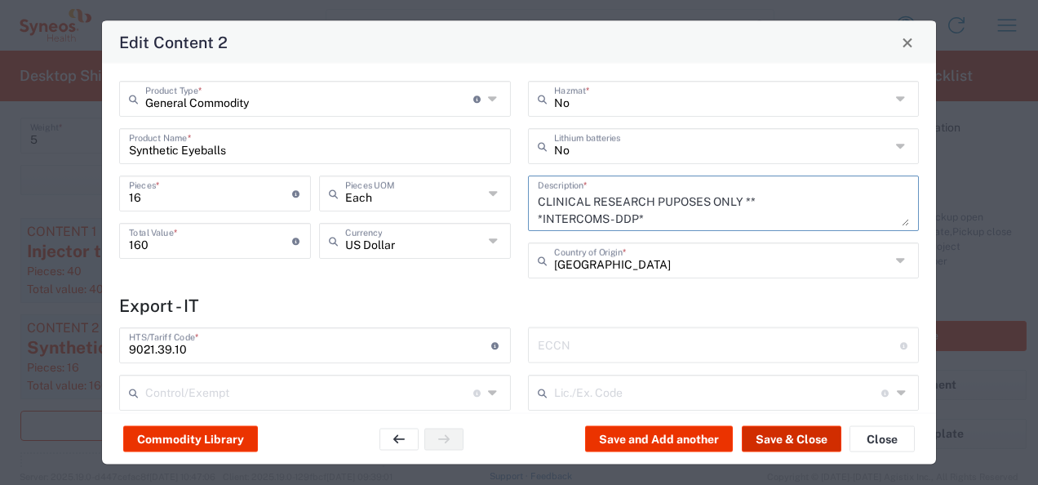
type textarea "* NO ANIMAL PRODUCT OR ANIMAL ORIGIN REMAINS ** NOT FOR SALE OR RESALE * NO COM…"
click at [784, 442] on button "Save & Close" at bounding box center [792, 439] width 100 height 26
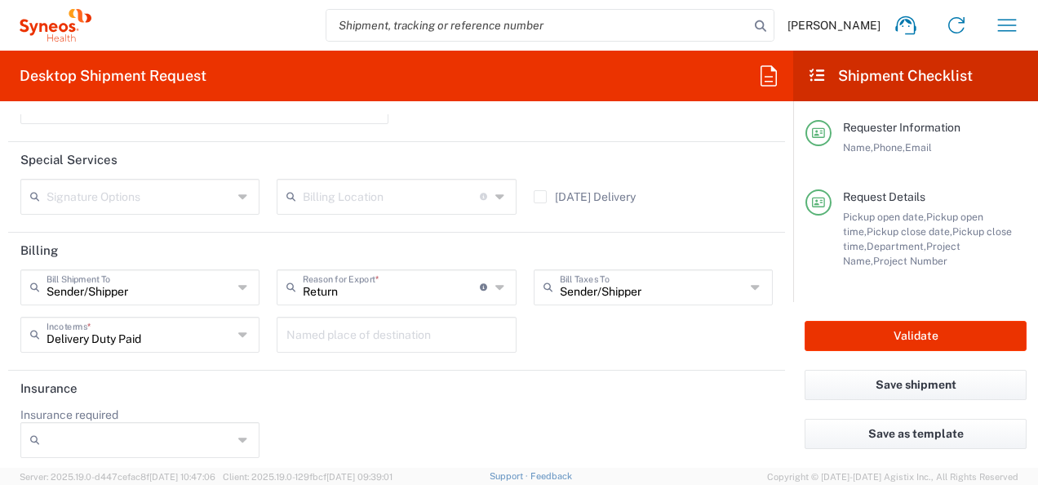
scroll to position [2452, 0]
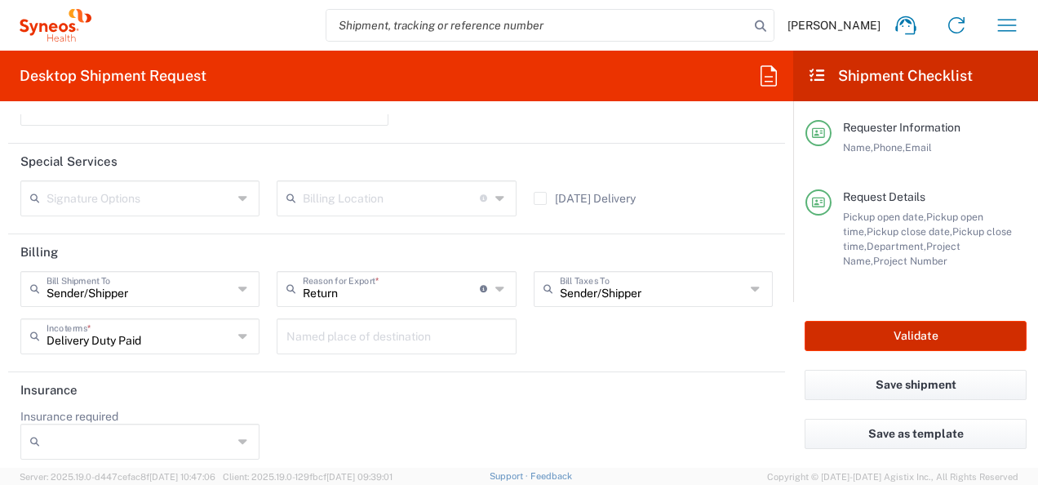
click at [945, 335] on button "Validate" at bounding box center [916, 336] width 222 height 30
type input "6161"
type input "7056027"
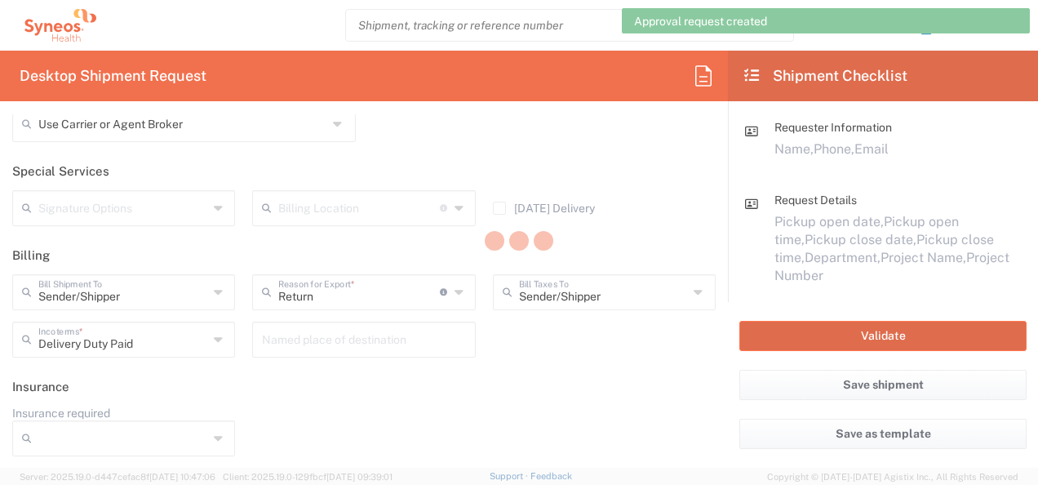
scroll to position [2385, 0]
